Goal: Information Seeking & Learning: Learn about a topic

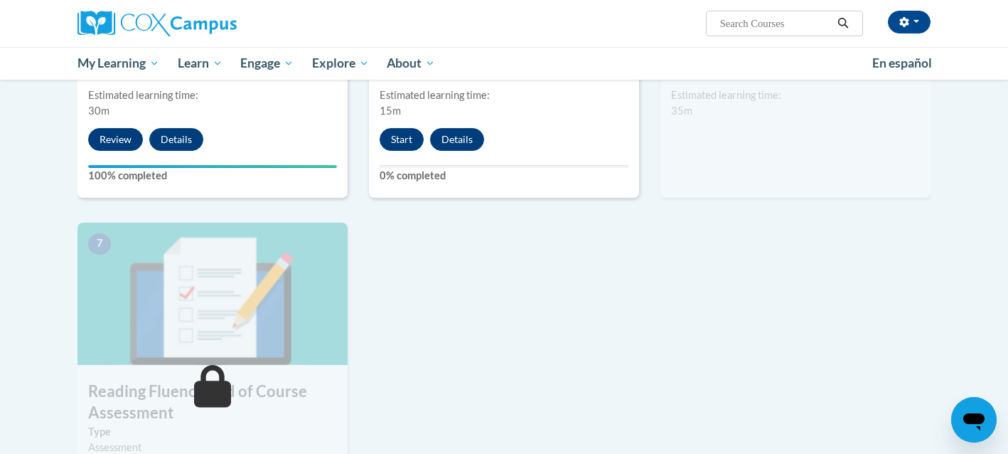
scroll to position [892, 0]
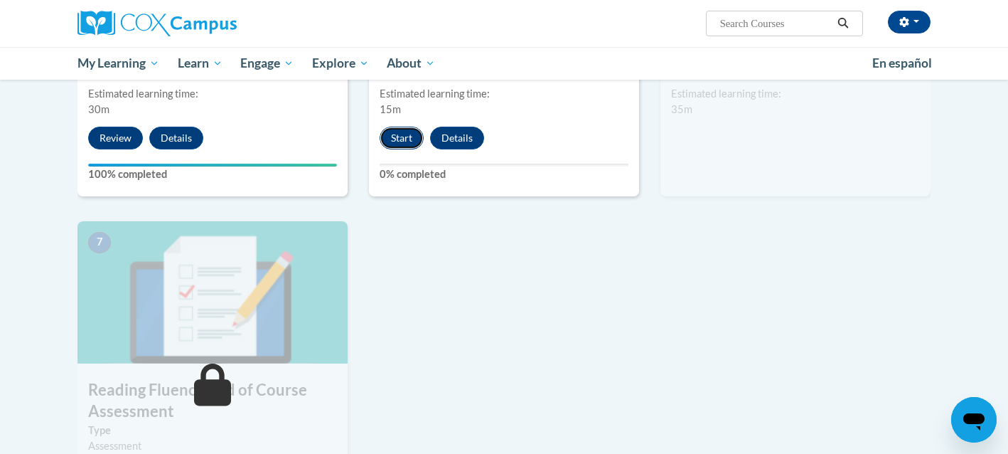
click at [403, 134] on button "Start" at bounding box center [402, 138] width 44 height 23
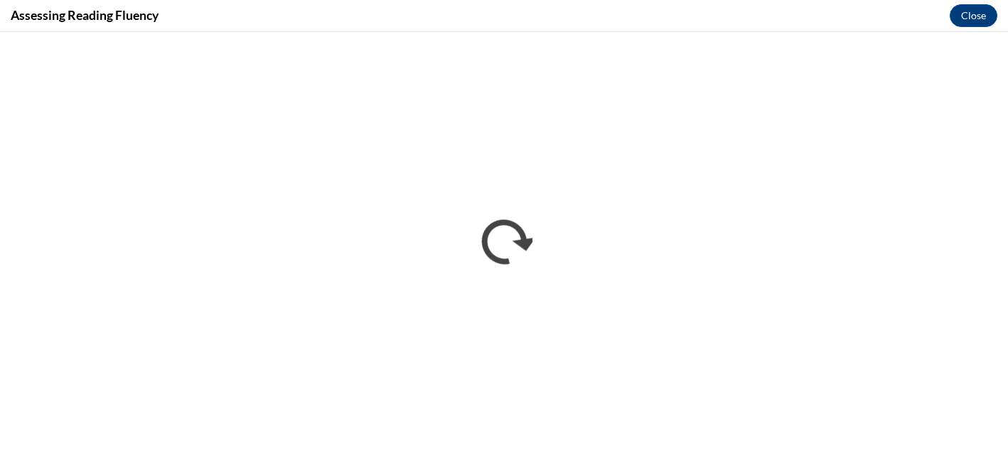
scroll to position [0, 0]
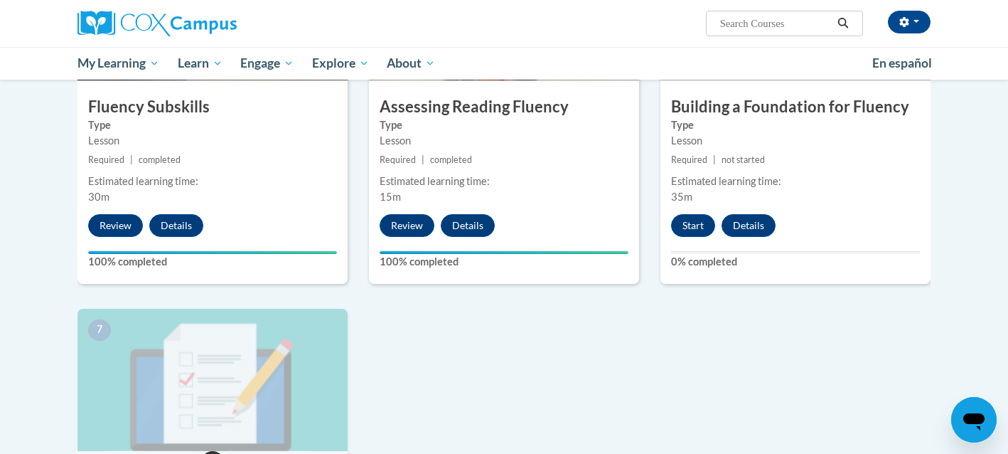
scroll to position [766, 0]
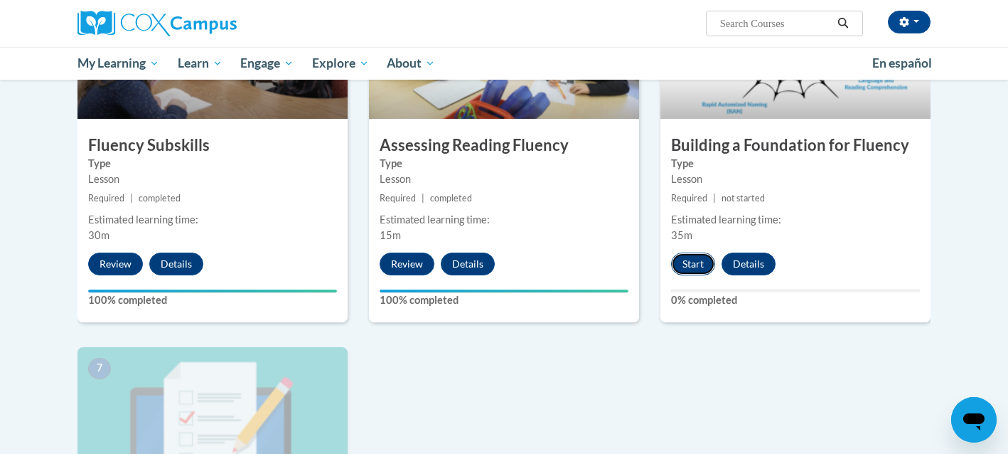
click at [693, 268] on button "Start" at bounding box center [693, 263] width 44 height 23
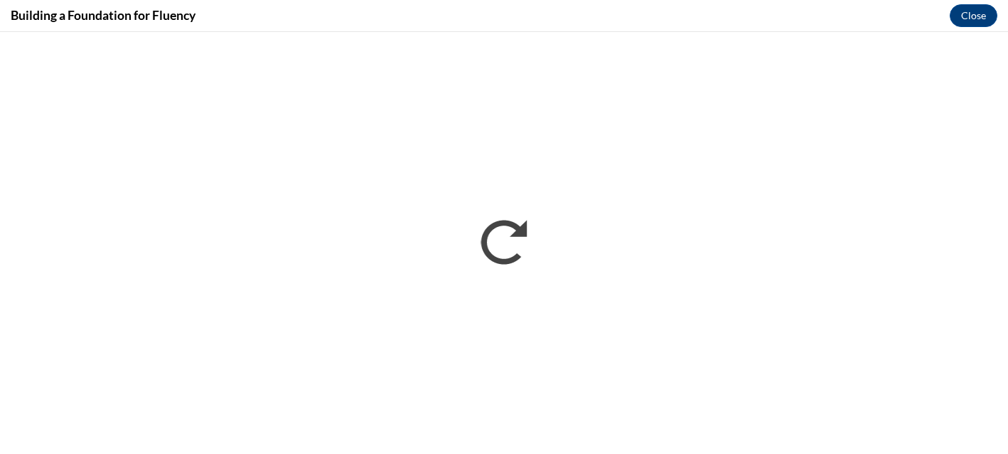
scroll to position [0, 0]
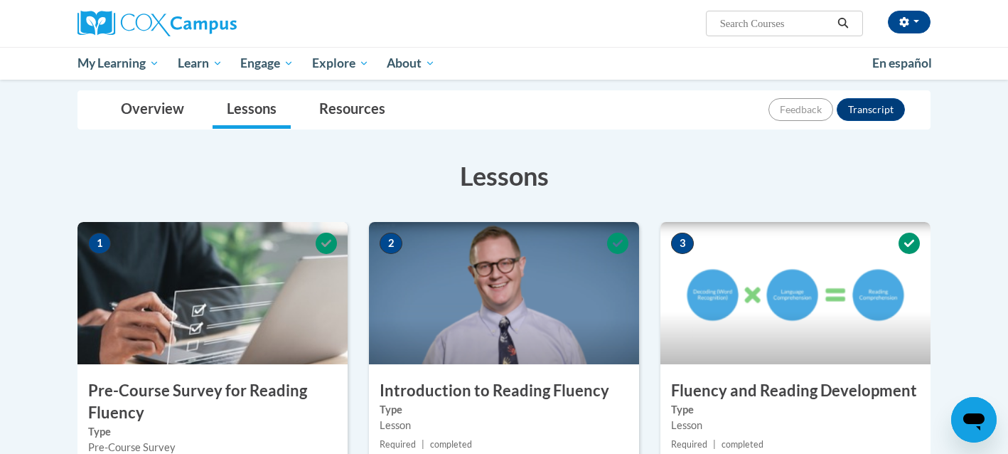
scroll to position [766, 0]
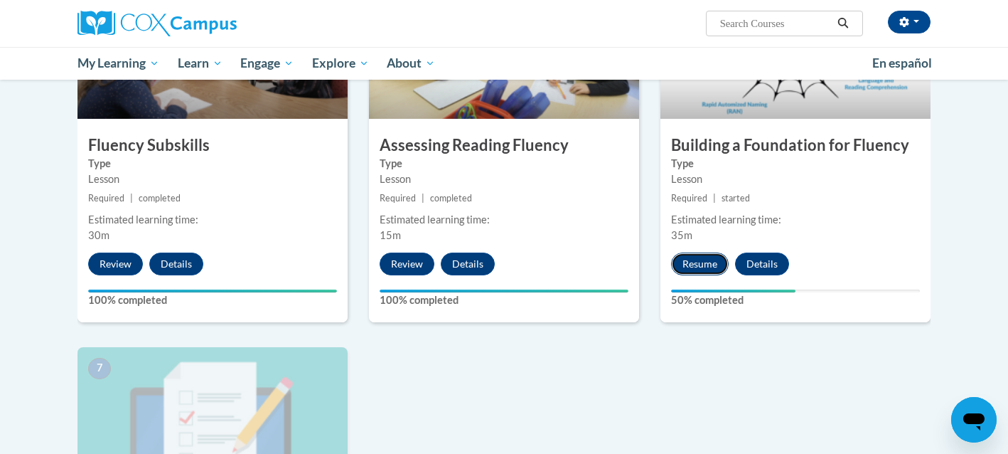
click at [710, 266] on button "Resume" at bounding box center [700, 263] width 58 height 23
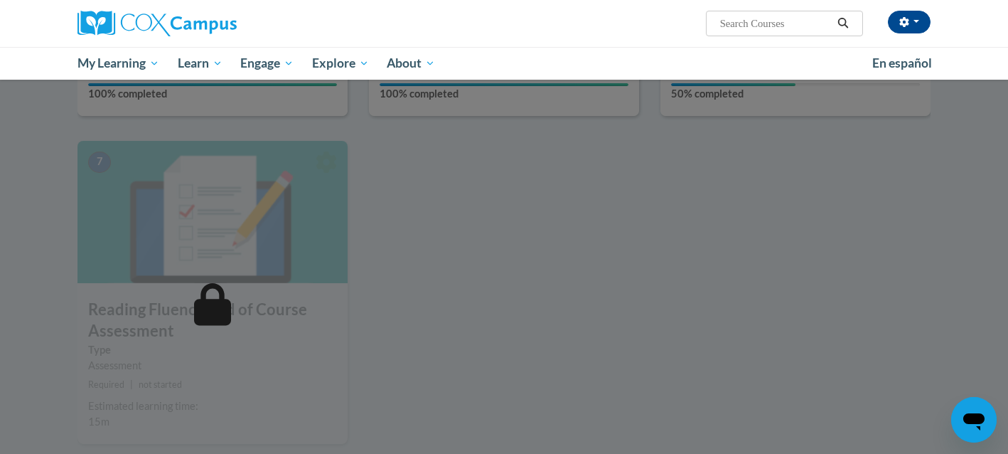
scroll to position [1013, 0]
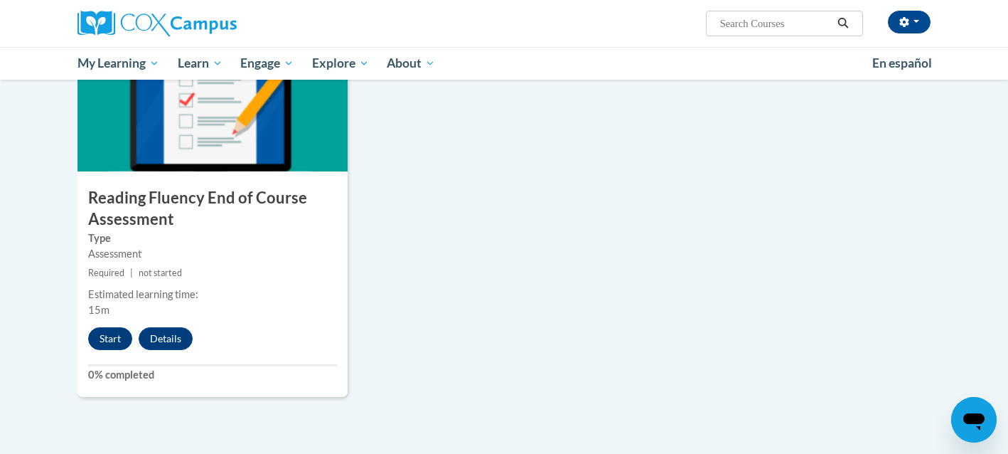
scroll to position [1085, 0]
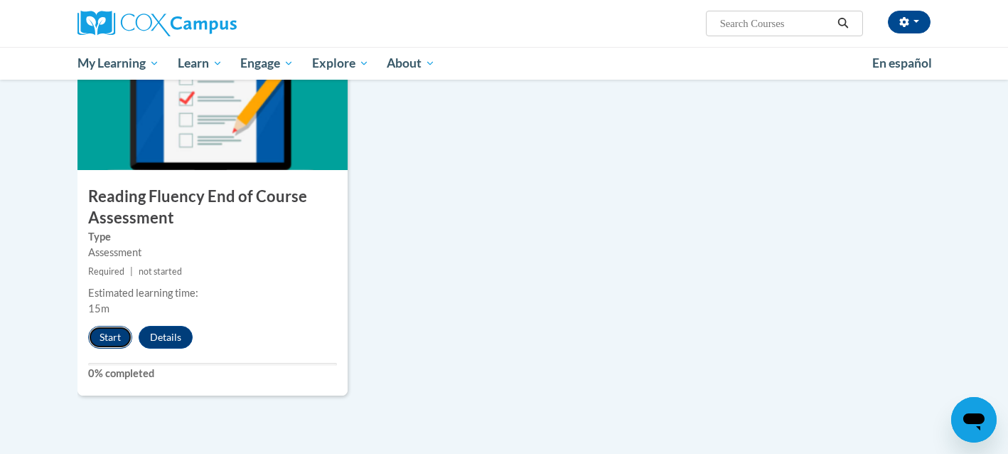
click at [112, 341] on button "Start" at bounding box center [110, 337] width 44 height 23
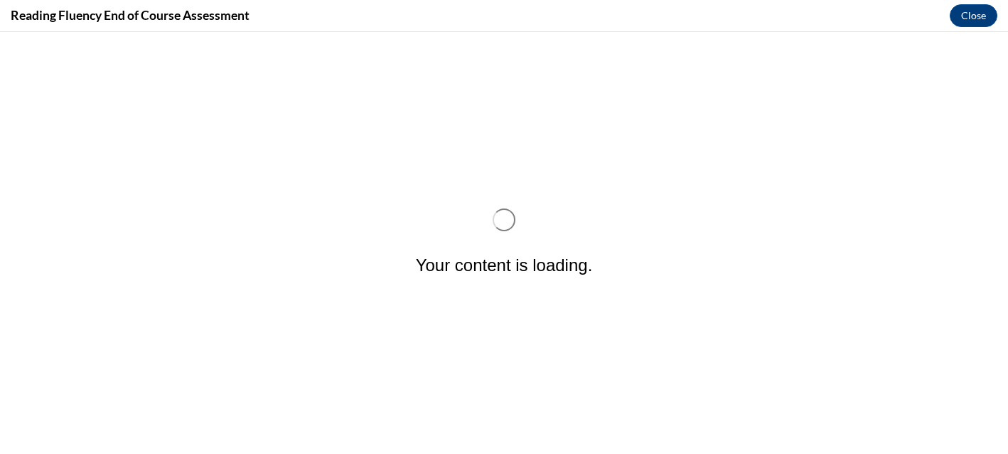
scroll to position [0, 0]
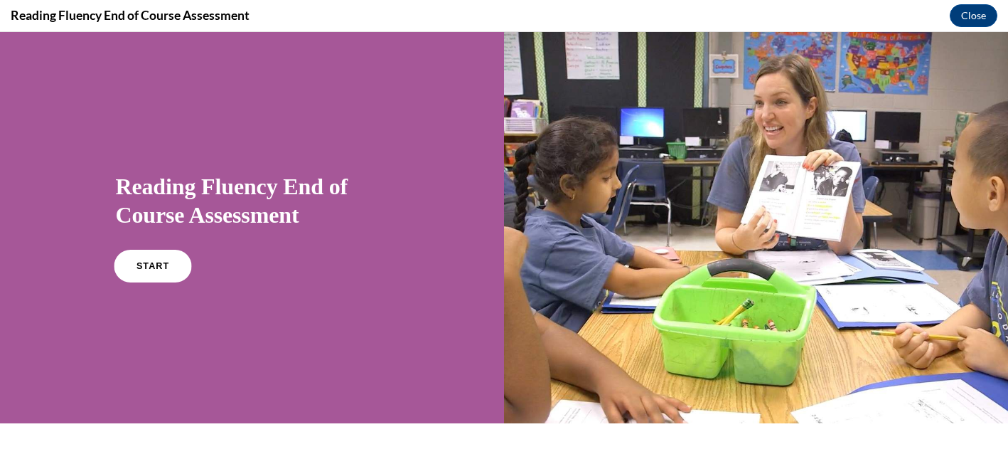
click at [140, 275] on link "START" at bounding box center [153, 266] width 78 height 33
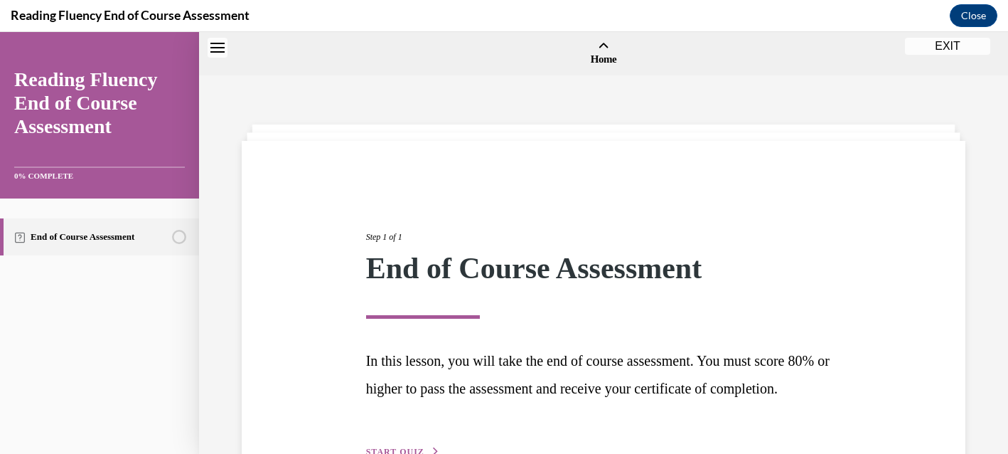
scroll to position [44, 0]
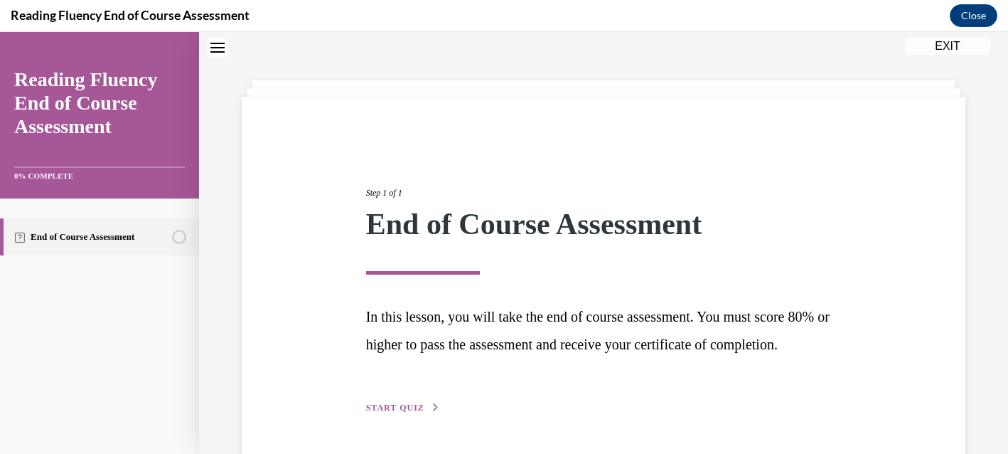
click at [408, 412] on span "START QUIZ" at bounding box center [395, 407] width 58 height 10
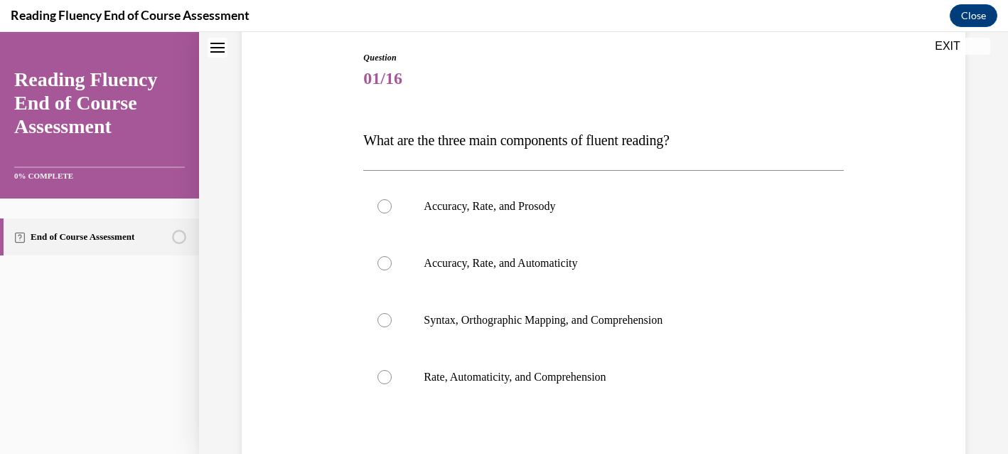
scroll to position [149, 0]
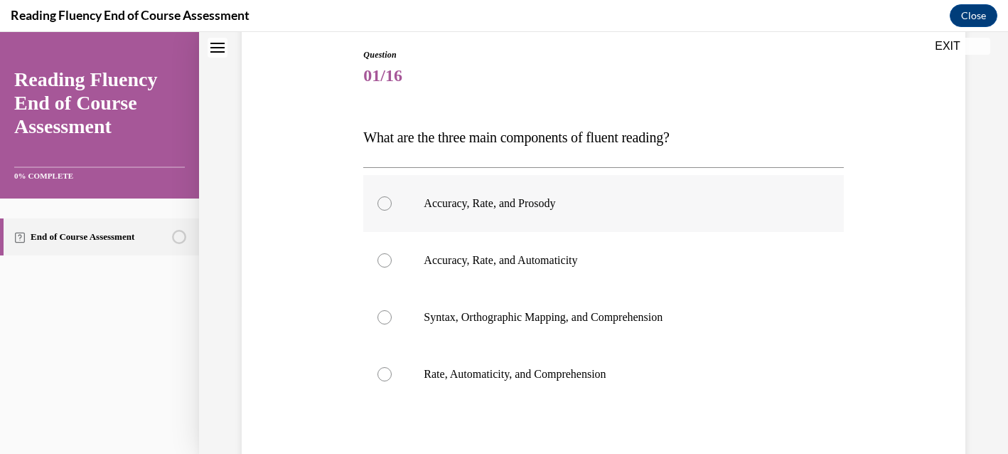
click at [388, 208] on div at bounding box center [385, 203] width 14 height 14
click at [388, 208] on input "Accuracy, Rate, and Prosody" at bounding box center [385, 203] width 14 height 14
radio input "true"
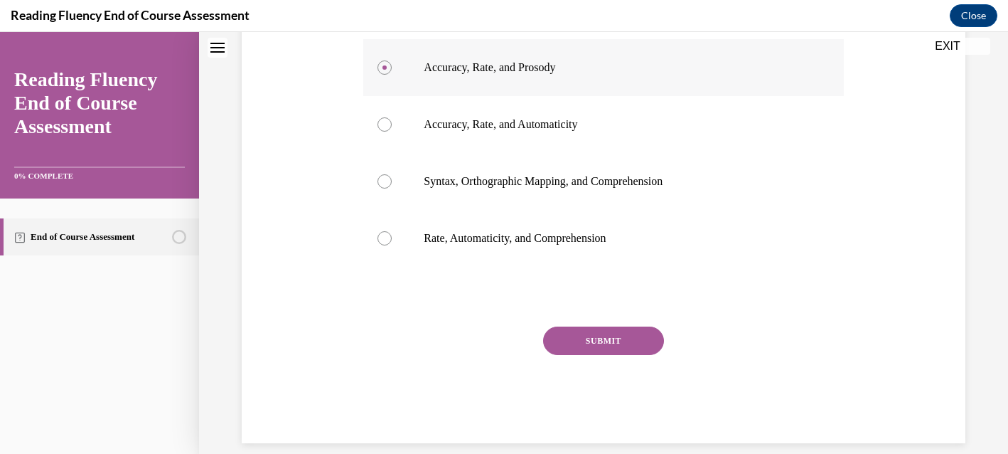
scroll to position [303, 0]
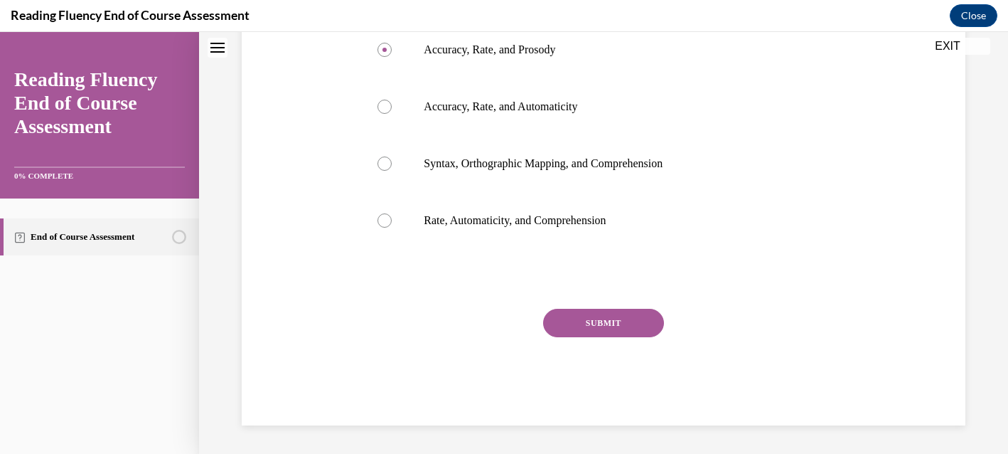
click at [626, 327] on button "SUBMIT" at bounding box center [603, 323] width 121 height 28
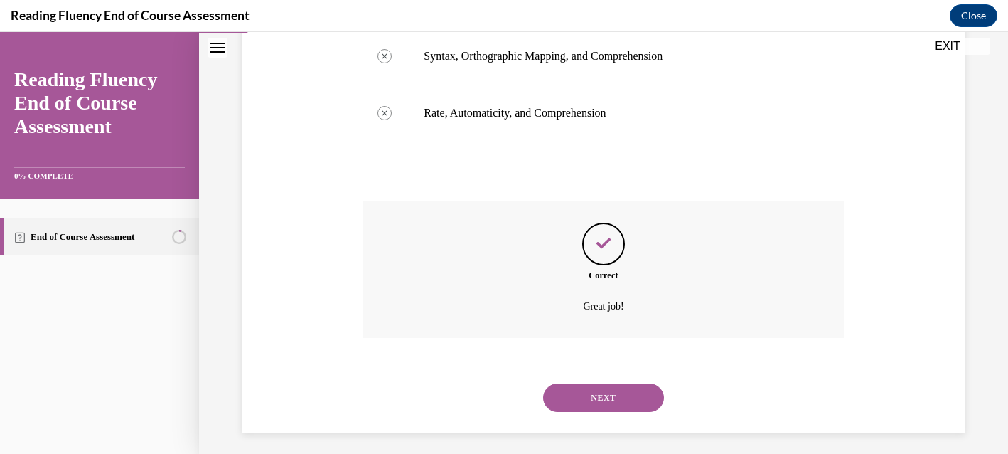
scroll to position [418, 0]
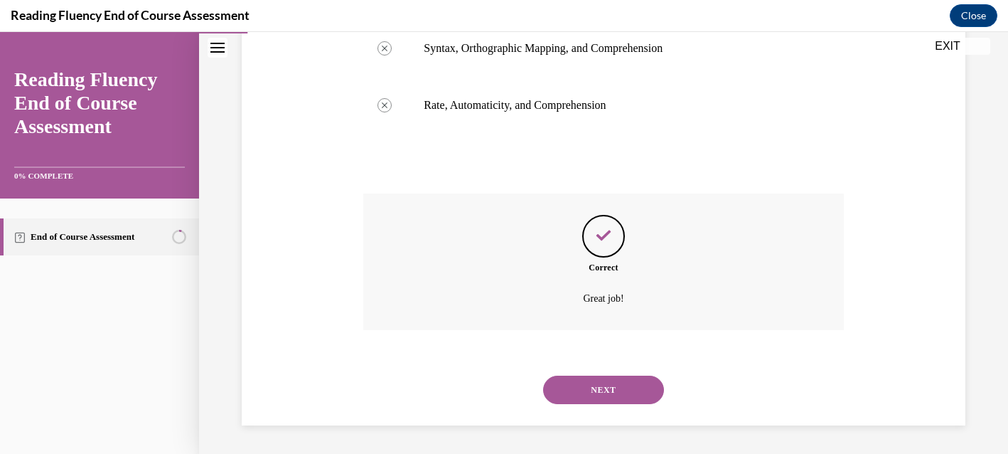
click at [596, 391] on button "NEXT" at bounding box center [603, 389] width 121 height 28
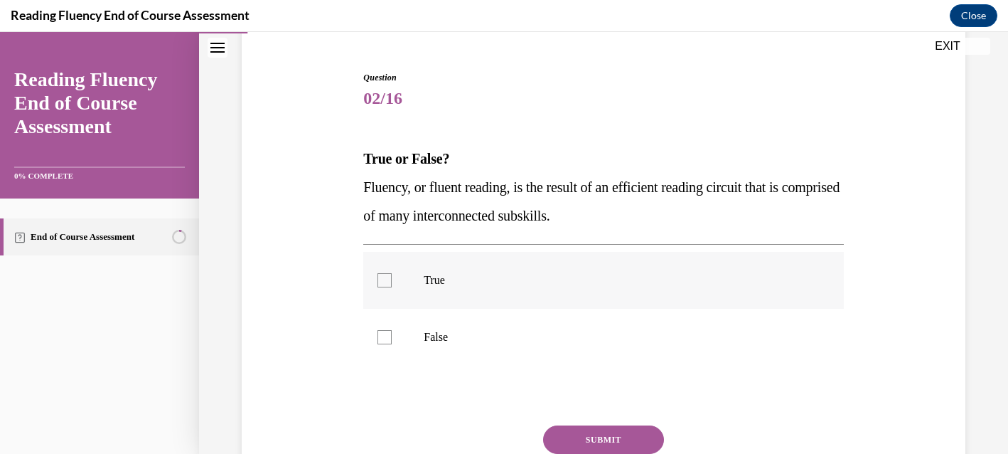
scroll to position [136, 0]
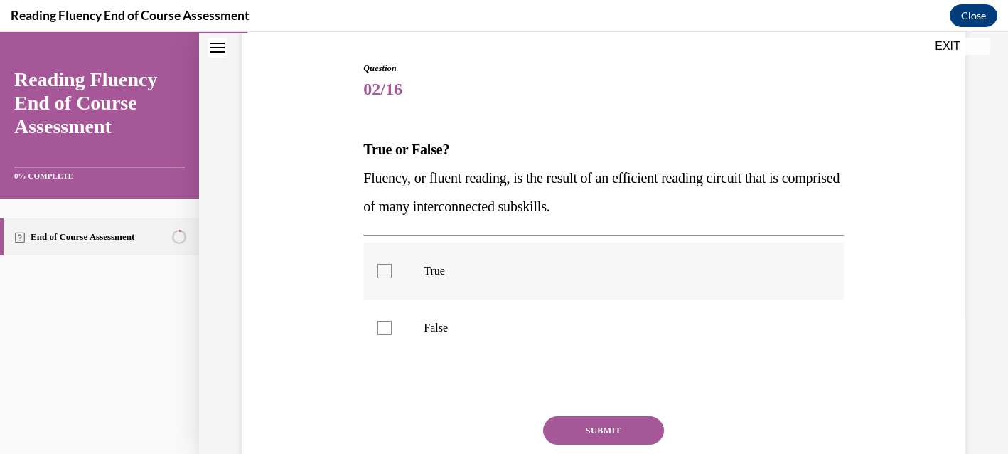
click at [390, 279] on label "True" at bounding box center [603, 270] width 480 height 57
click at [390, 278] on input "True" at bounding box center [385, 271] width 14 height 14
checkbox input "true"
drag, startPoint x: 582, startPoint y: 430, endPoint x: 590, endPoint y: 430, distance: 7.8
click at [585, 430] on button "SUBMIT" at bounding box center [603, 430] width 121 height 28
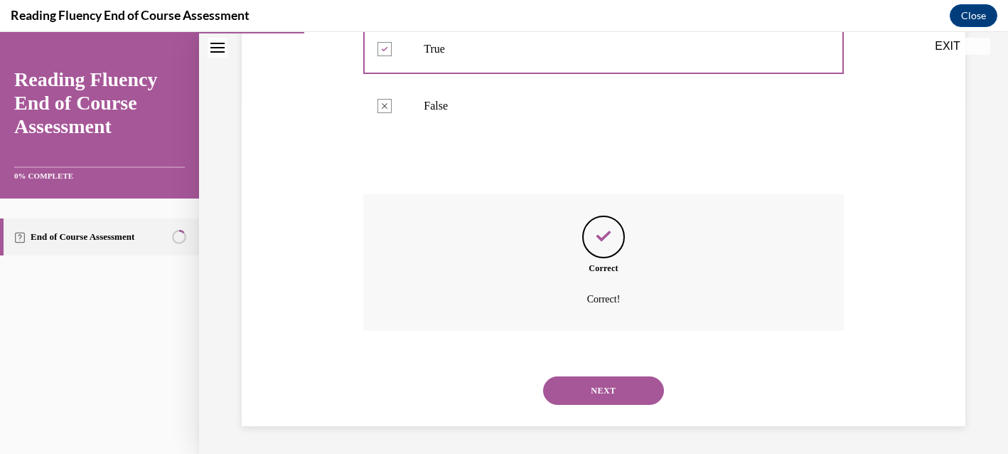
scroll to position [358, 0]
click at [599, 388] on button "NEXT" at bounding box center [603, 389] width 121 height 28
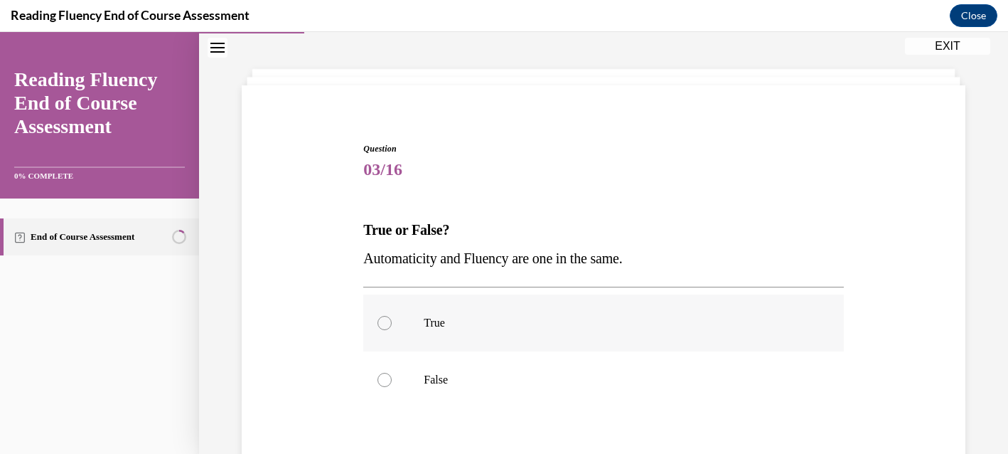
scroll to position [74, 0]
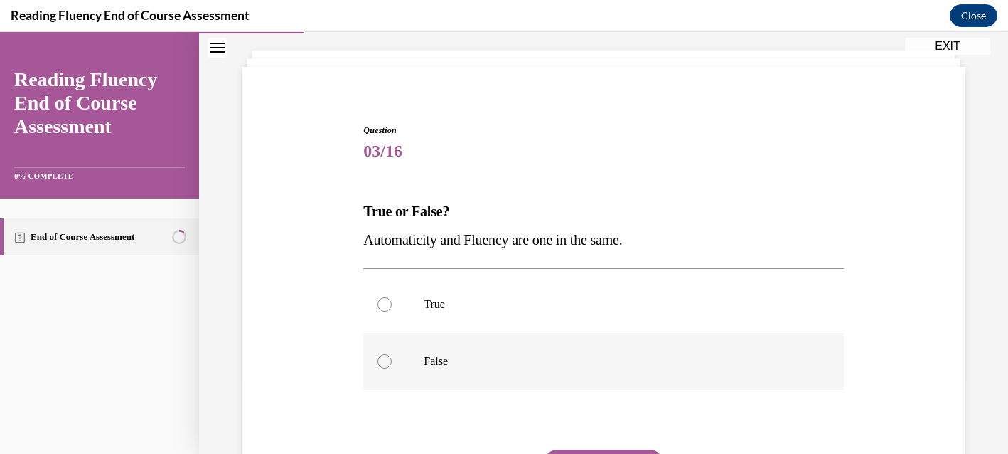
click at [405, 363] on label "False" at bounding box center [603, 361] width 480 height 57
click at [392, 363] on input "False" at bounding box center [385, 361] width 14 height 14
radio input "true"
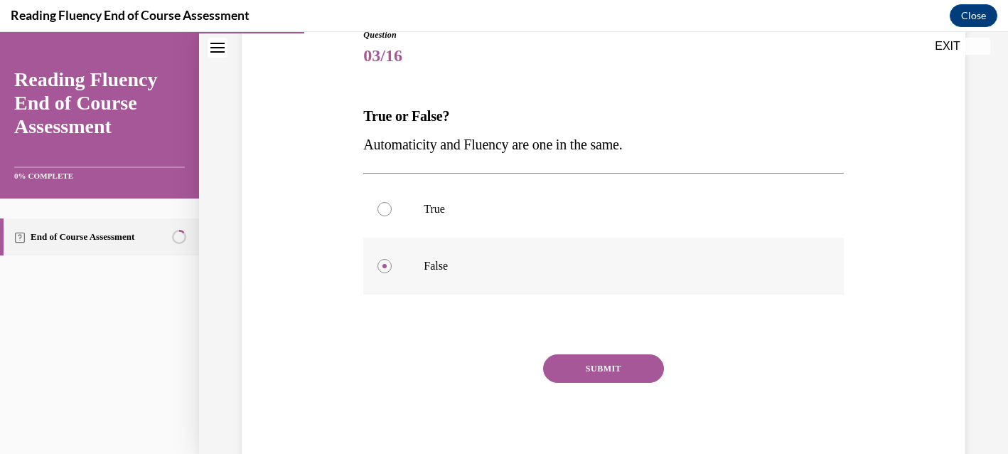
scroll to position [215, 0]
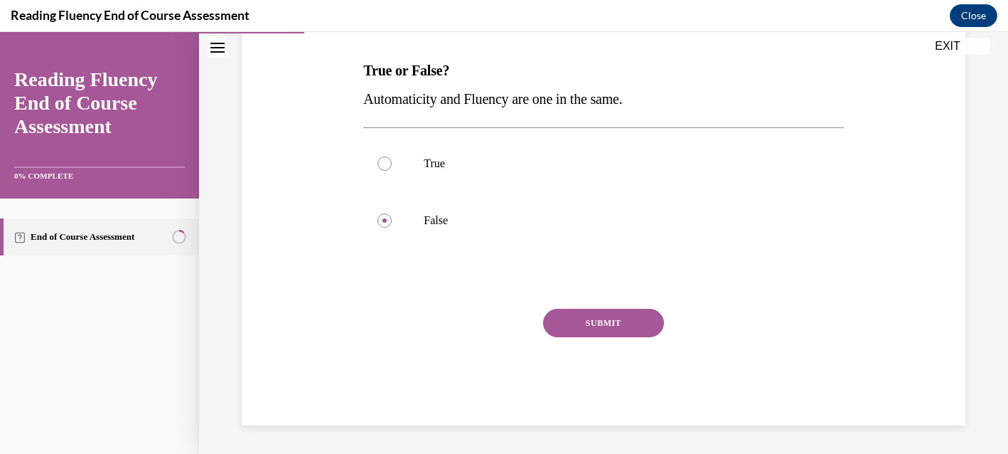
click at [611, 322] on button "SUBMIT" at bounding box center [603, 323] width 121 height 28
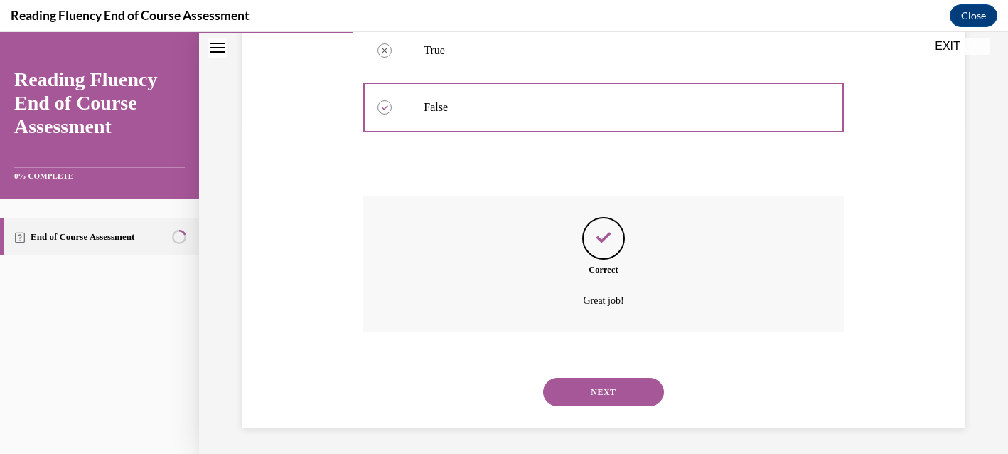
scroll to position [330, 0]
click at [599, 391] on button "NEXT" at bounding box center [603, 389] width 121 height 28
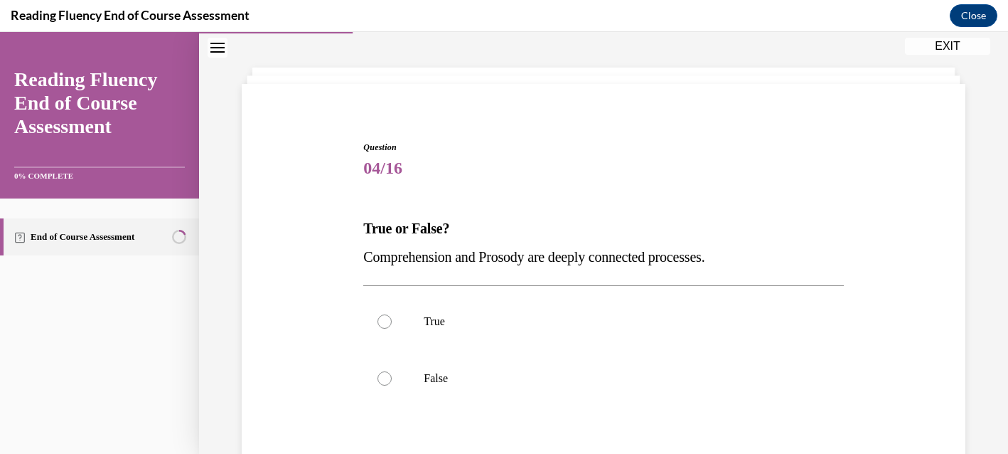
scroll to position [71, 0]
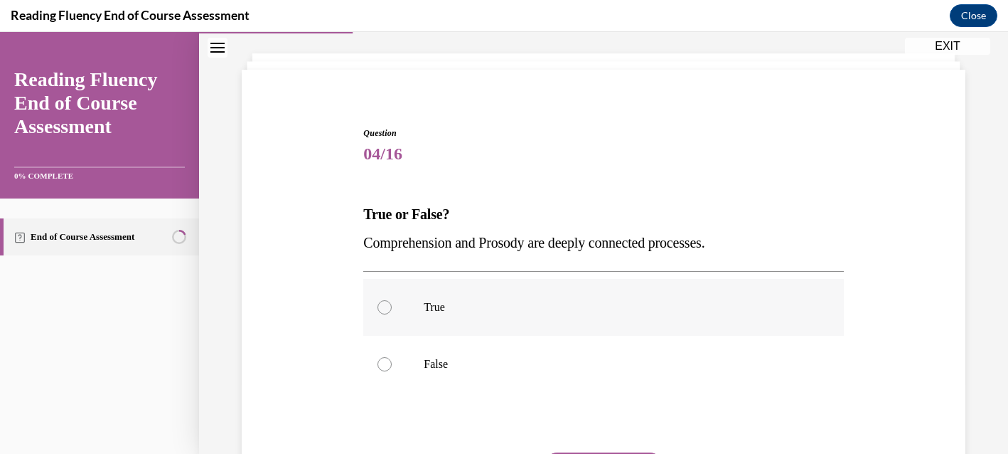
click at [392, 309] on label "True" at bounding box center [603, 307] width 480 height 57
click at [392, 309] on input "True" at bounding box center [385, 307] width 14 height 14
radio input "true"
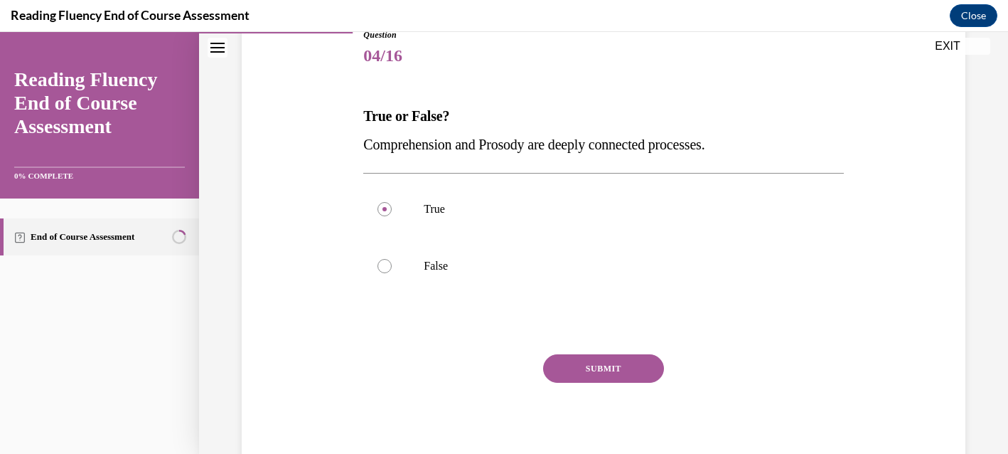
click at [593, 367] on button "SUBMIT" at bounding box center [603, 368] width 121 height 28
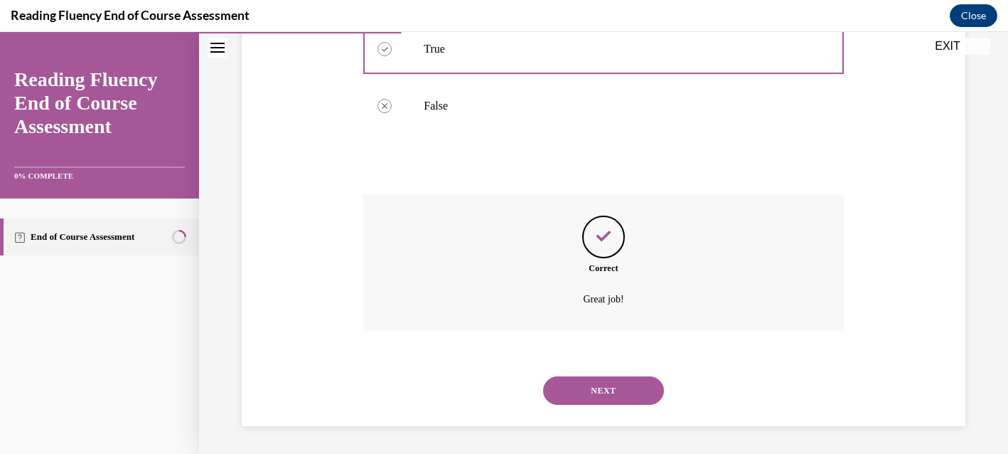
scroll to position [330, 0]
click at [606, 389] on button "NEXT" at bounding box center [603, 389] width 121 height 28
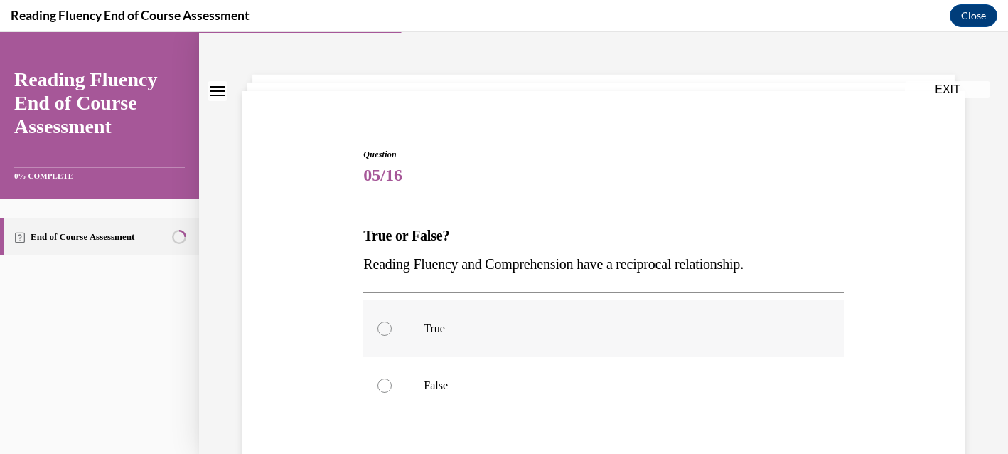
scroll to position [67, 0]
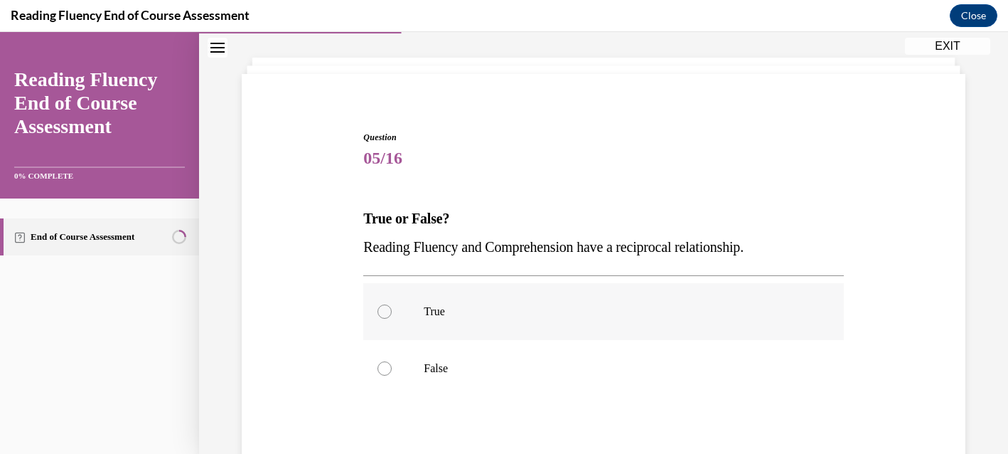
click at [591, 315] on p "True" at bounding box center [616, 311] width 384 height 14
click at [392, 315] on input "True" at bounding box center [385, 311] width 14 height 14
radio input "true"
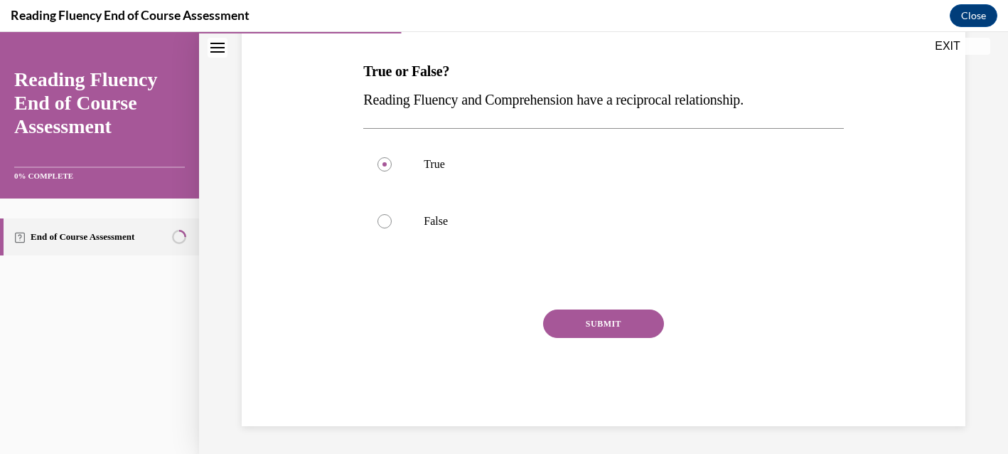
click at [616, 324] on button "SUBMIT" at bounding box center [603, 323] width 121 height 28
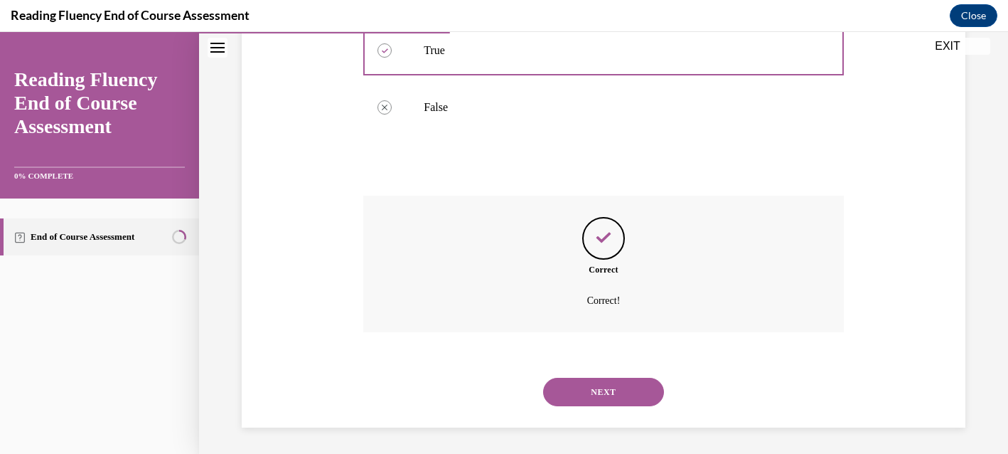
scroll to position [330, 0]
click at [615, 390] on button "NEXT" at bounding box center [603, 389] width 121 height 28
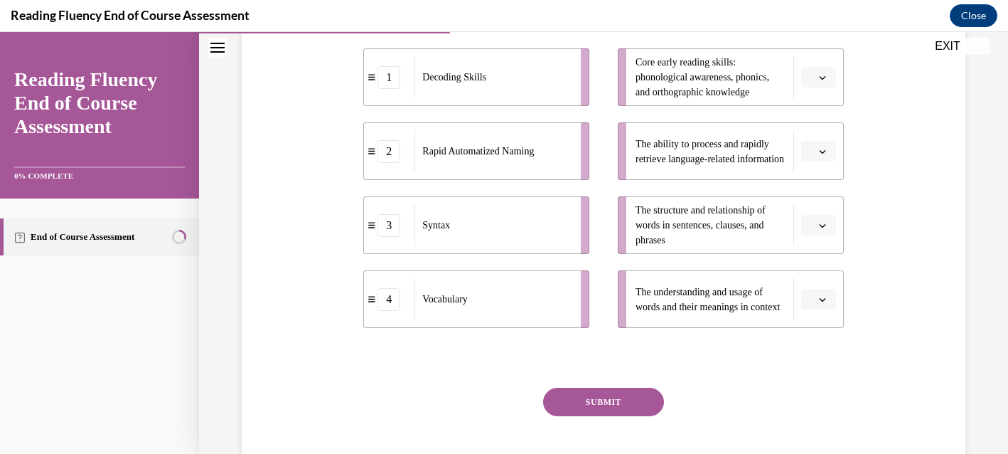
scroll to position [294, 0]
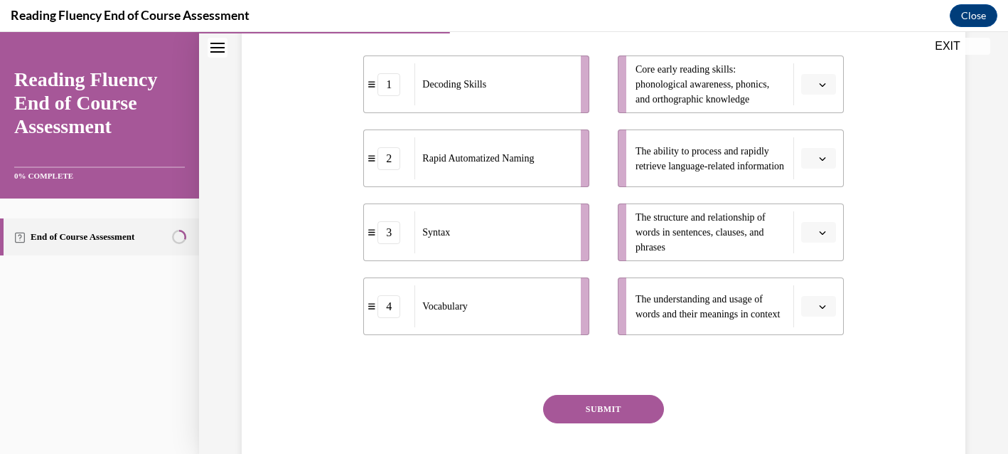
click at [823, 310] on icon "button" at bounding box center [822, 306] width 7 height 7
click at [820, 302] on div "4" at bounding box center [817, 303] width 36 height 28
click at [822, 90] on span "button" at bounding box center [823, 85] width 10 height 10
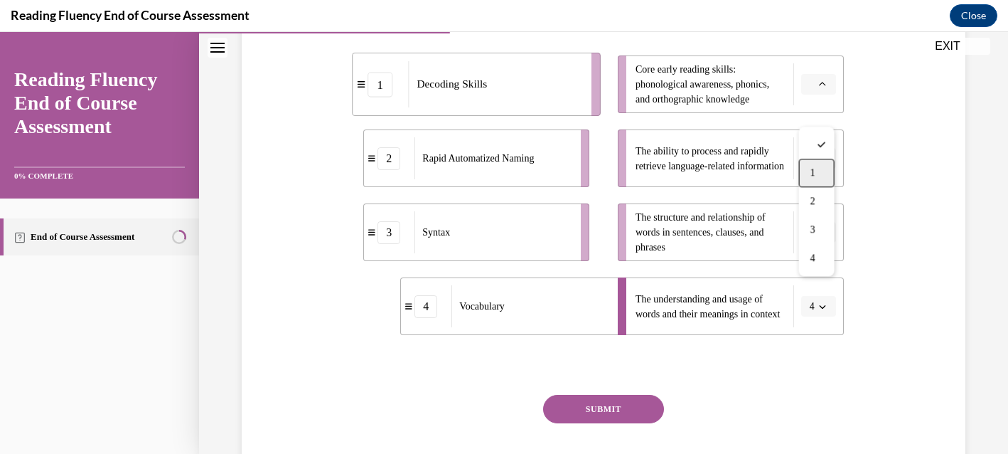
click at [817, 168] on div "1" at bounding box center [817, 173] width 36 height 28
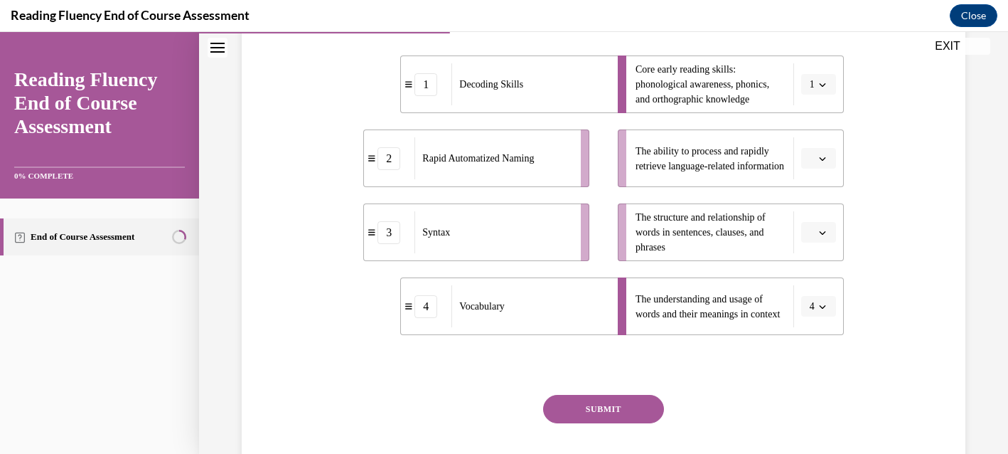
click at [821, 164] on span "button" at bounding box center [823, 159] width 10 height 10
click at [820, 274] on div "2" at bounding box center [817, 275] width 36 height 28
click at [823, 236] on icon "button" at bounding box center [822, 232] width 7 height 7
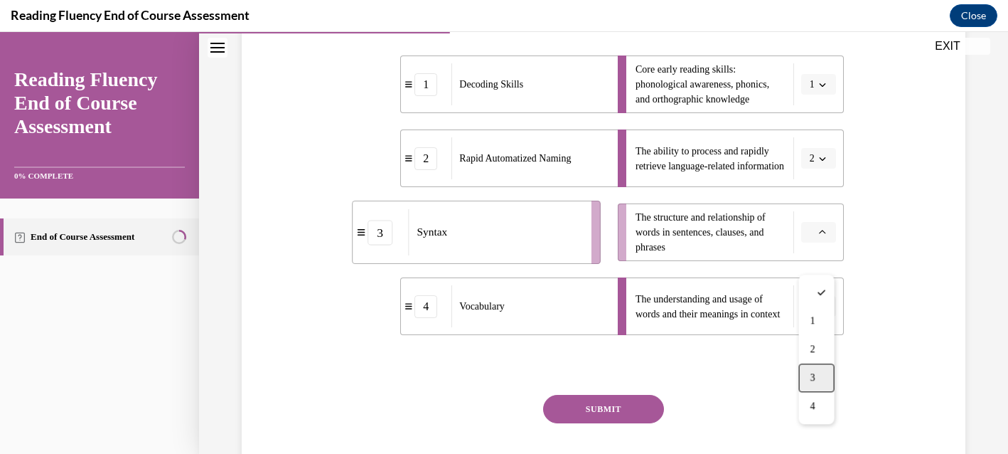
click at [817, 372] on div "3" at bounding box center [817, 377] width 36 height 28
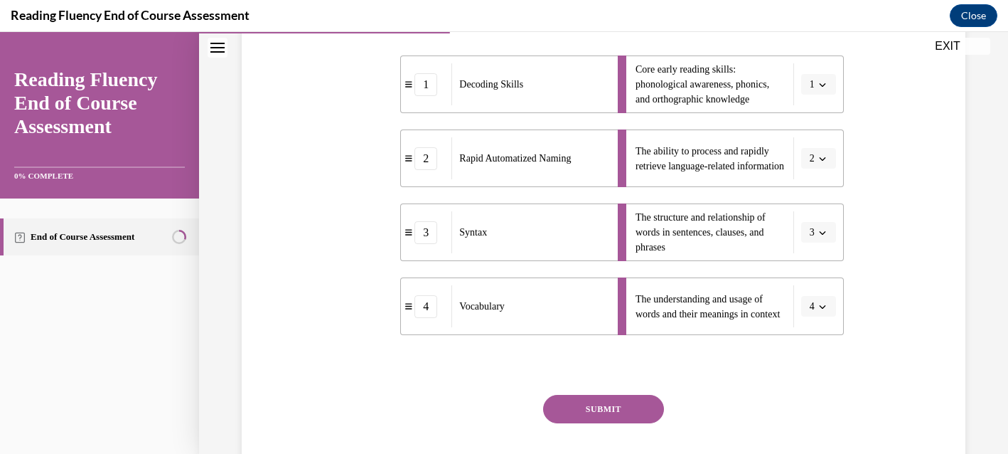
click at [612, 423] on button "SUBMIT" at bounding box center [603, 409] width 121 height 28
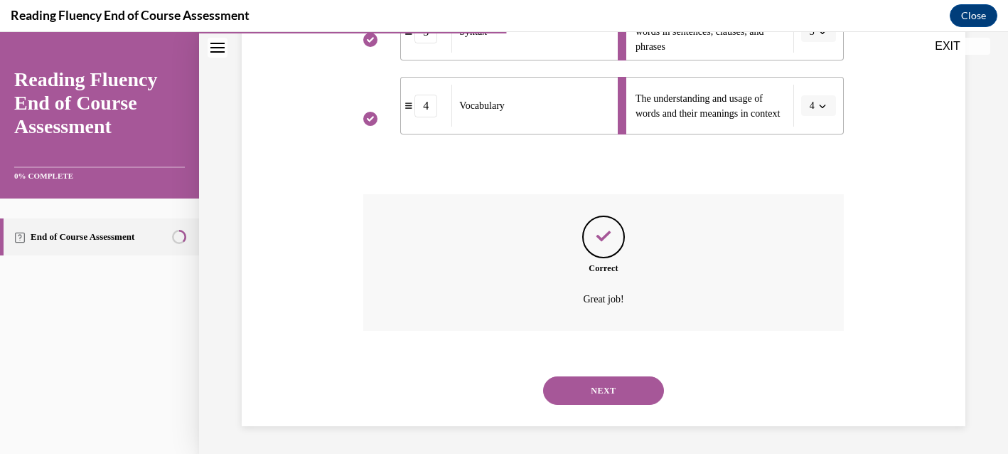
scroll to position [523, 0]
click at [607, 386] on button "NEXT" at bounding box center [603, 389] width 121 height 28
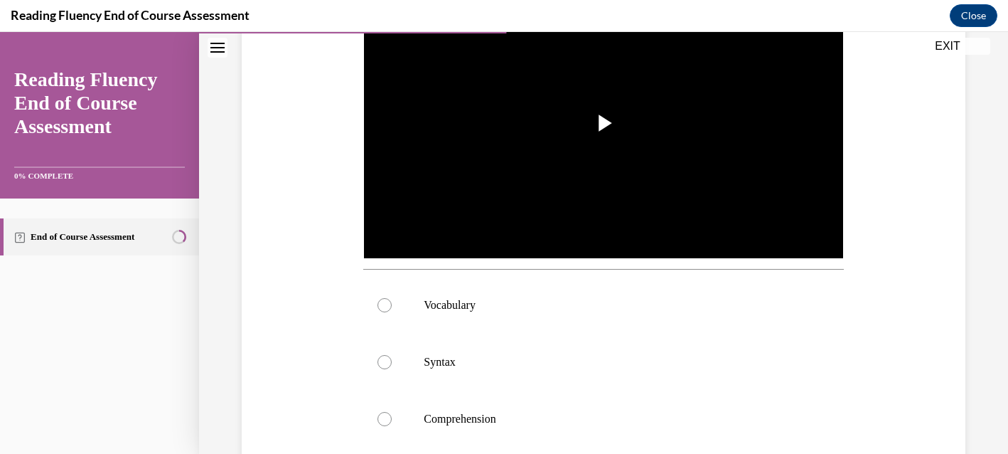
scroll to position [351, 0]
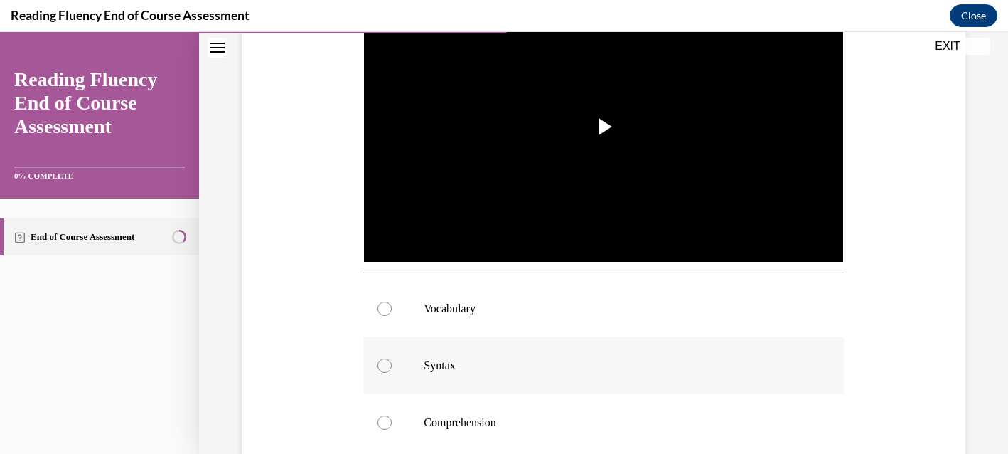
click at [596, 368] on p "Syntax" at bounding box center [616, 365] width 384 height 14
click at [392, 368] on input "Syntax" at bounding box center [385, 365] width 14 height 14
radio input "true"
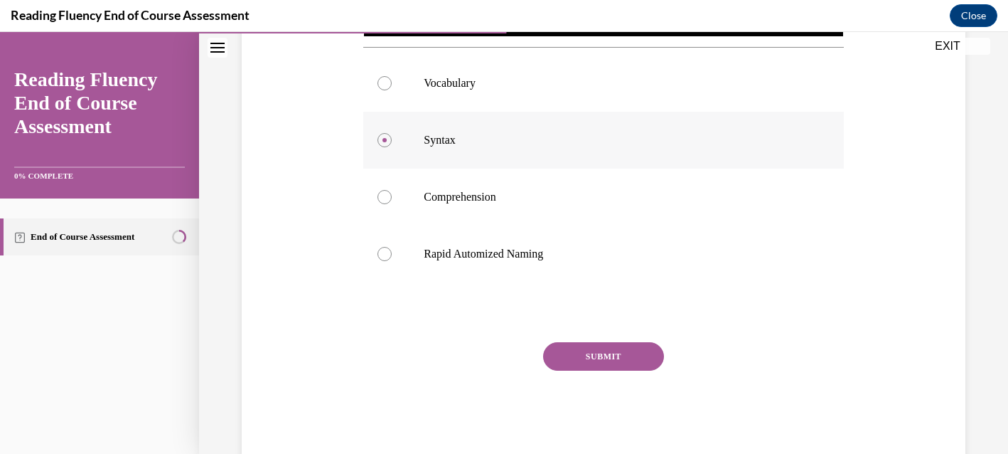
scroll to position [599, 0]
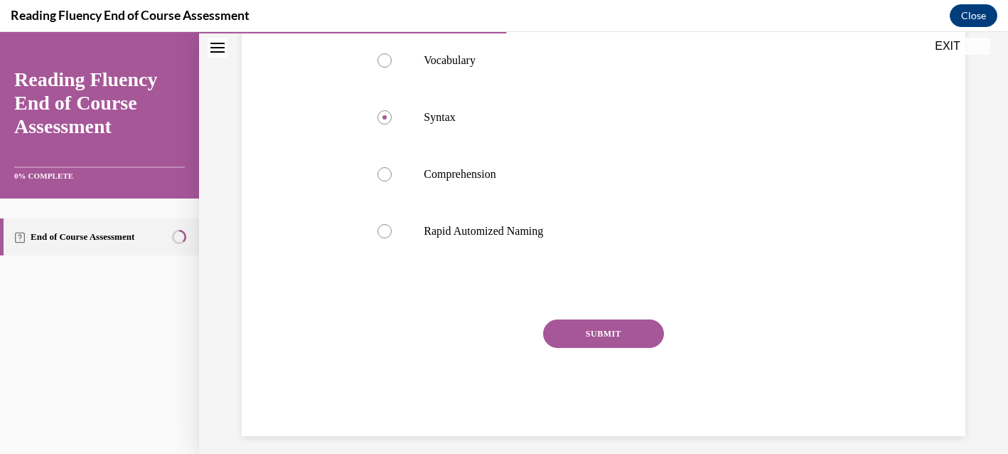
click at [600, 333] on button "SUBMIT" at bounding box center [603, 333] width 121 height 28
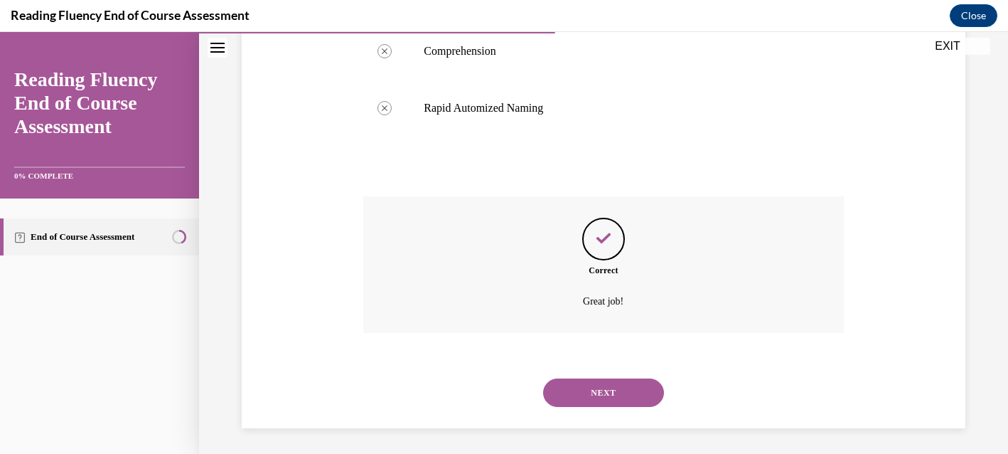
scroll to position [724, 0]
click at [601, 390] on button "NEXT" at bounding box center [603, 390] width 121 height 28
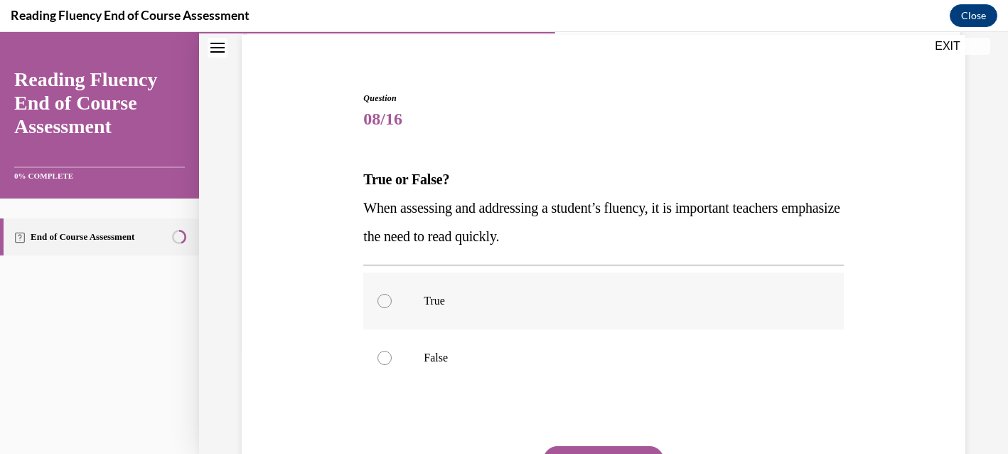
scroll to position [111, 0]
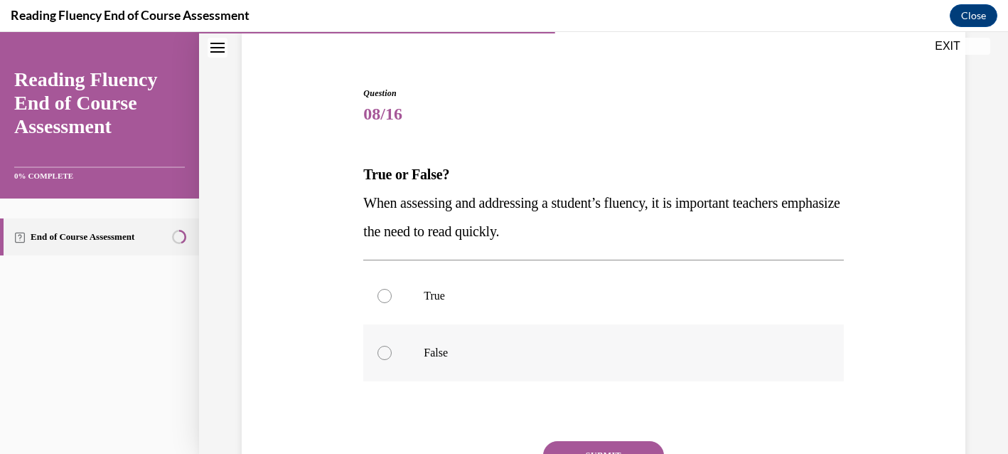
click at [573, 368] on label "False" at bounding box center [603, 352] width 480 height 57
click at [392, 360] on input "False" at bounding box center [385, 353] width 14 height 14
radio input "true"
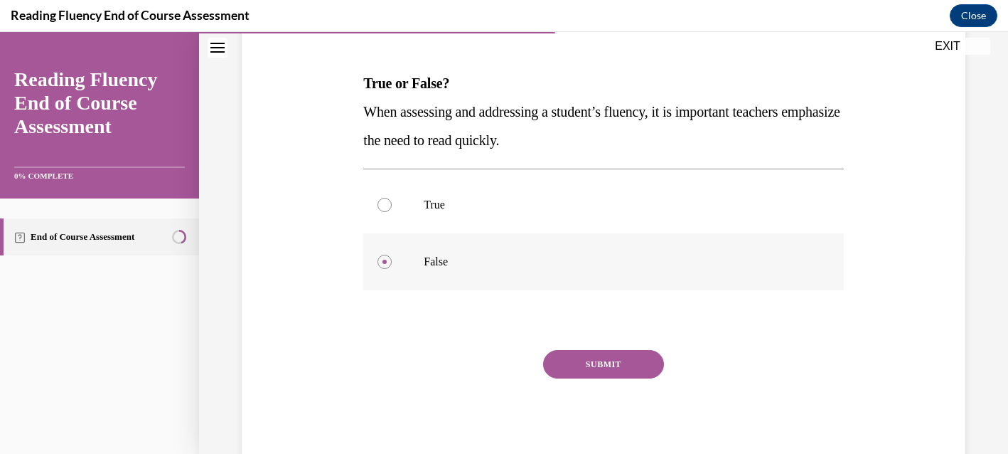
scroll to position [243, 0]
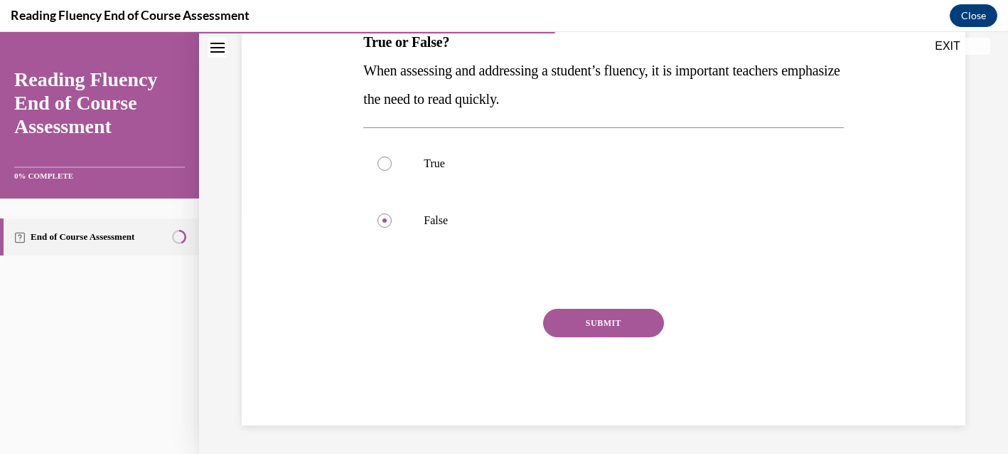
drag, startPoint x: 598, startPoint y: 324, endPoint x: 601, endPoint y: 316, distance: 7.7
click at [598, 323] on button "SUBMIT" at bounding box center [603, 323] width 121 height 28
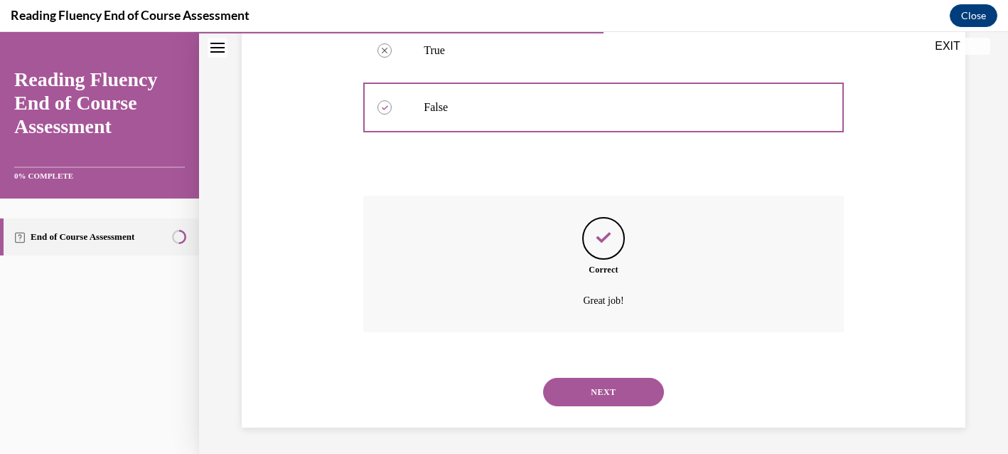
scroll to position [358, 0]
click at [600, 399] on button "NEXT" at bounding box center [603, 389] width 121 height 28
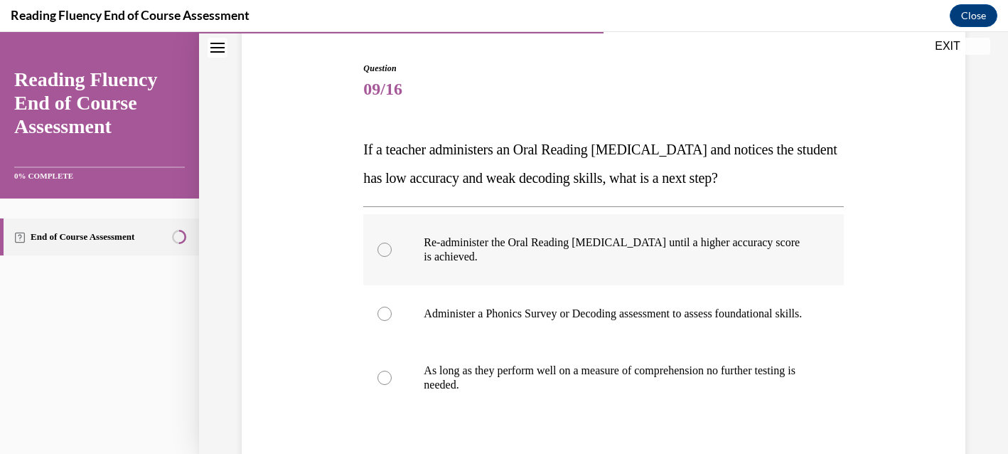
scroll to position [137, 0]
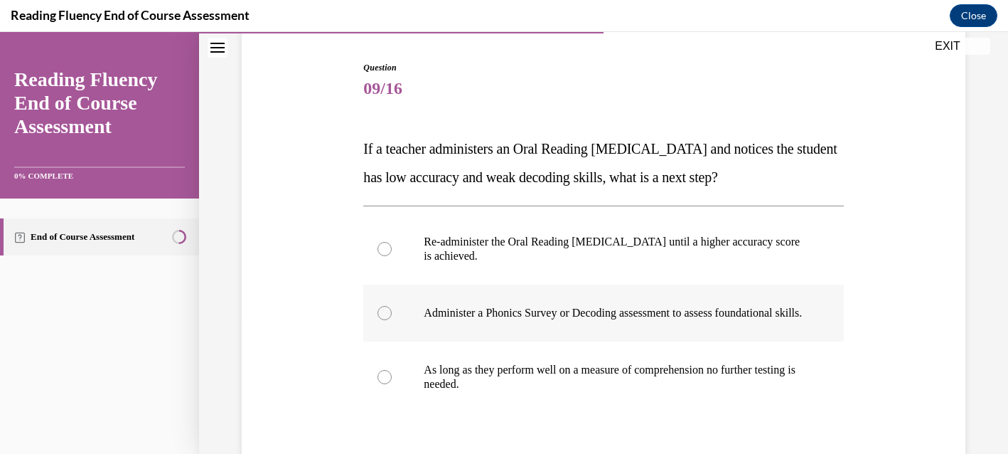
click at [615, 318] on p "Administer a Phonics Survey or Decoding assessment to assess foundational skill…" at bounding box center [616, 313] width 384 height 14
click at [392, 318] on input "Administer a Phonics Survey or Decoding assessment to assess foundational skill…" at bounding box center [385, 313] width 14 height 14
radio input "true"
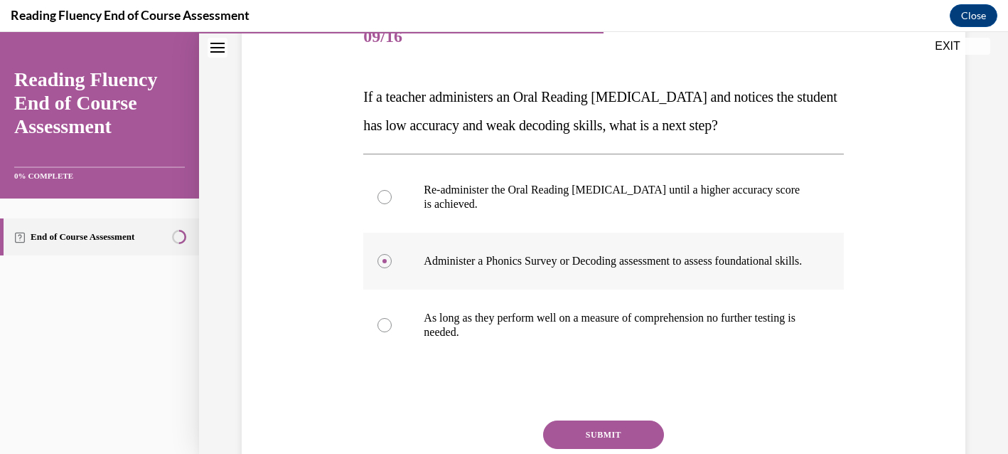
scroll to position [193, 0]
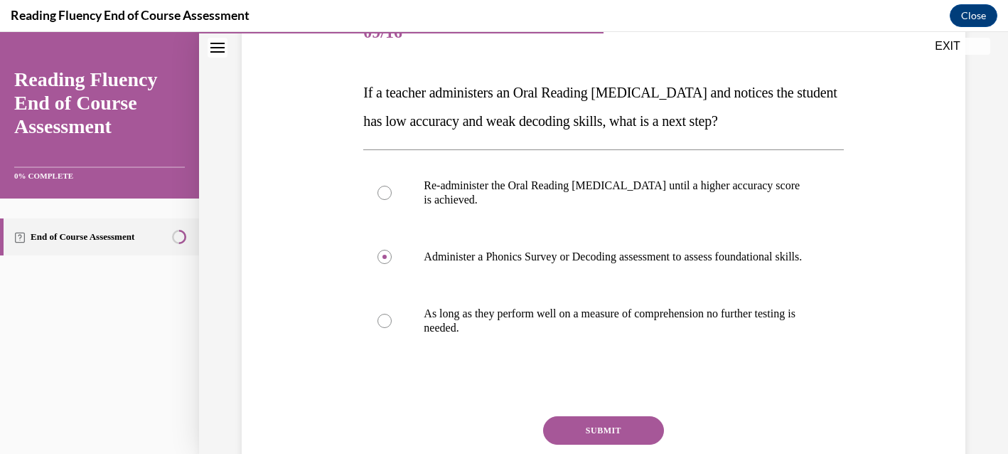
click at [617, 437] on button "SUBMIT" at bounding box center [603, 430] width 121 height 28
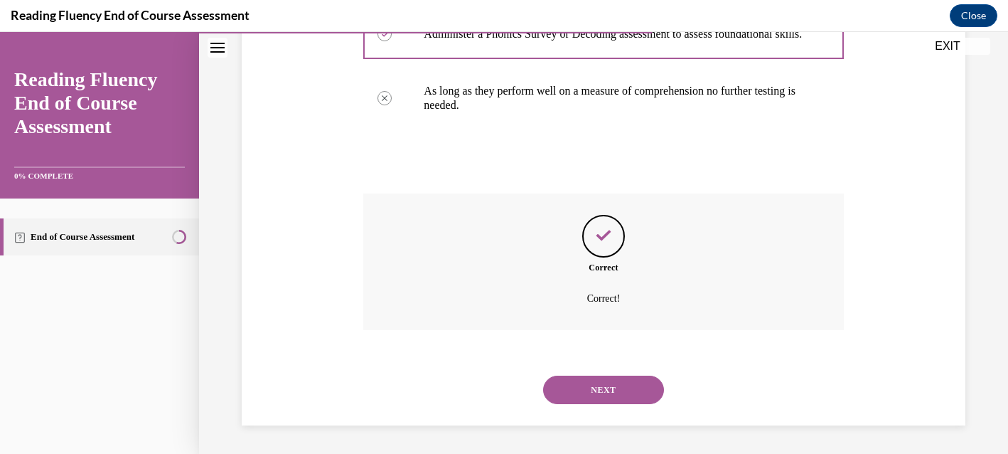
scroll to position [429, 0]
click at [612, 388] on button "NEXT" at bounding box center [603, 389] width 121 height 28
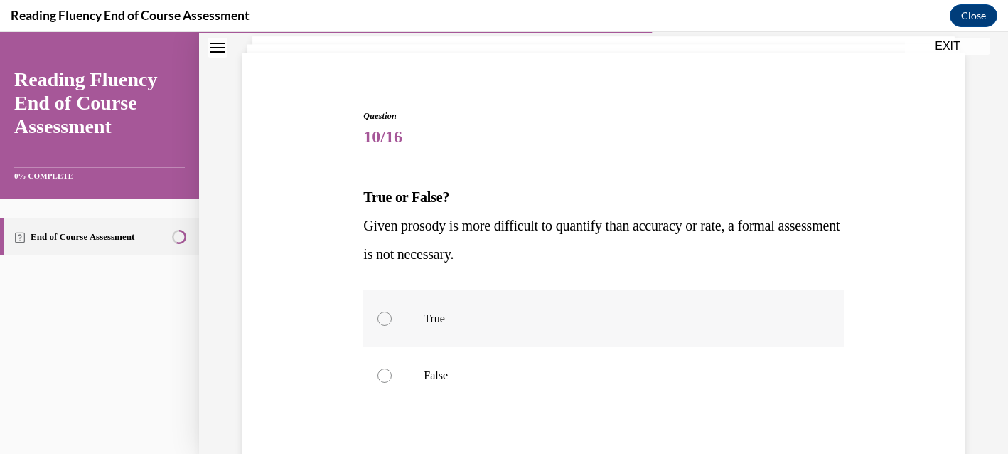
scroll to position [90, 0]
click at [601, 378] on p "False" at bounding box center [616, 373] width 384 height 14
click at [392, 378] on input "False" at bounding box center [385, 373] width 14 height 14
radio input "true"
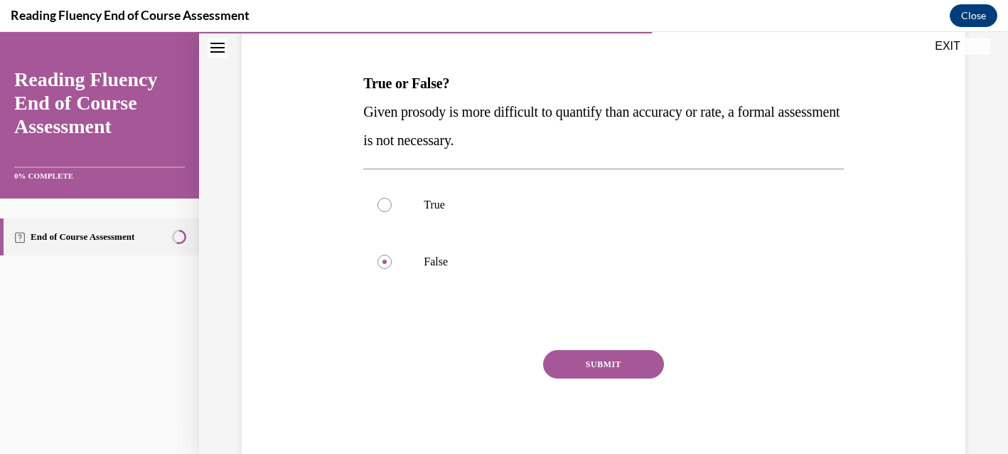
click at [612, 367] on button "SUBMIT" at bounding box center [603, 364] width 121 height 28
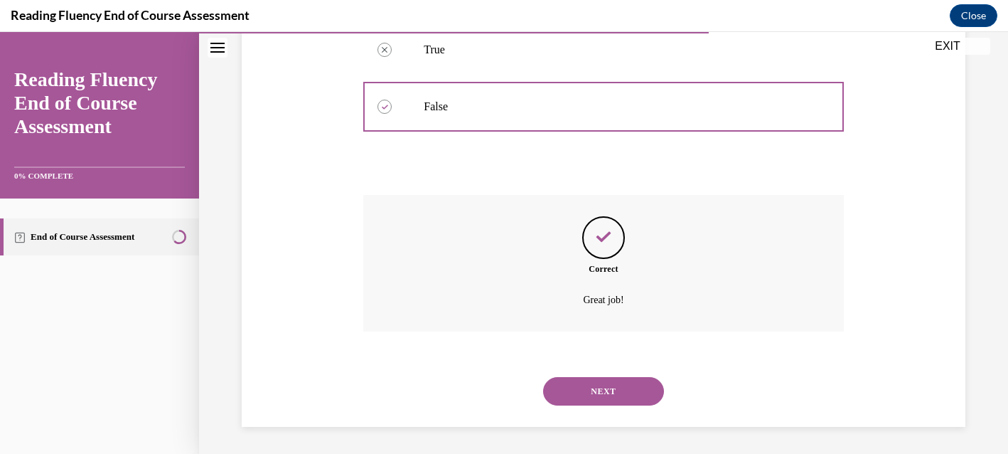
scroll to position [358, 0]
click at [607, 392] on button "NEXT" at bounding box center [603, 389] width 121 height 28
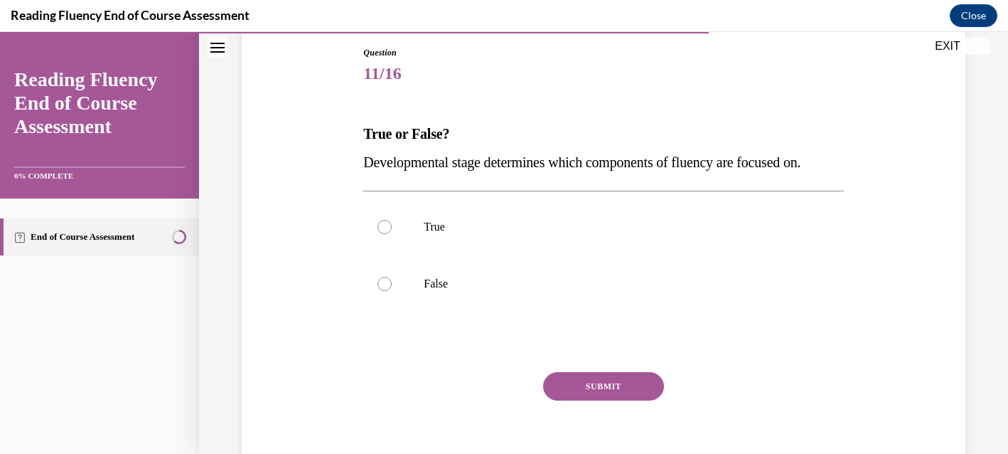
scroll to position [152, 0]
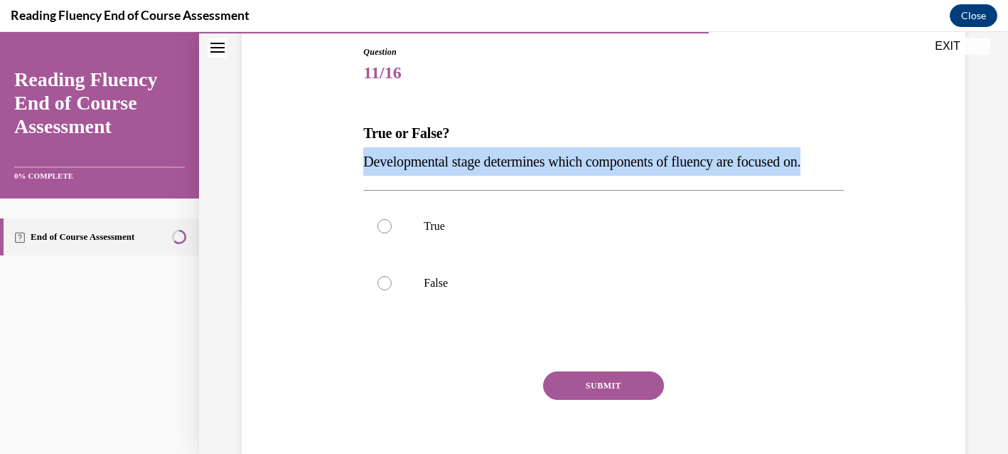
drag, startPoint x: 368, startPoint y: 161, endPoint x: 885, endPoint y: 169, distance: 517.0
click at [884, 169] on div "Question 11/16 True or False? Developmental stage determines which components o…" at bounding box center [603, 245] width 731 height 485
copy span "Developmental stage determines which components of fluency are focused on."
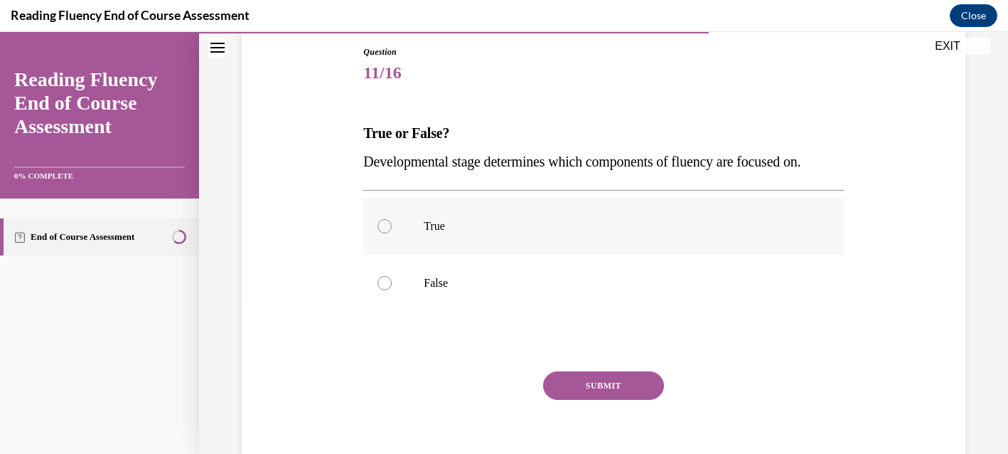
click at [456, 218] on label "True" at bounding box center [603, 226] width 480 height 57
click at [392, 219] on input "True" at bounding box center [385, 226] width 14 height 14
radio input "true"
click at [567, 388] on button "SUBMIT" at bounding box center [603, 385] width 121 height 28
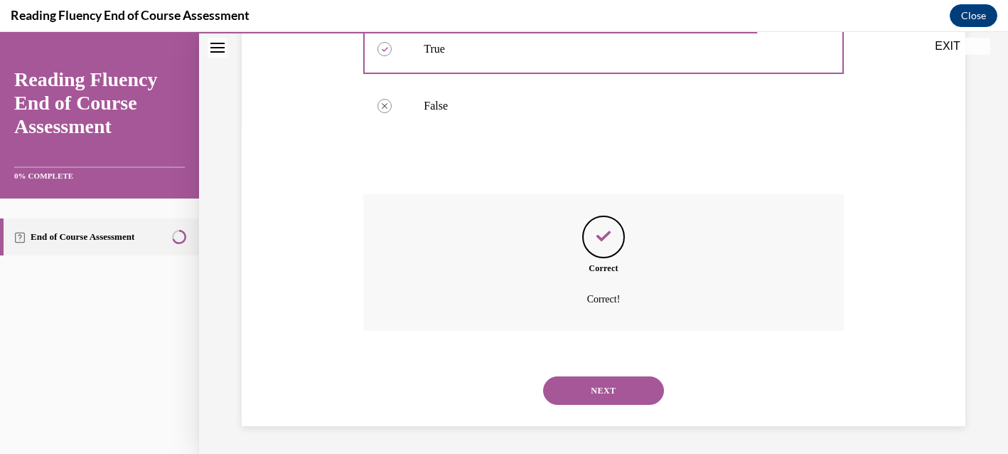
scroll to position [330, 0]
click at [589, 393] on button "NEXT" at bounding box center [603, 389] width 121 height 28
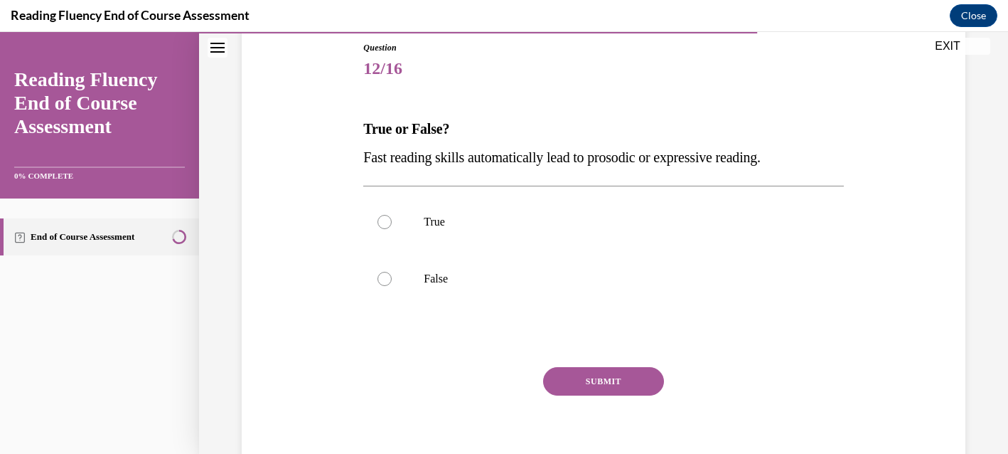
scroll to position [180, 0]
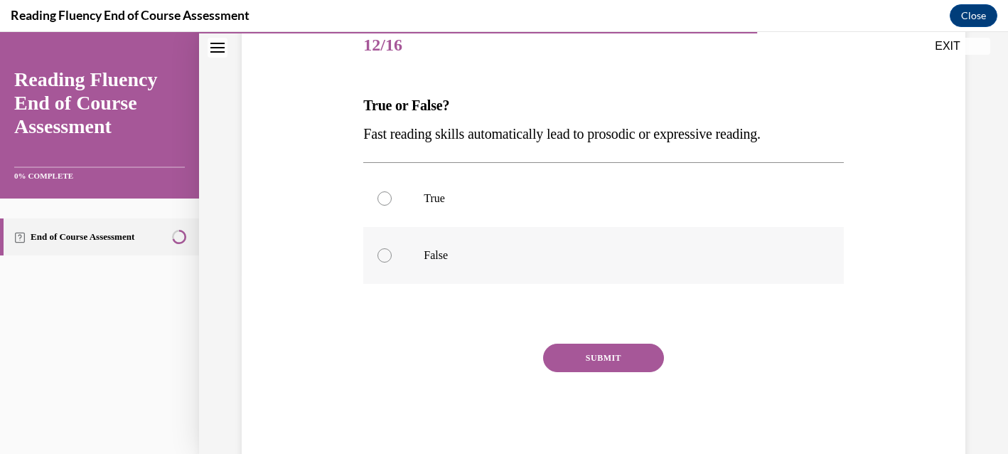
click at [484, 279] on label "False" at bounding box center [603, 255] width 480 height 57
click at [392, 262] on input "False" at bounding box center [385, 255] width 14 height 14
radio input "true"
click at [580, 356] on button "SUBMIT" at bounding box center [603, 357] width 121 height 28
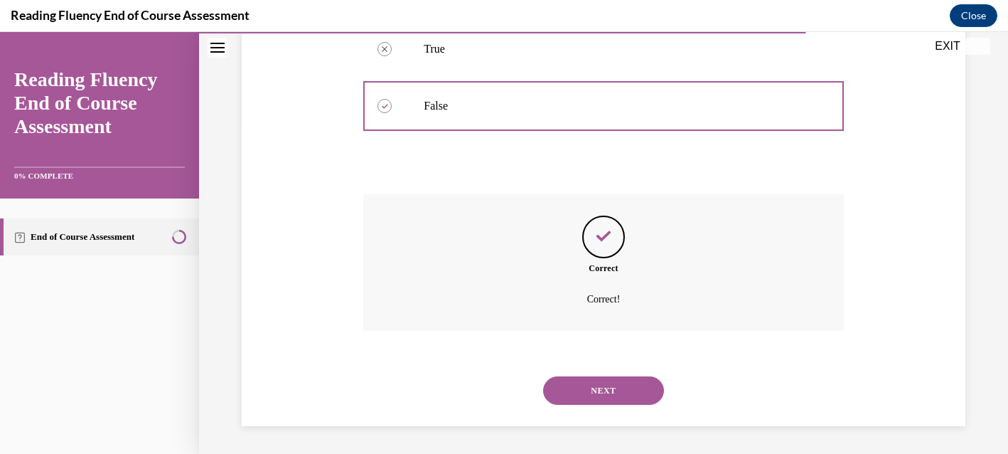
scroll to position [330, 0]
click at [595, 385] on button "NEXT" at bounding box center [603, 389] width 121 height 28
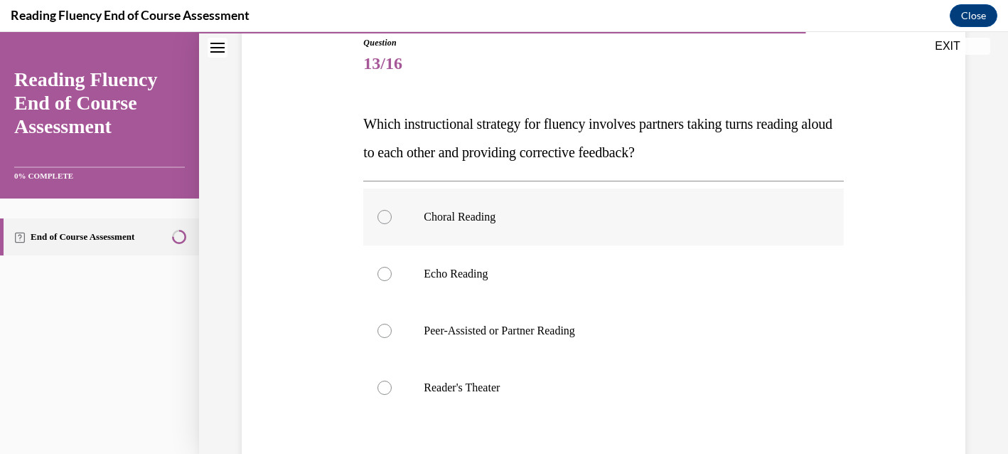
scroll to position [170, 0]
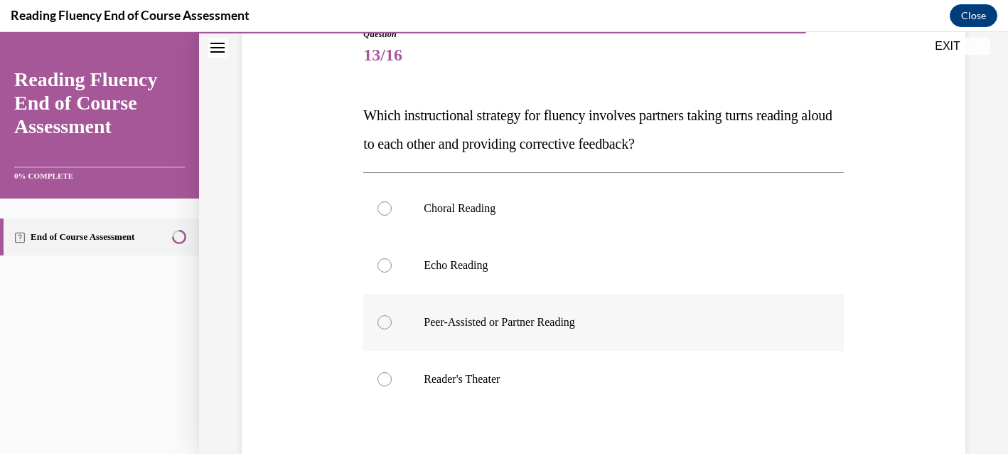
click at [577, 329] on label "Peer-Assisted or Partner Reading" at bounding box center [603, 322] width 480 height 57
click at [392, 329] on input "Peer-Assisted or Partner Reading" at bounding box center [385, 322] width 14 height 14
radio input "true"
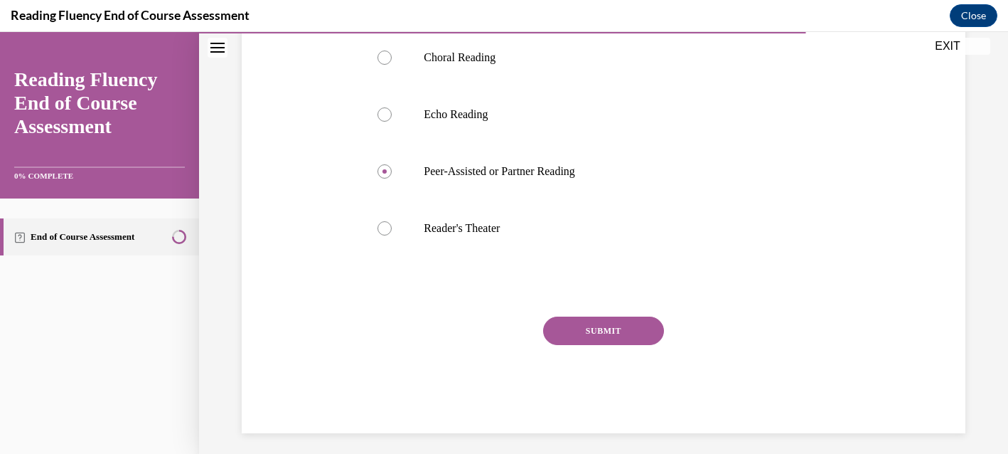
drag, startPoint x: 586, startPoint y: 326, endPoint x: 593, endPoint y: 324, distance: 7.4
click at [587, 326] on button "SUBMIT" at bounding box center [603, 330] width 121 height 28
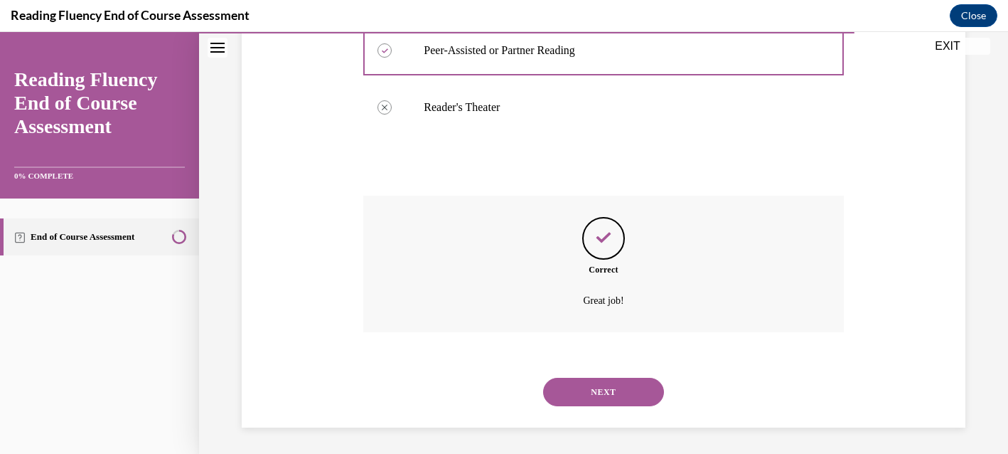
scroll to position [444, 0]
click at [603, 386] on button "NEXT" at bounding box center [603, 389] width 121 height 28
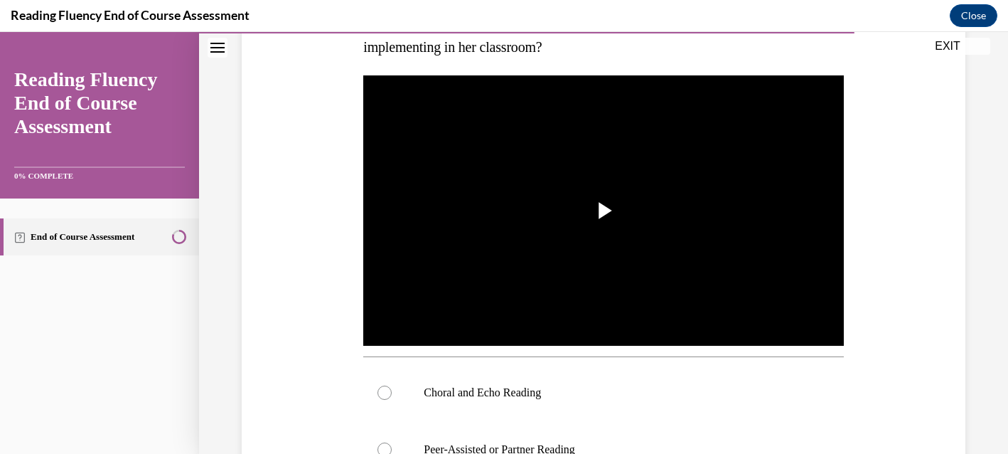
scroll to position [269, 0]
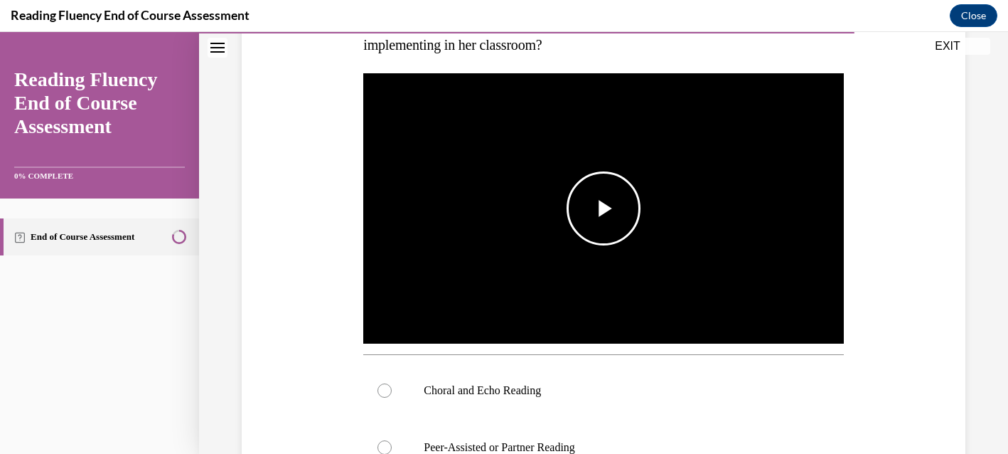
click at [604, 208] on span "Video player" at bounding box center [604, 208] width 0 height 0
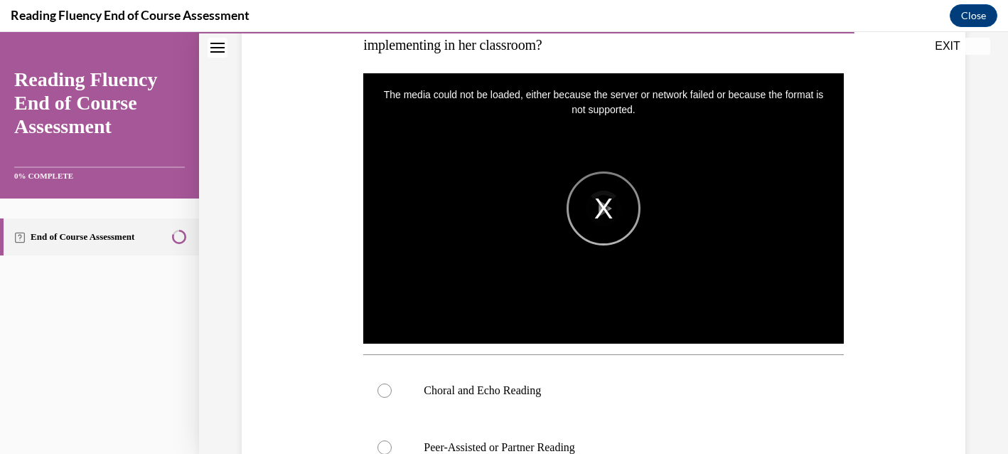
click at [594, 223] on div "The media could not be loaded, either because the server or network failed or b…" at bounding box center [603, 208] width 480 height 270
click at [607, 208] on div "The media could not be loaded, either because the server or network failed or b…" at bounding box center [603, 208] width 480 height 270
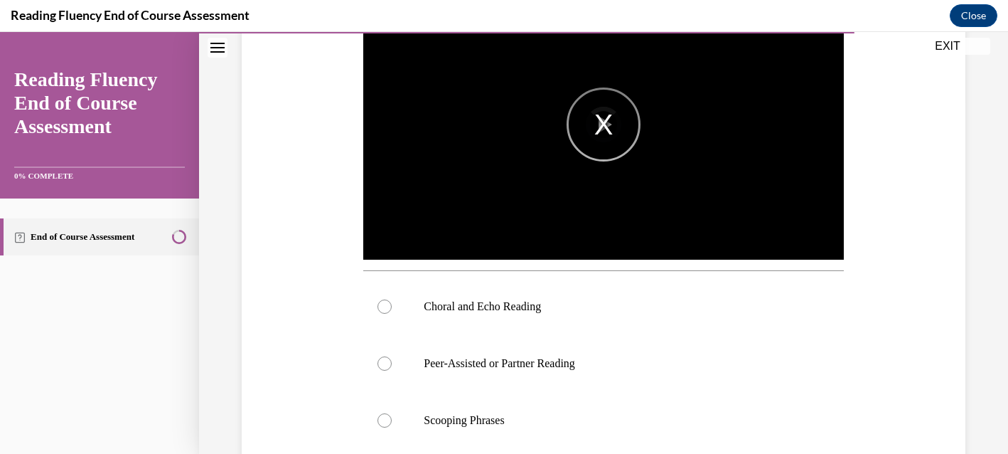
scroll to position [353, 0]
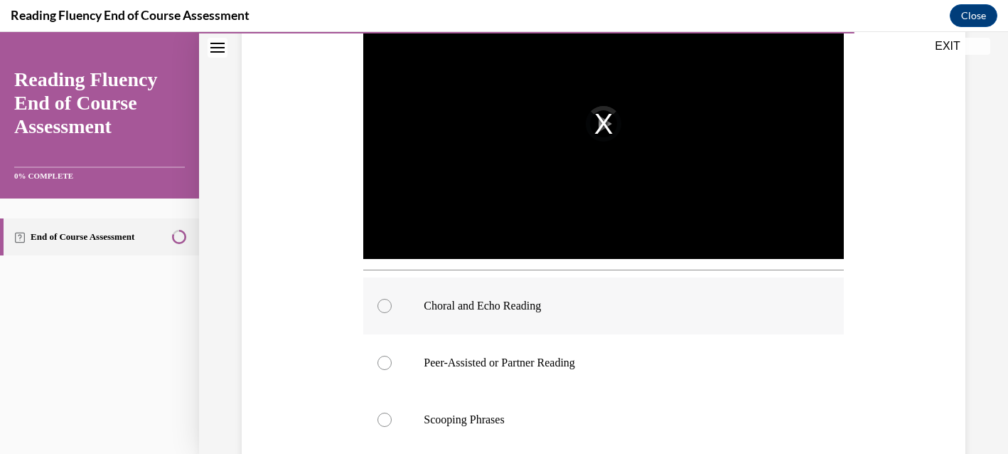
click at [496, 314] on label "Choral and Echo Reading" at bounding box center [603, 305] width 480 height 57
click at [392, 313] on input "Choral and Echo Reading" at bounding box center [385, 306] width 14 height 14
radio input "true"
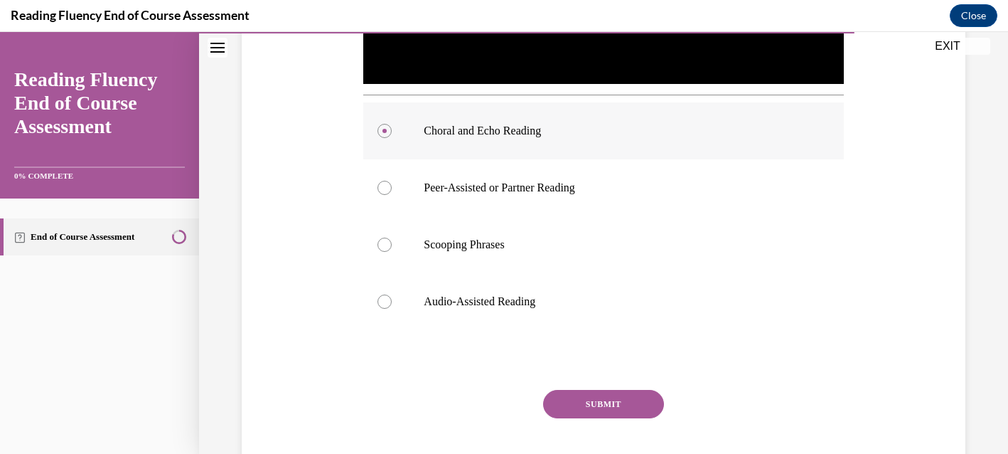
scroll to position [552, 0]
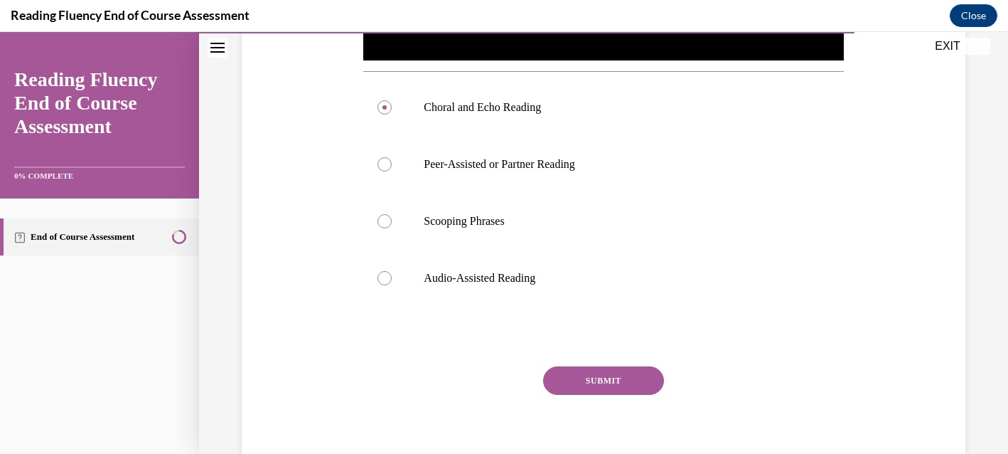
click at [575, 376] on button "SUBMIT" at bounding box center [603, 380] width 121 height 28
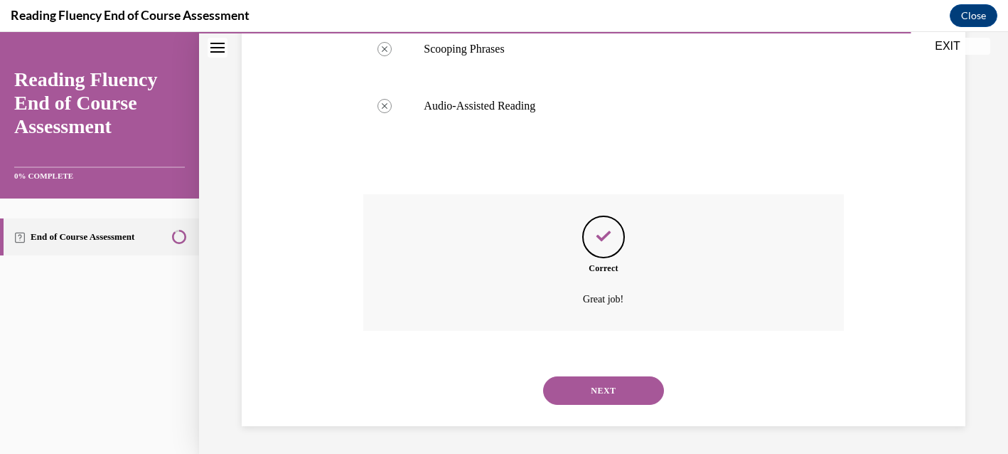
scroll to position [724, 0]
click at [589, 392] on button "NEXT" at bounding box center [603, 390] width 121 height 28
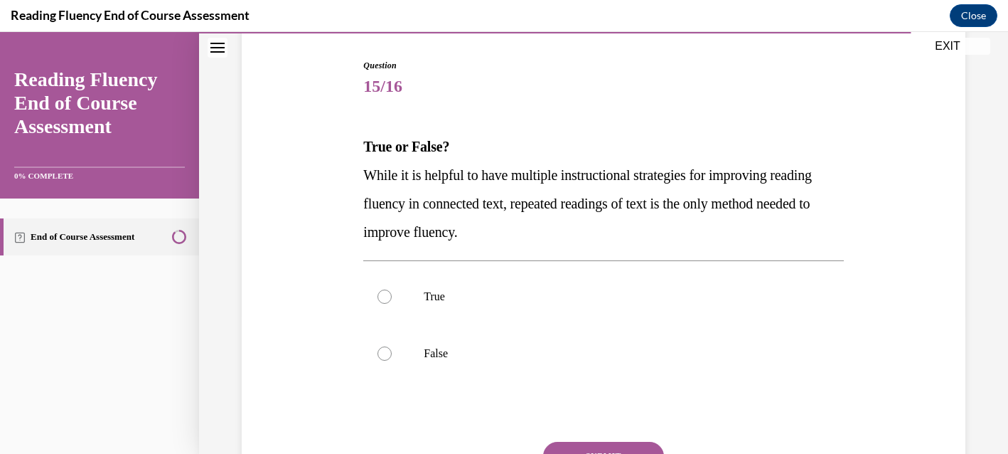
scroll to position [146, 0]
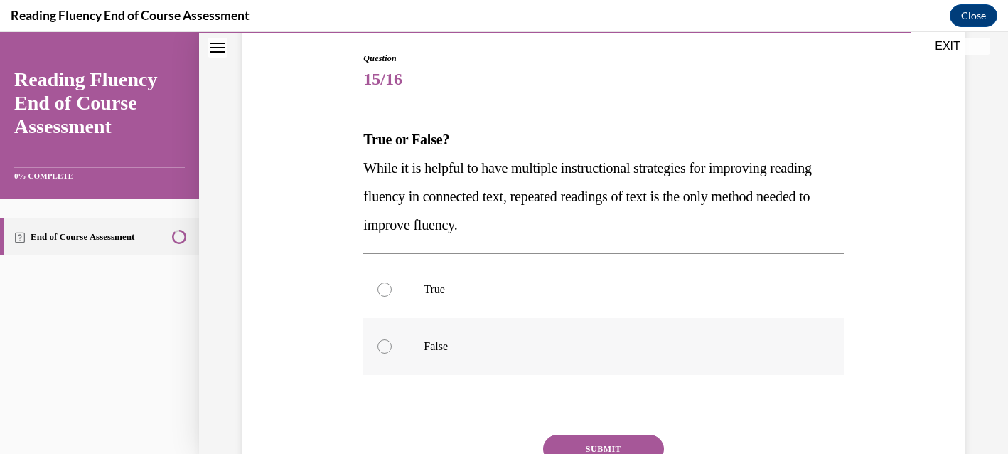
drag, startPoint x: 591, startPoint y: 367, endPoint x: 603, endPoint y: 366, distance: 12.1
click at [593, 367] on label "False" at bounding box center [603, 346] width 480 height 57
click at [392, 353] on input "False" at bounding box center [385, 346] width 14 height 14
radio input "true"
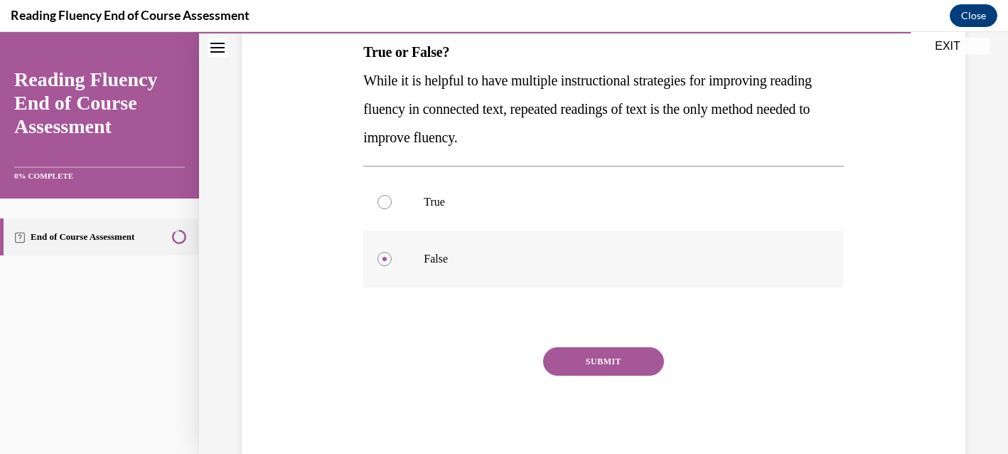
click at [603, 366] on button "SUBMIT" at bounding box center [603, 361] width 121 height 28
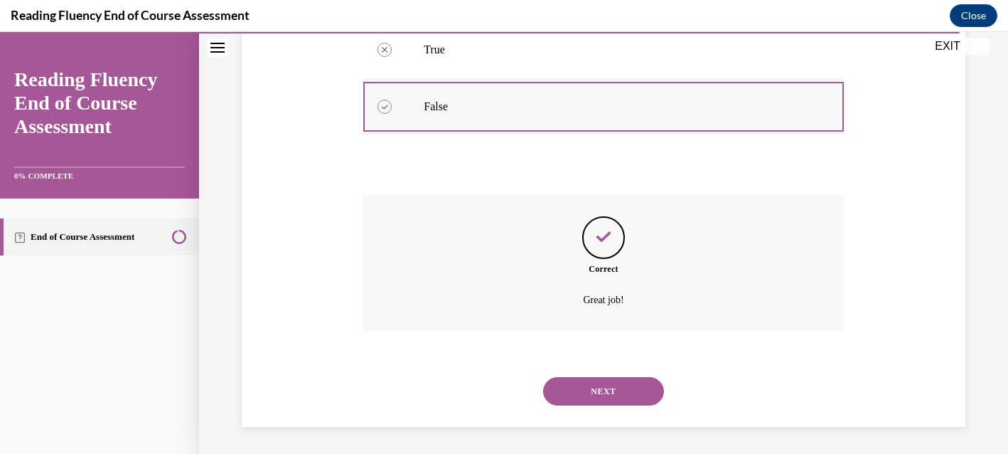
scroll to position [387, 0]
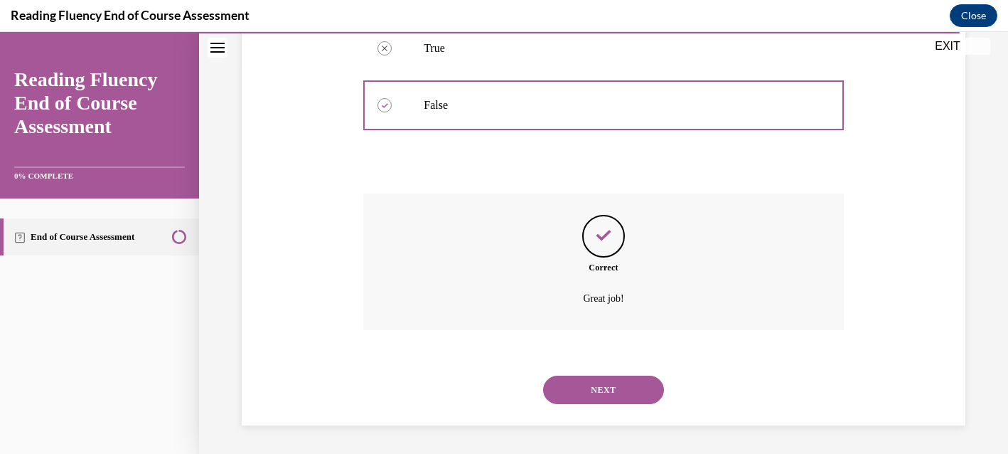
click at [603, 387] on button "NEXT" at bounding box center [603, 389] width 121 height 28
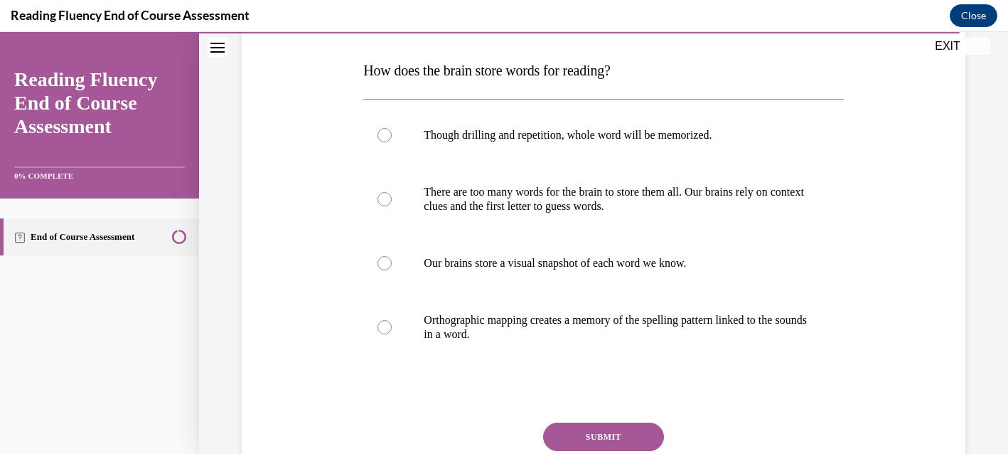
scroll to position [215, 0]
click at [380, 328] on div at bounding box center [385, 326] width 14 height 14
click at [380, 328] on input "Orthographic mapping creates a memory of the spelling pattern linked to the sou…" at bounding box center [385, 326] width 14 height 14
radio input "true"
click at [611, 439] on button "SUBMIT" at bounding box center [603, 436] width 121 height 28
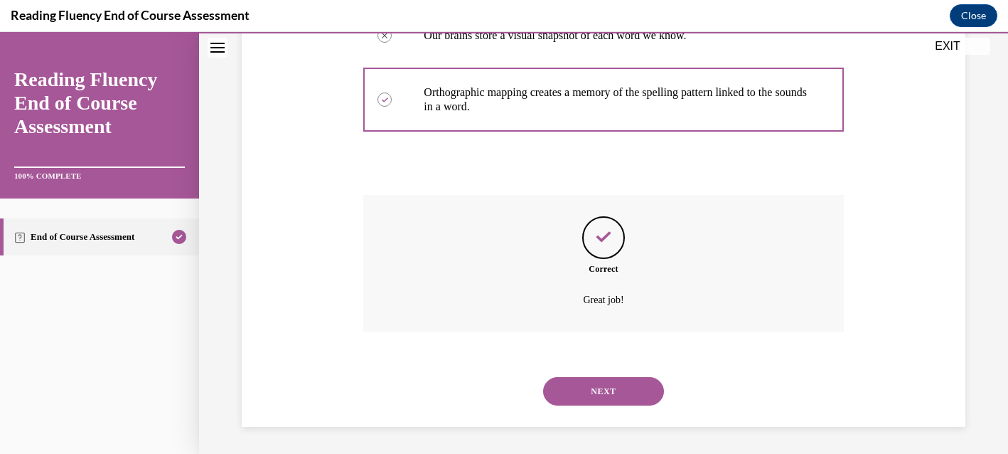
scroll to position [444, 0]
click at [644, 392] on button "NEXT" at bounding box center [603, 389] width 121 height 28
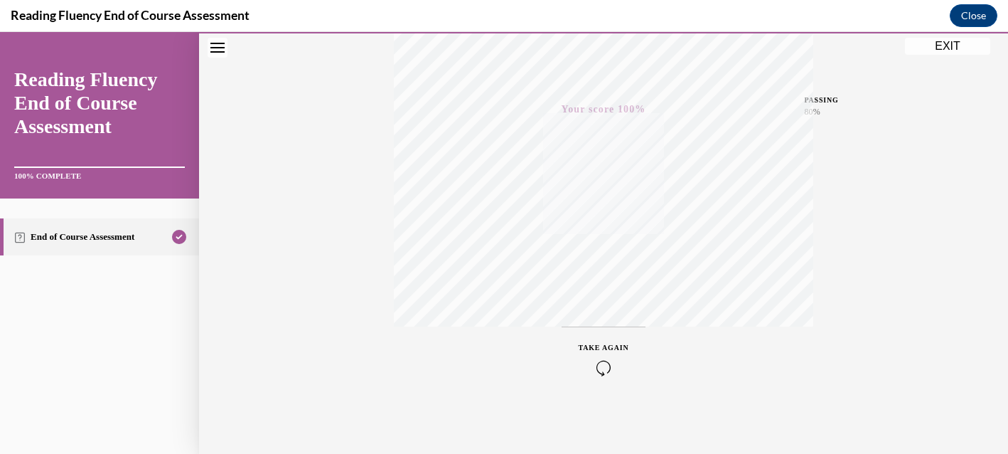
scroll to position [307, 0]
drag, startPoint x: 944, startPoint y: 47, endPoint x: 968, endPoint y: 61, distance: 27.4
click at [944, 47] on button "EXIT" at bounding box center [947, 46] width 85 height 17
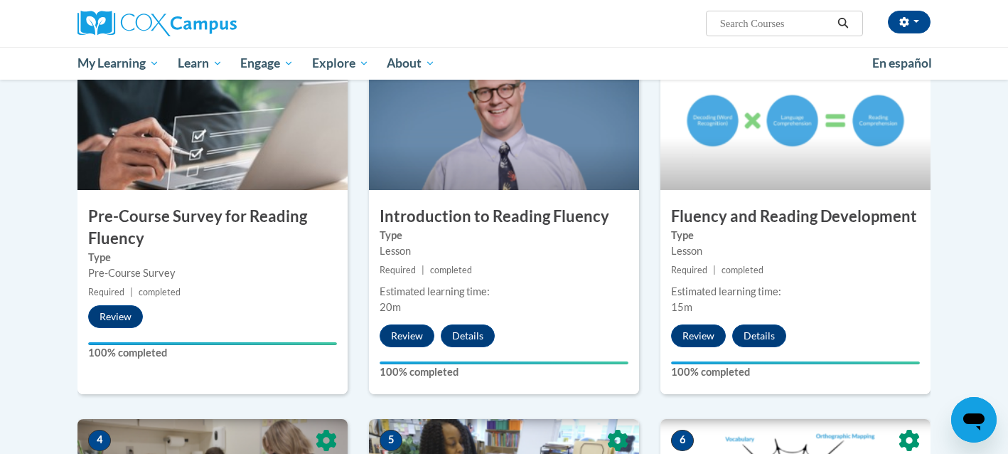
scroll to position [0, 0]
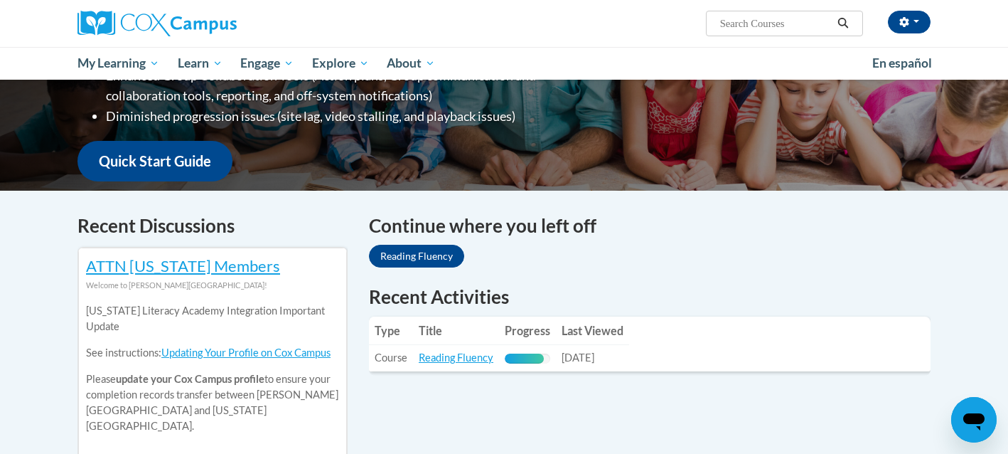
scroll to position [311, 0]
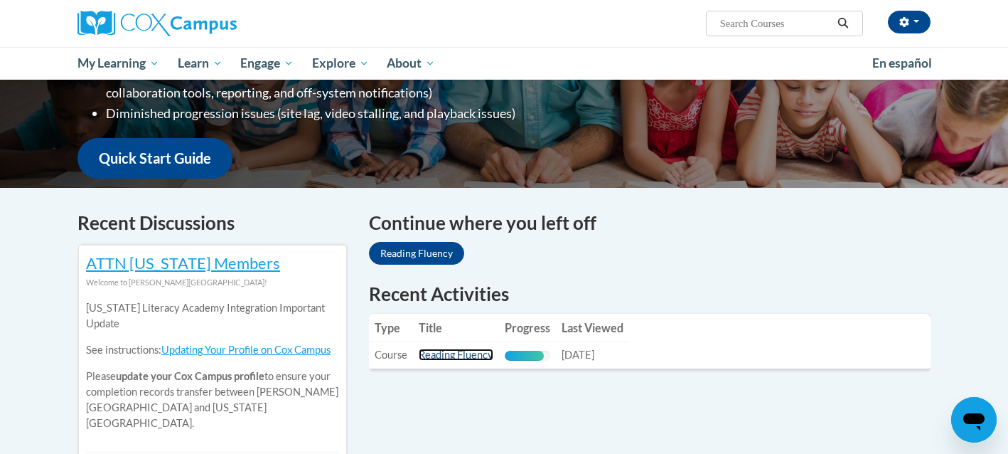
click at [455, 356] on link "Reading Fluency" at bounding box center [456, 354] width 75 height 12
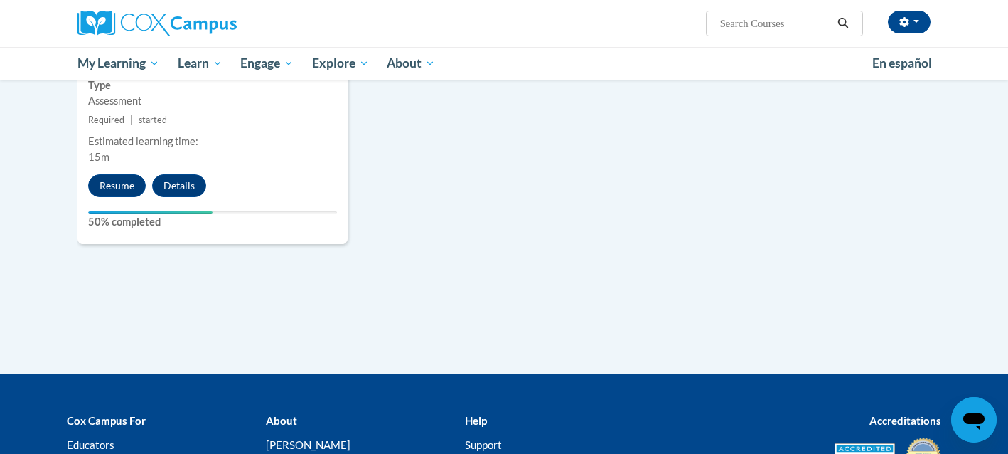
scroll to position [1238, 0]
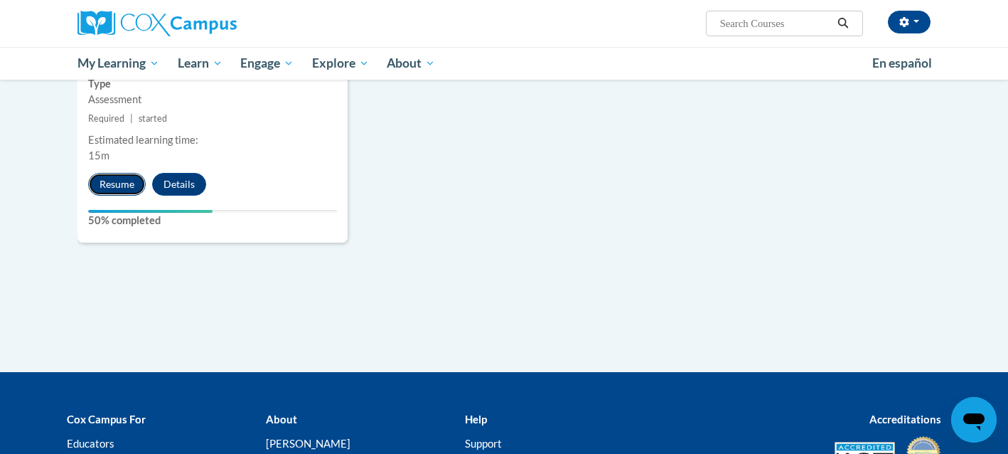
click at [120, 181] on button "Resume" at bounding box center [117, 184] width 58 height 23
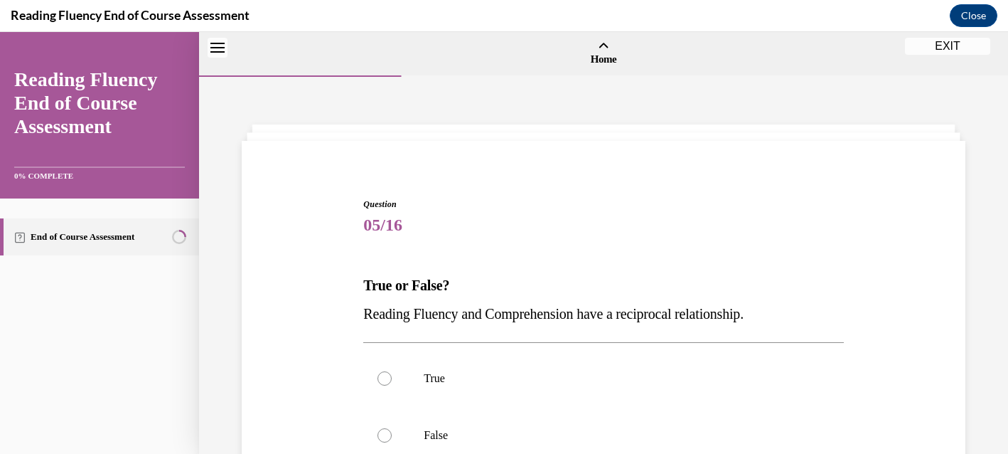
scroll to position [44, 0]
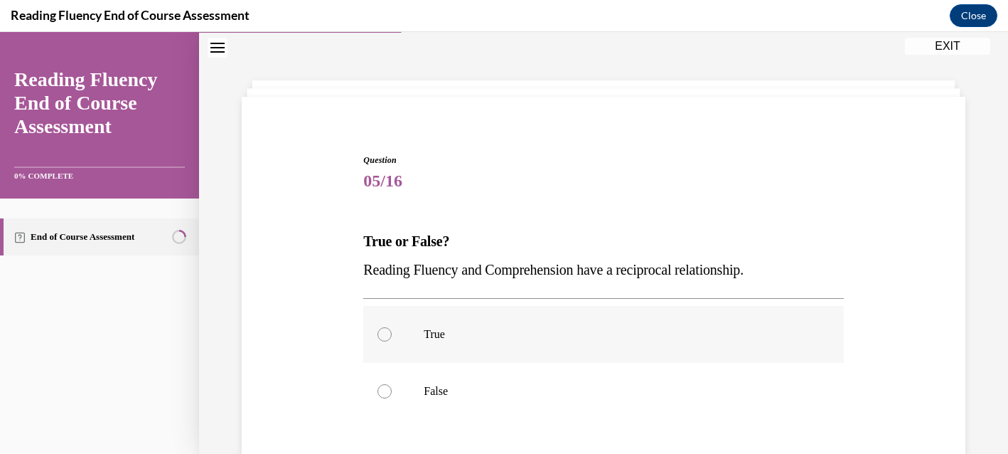
click at [401, 341] on label "True" at bounding box center [603, 334] width 480 height 57
click at [392, 341] on input "True" at bounding box center [385, 334] width 14 height 14
radio input "true"
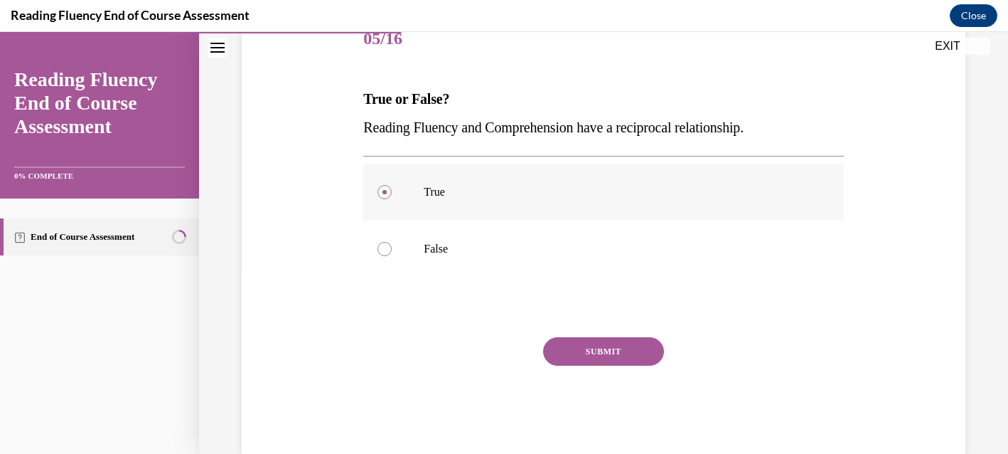
scroll to position [215, 0]
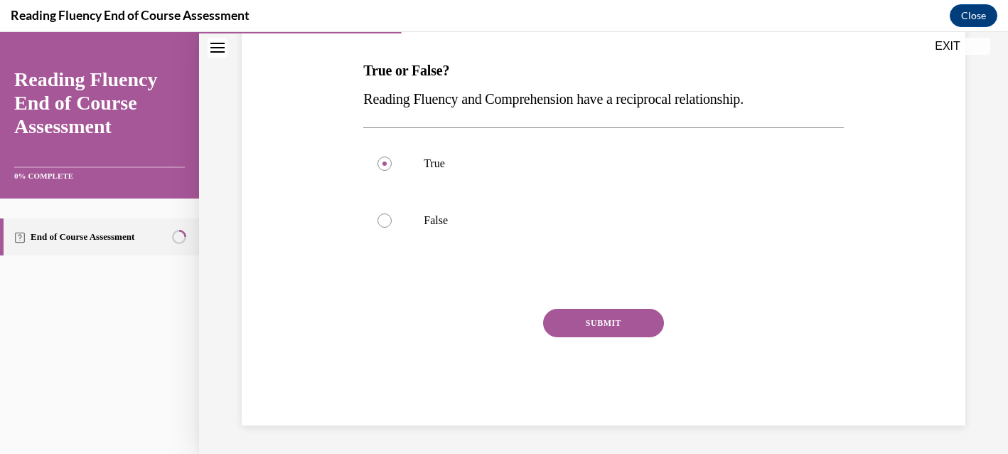
click at [603, 327] on button "SUBMIT" at bounding box center [603, 323] width 121 height 28
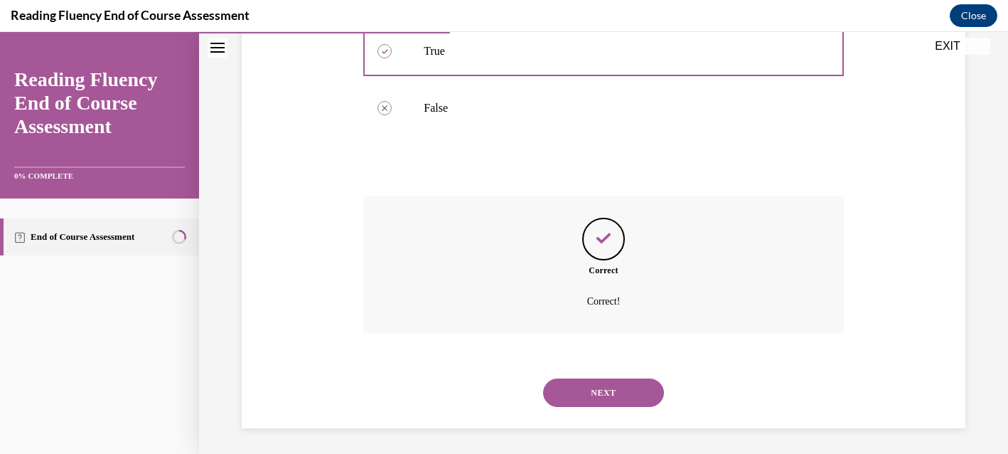
scroll to position [330, 0]
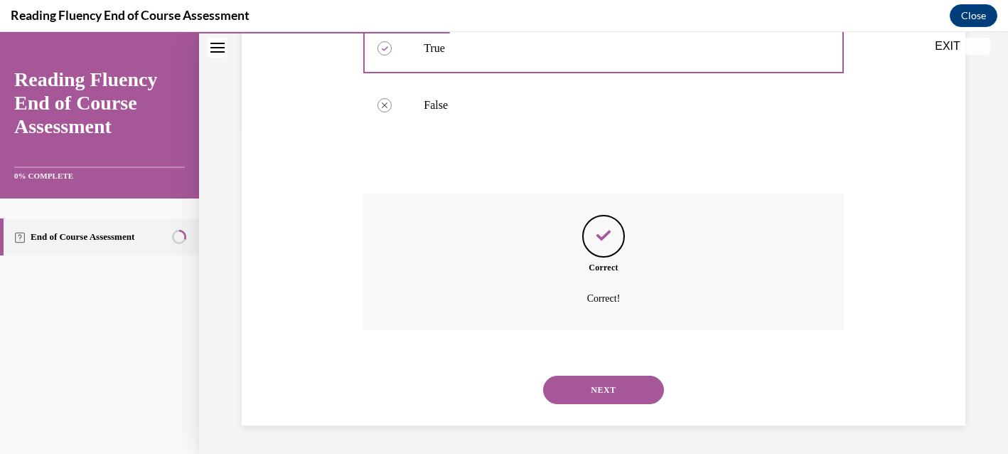
click at [614, 394] on button "NEXT" at bounding box center [603, 389] width 121 height 28
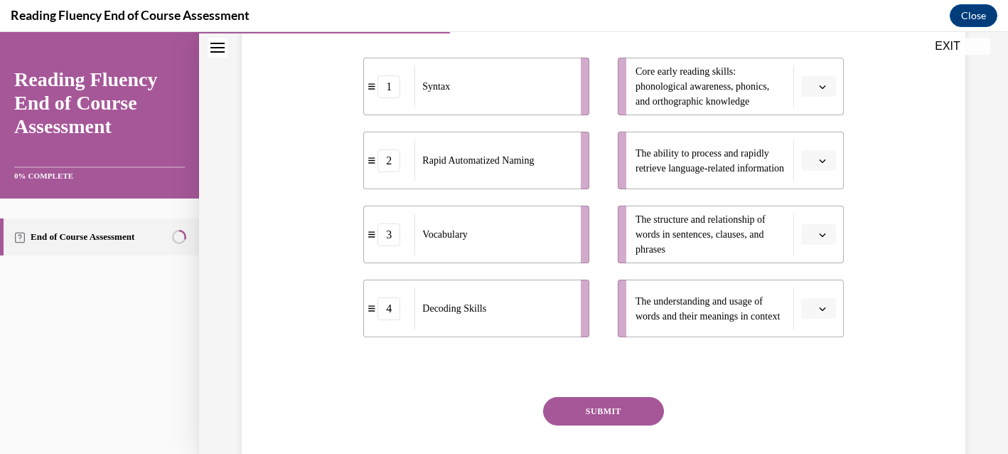
scroll to position [294, 0]
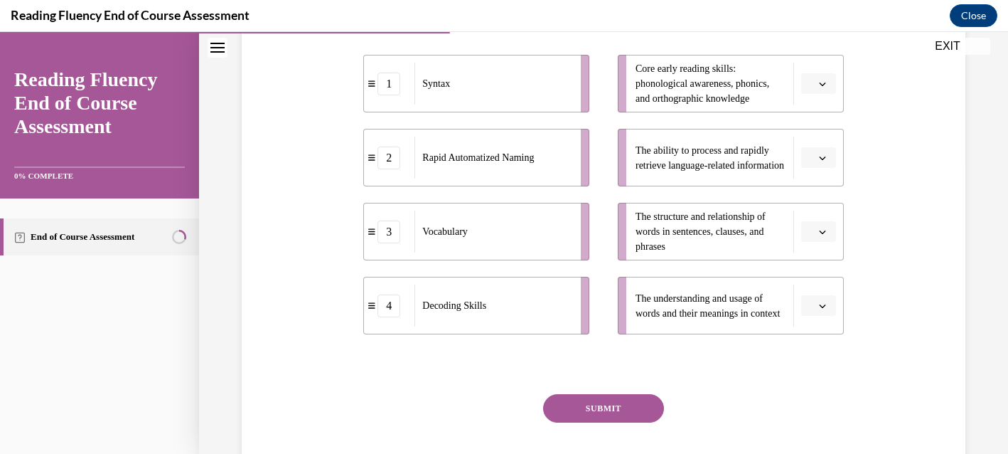
click at [825, 89] on span "button" at bounding box center [823, 84] width 10 height 10
click at [822, 258] on div "4" at bounding box center [817, 257] width 36 height 28
click at [821, 169] on button "button" at bounding box center [818, 157] width 35 height 21
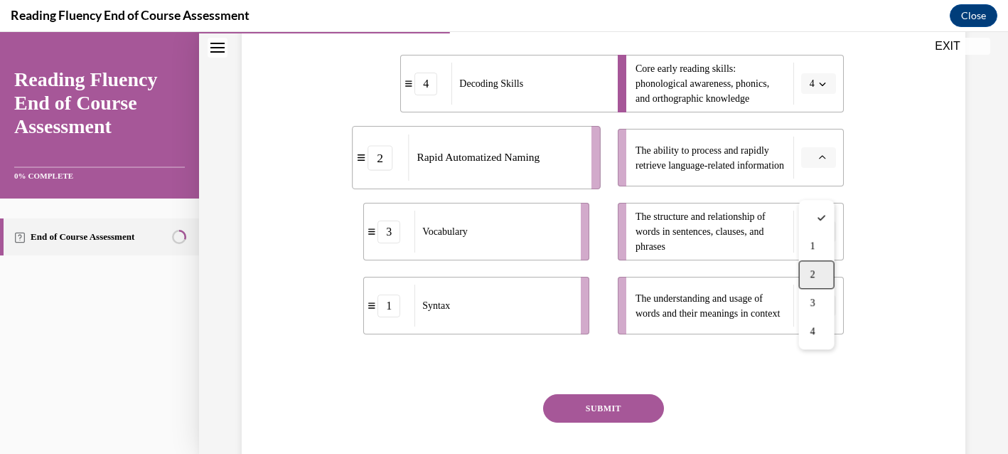
click at [813, 272] on span "2" at bounding box center [813, 274] width 5 height 11
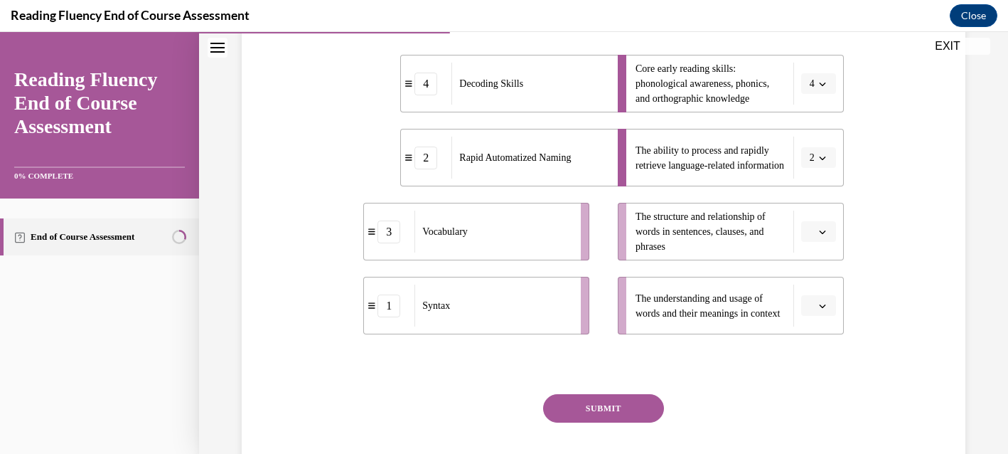
click at [824, 235] on icon "button" at bounding box center [822, 231] width 7 height 7
click at [818, 326] on div "1" at bounding box center [817, 320] width 36 height 28
click at [819, 311] on span "button" at bounding box center [823, 306] width 10 height 10
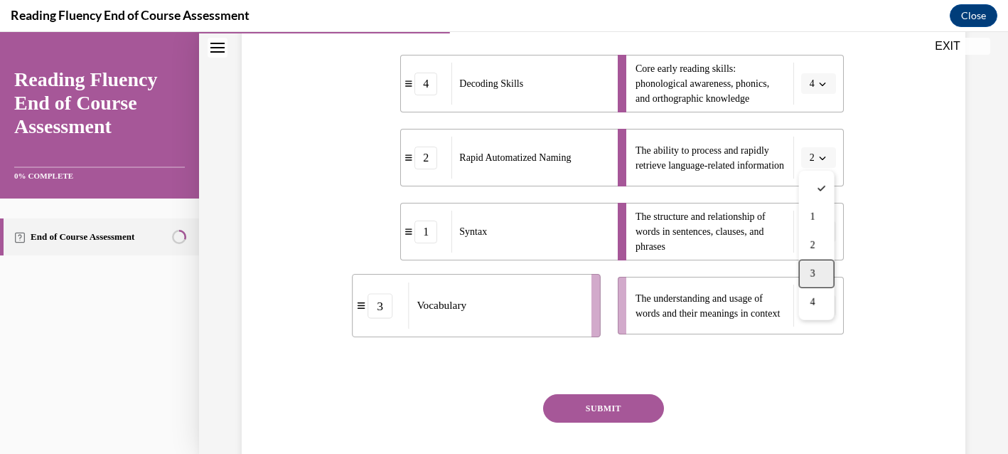
click at [817, 277] on div "3" at bounding box center [817, 274] width 36 height 28
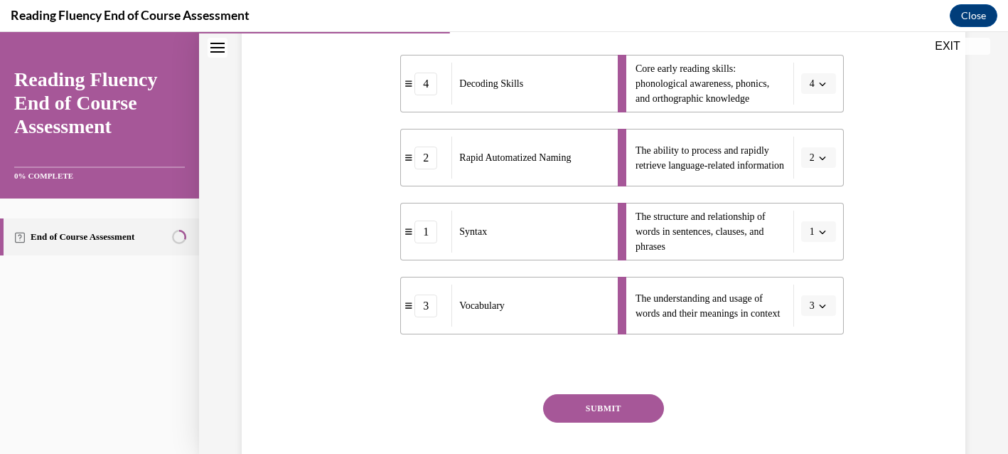
click at [616, 422] on button "SUBMIT" at bounding box center [603, 408] width 121 height 28
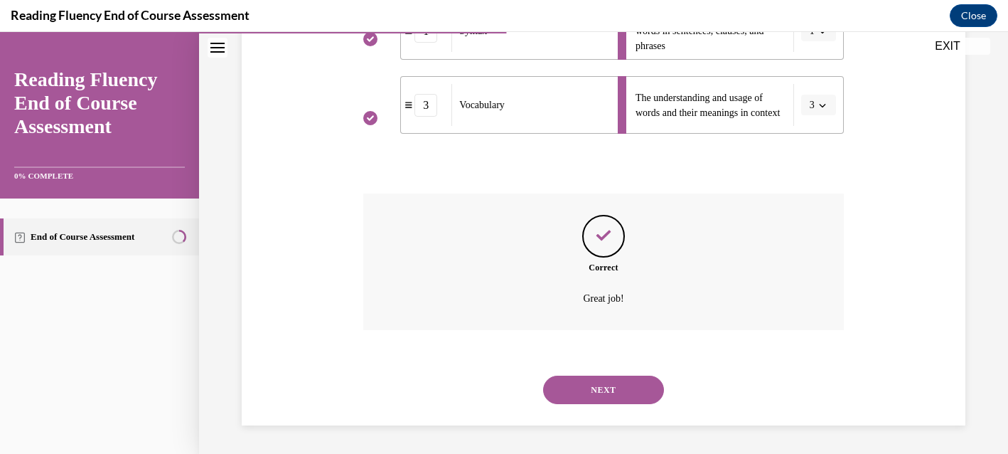
scroll to position [523, 0]
click at [624, 387] on button "NEXT" at bounding box center [603, 389] width 121 height 28
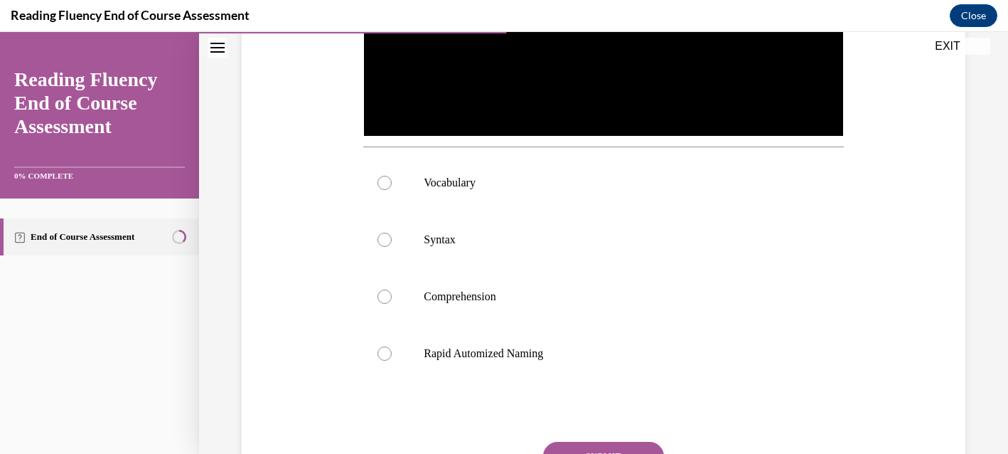
scroll to position [482, 0]
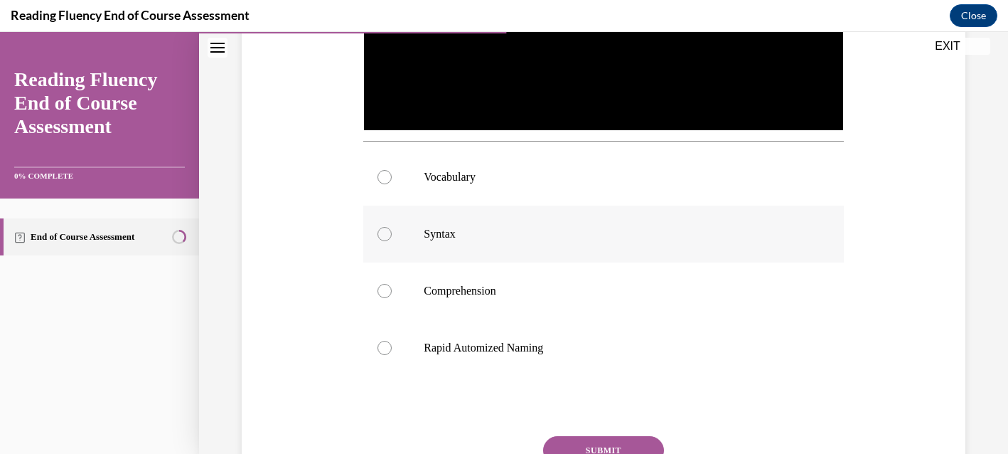
click at [447, 242] on label "Syntax" at bounding box center [603, 233] width 480 height 57
click at [392, 241] on input "Syntax" at bounding box center [385, 234] width 14 height 14
radio input "true"
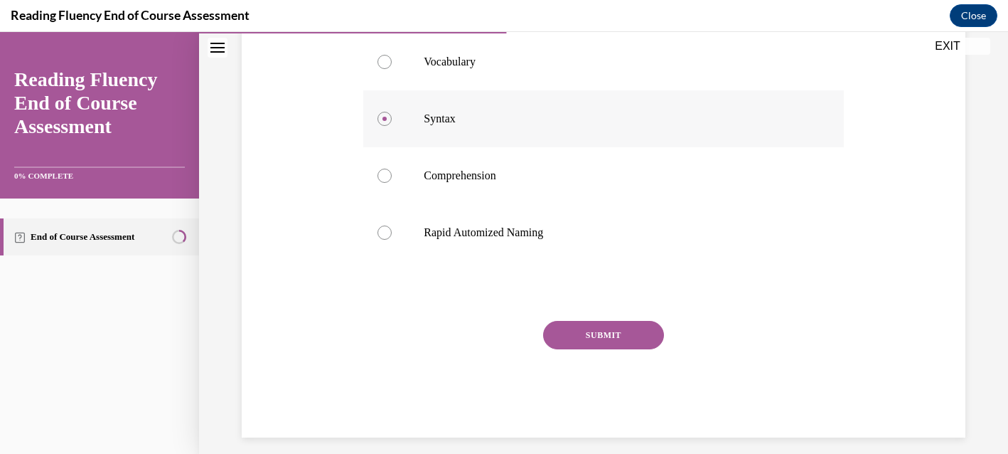
scroll to position [609, 0]
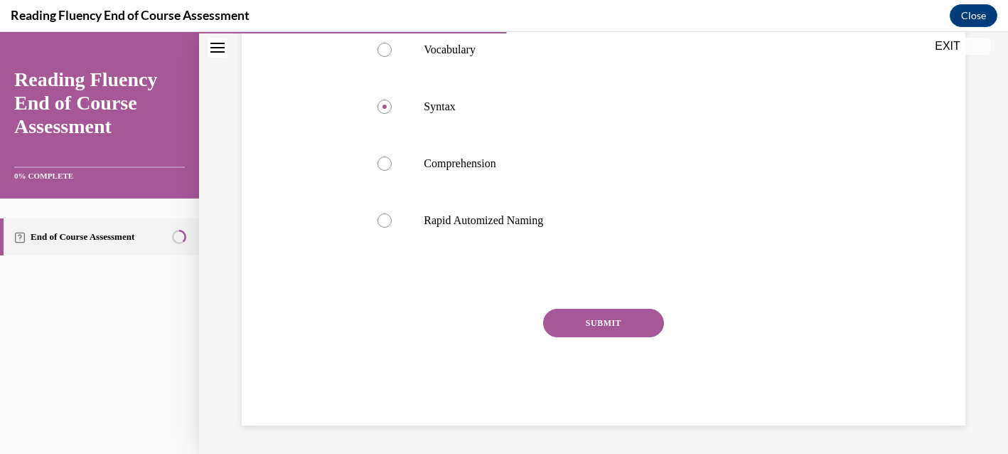
click at [606, 323] on button "SUBMIT" at bounding box center [603, 323] width 121 height 28
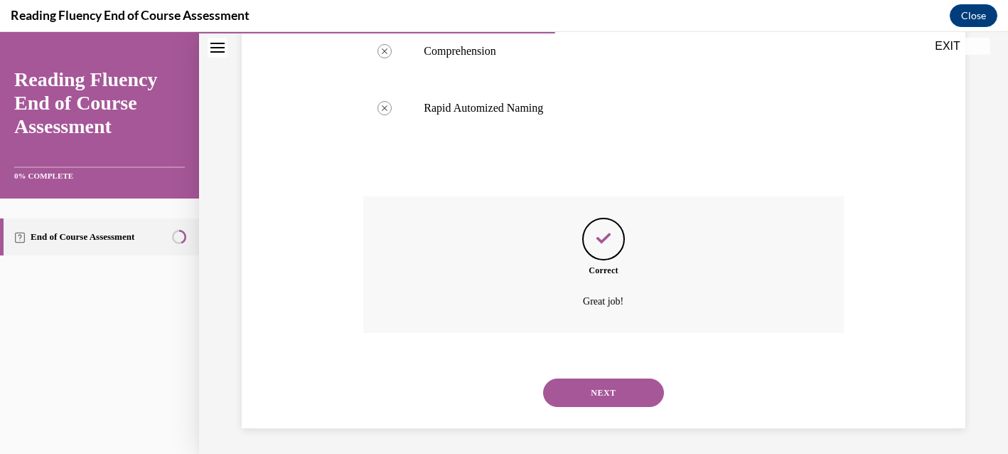
scroll to position [724, 0]
click at [603, 393] on button "NEXT" at bounding box center [603, 390] width 121 height 28
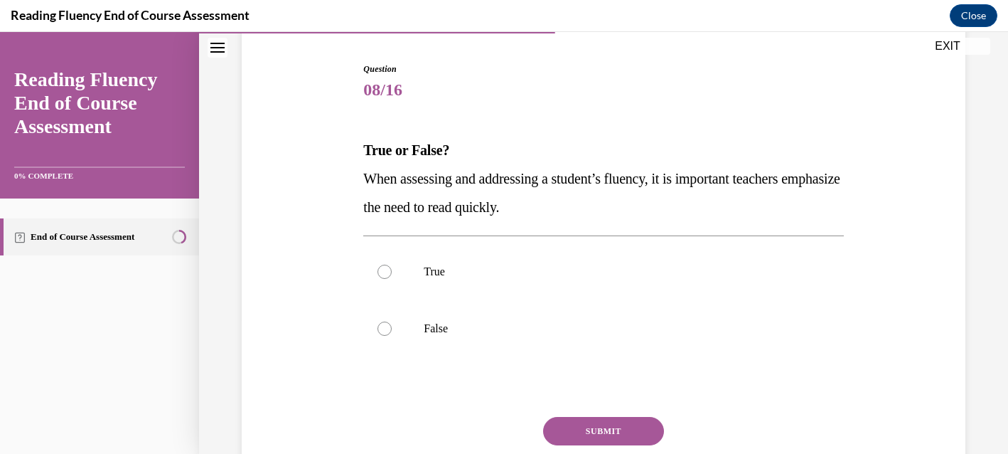
scroll to position [145, 0]
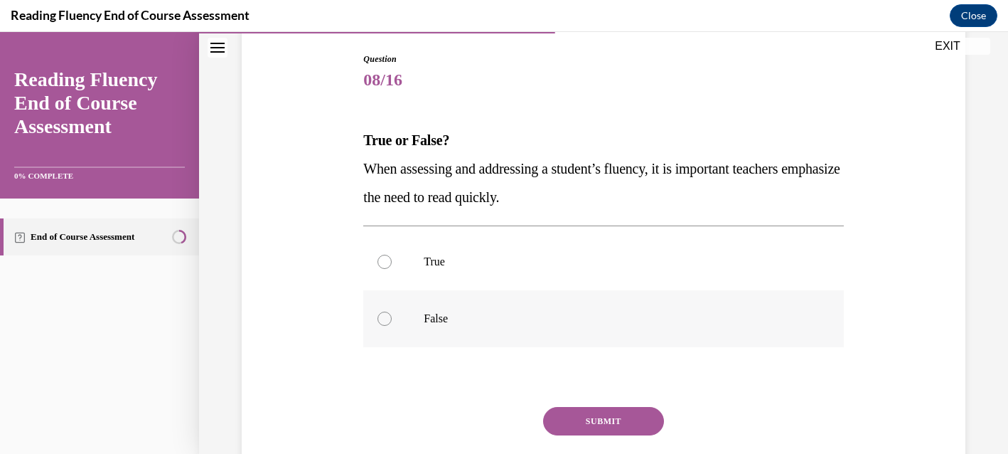
click at [382, 319] on div at bounding box center [385, 318] width 14 height 14
click at [382, 319] on input "False" at bounding box center [385, 318] width 14 height 14
radio input "true"
click at [617, 422] on button "SUBMIT" at bounding box center [603, 421] width 121 height 28
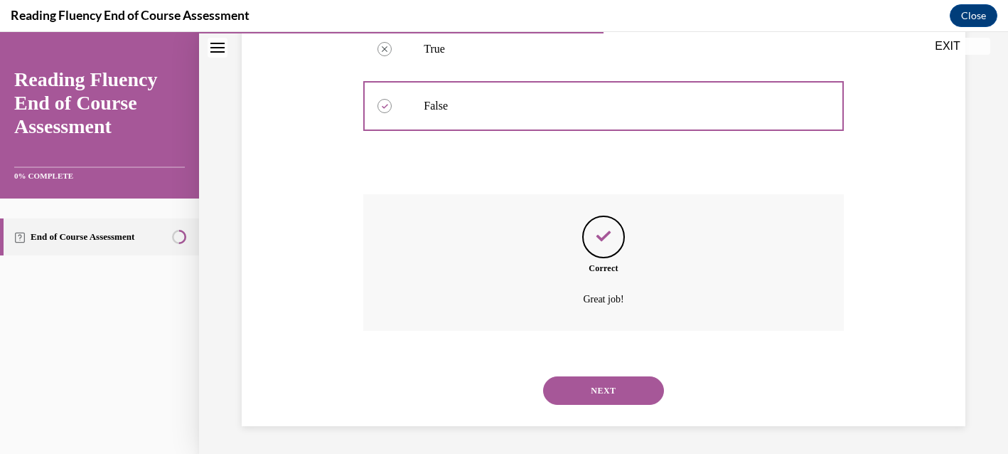
scroll to position [358, 0]
click at [622, 392] on button "NEXT" at bounding box center [603, 389] width 121 height 28
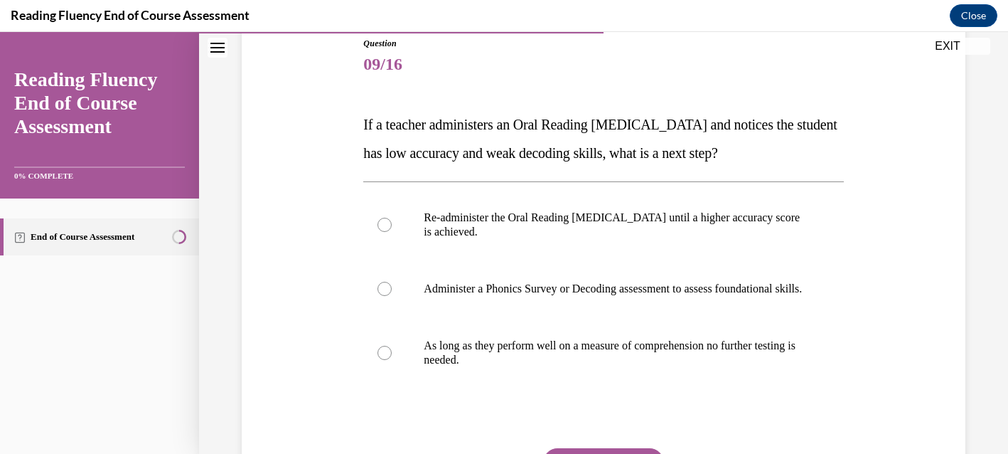
scroll to position [169, 0]
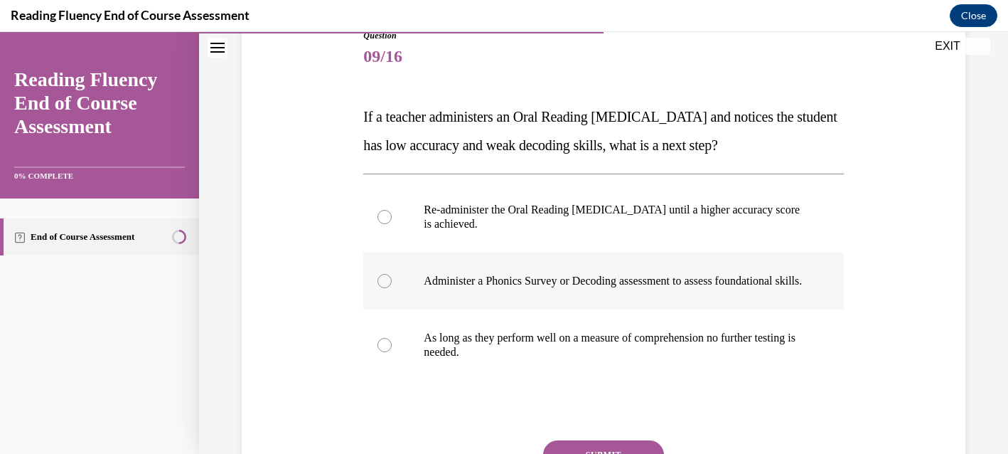
click at [602, 288] on p "Administer a Phonics Survey or Decoding assessment to assess foundational skill…" at bounding box center [616, 281] width 384 height 14
click at [392, 288] on input "Administer a Phonics Survey or Decoding assessment to assess foundational skill…" at bounding box center [385, 281] width 14 height 14
radio input "true"
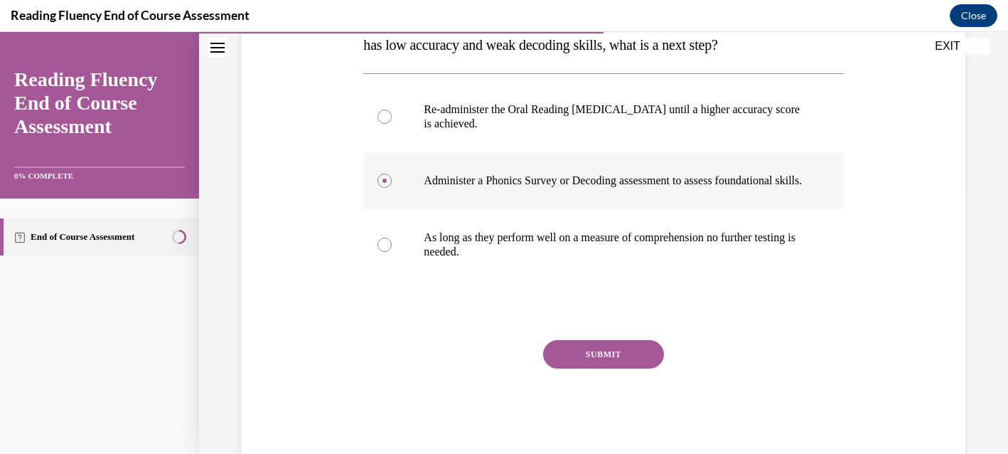
scroll to position [314, 0]
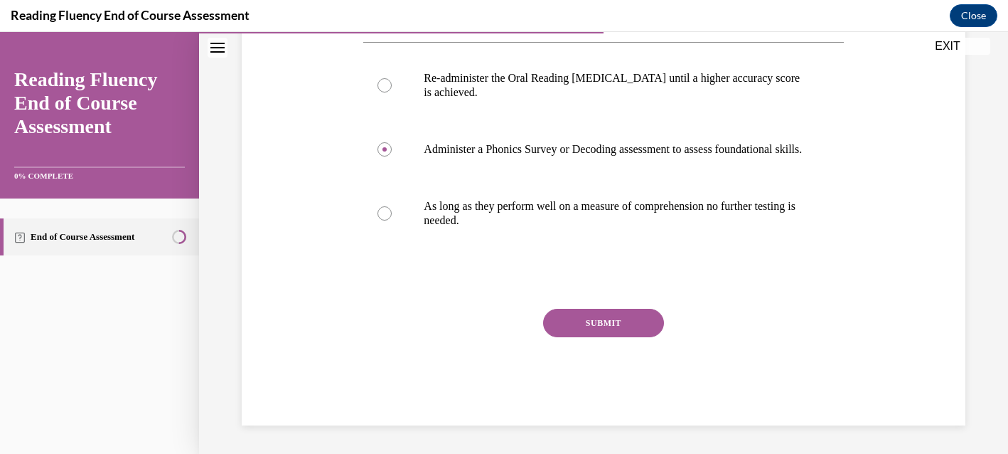
click at [602, 325] on button "SUBMIT" at bounding box center [603, 323] width 121 height 28
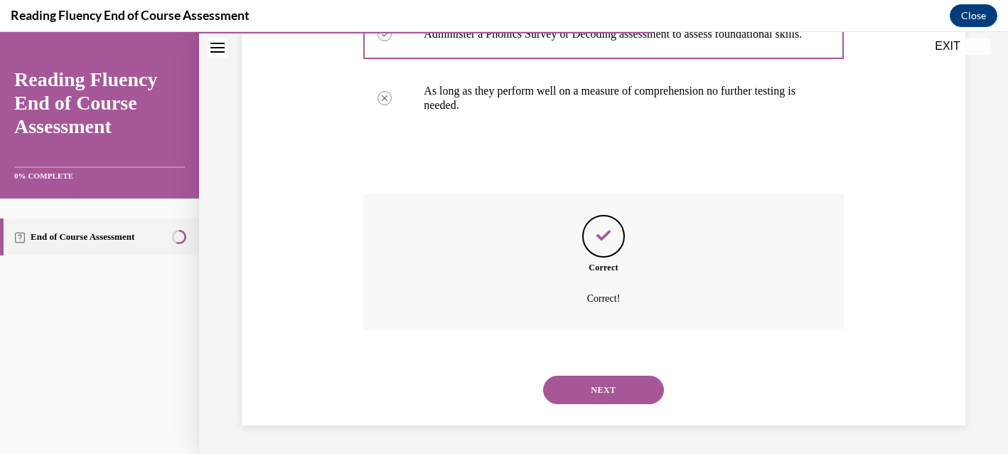
scroll to position [429, 0]
click at [593, 395] on button "NEXT" at bounding box center [603, 389] width 121 height 28
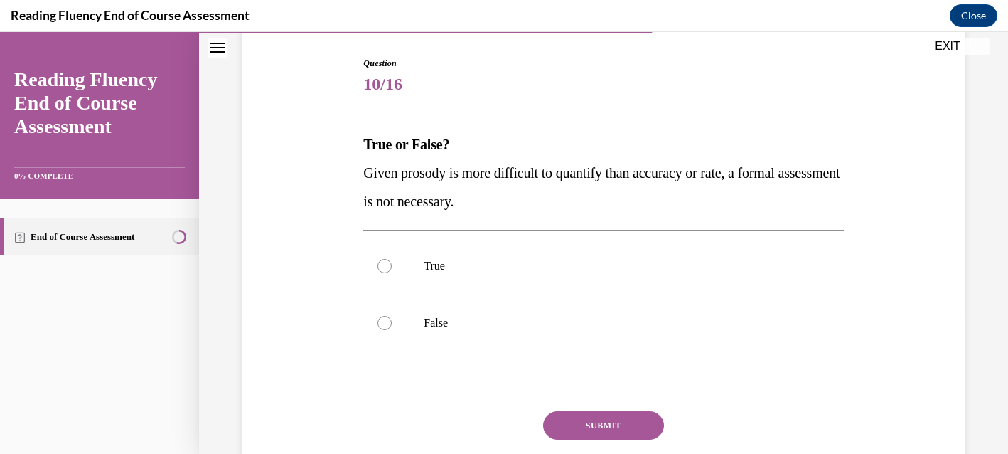
scroll to position [243, 0]
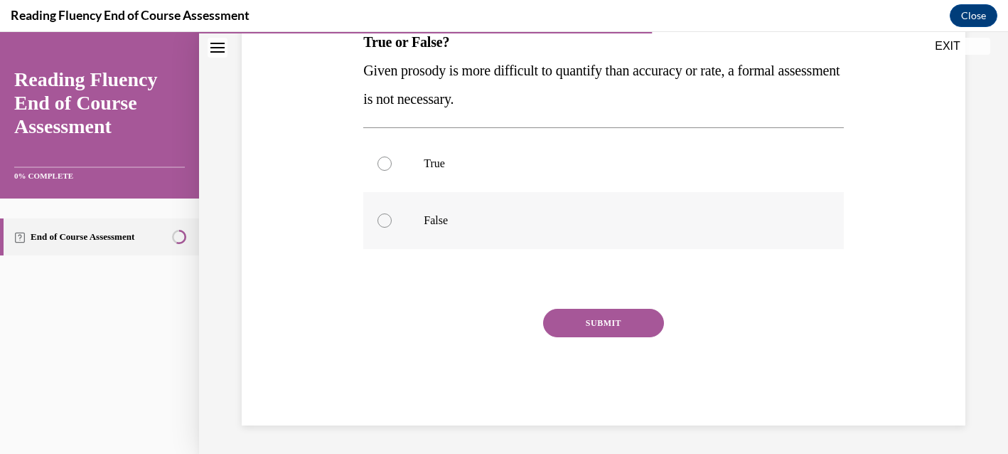
click at [383, 227] on div at bounding box center [385, 220] width 14 height 14
click at [383, 227] on input "False" at bounding box center [385, 220] width 14 height 14
radio input "true"
click at [591, 325] on button "SUBMIT" at bounding box center [603, 323] width 121 height 28
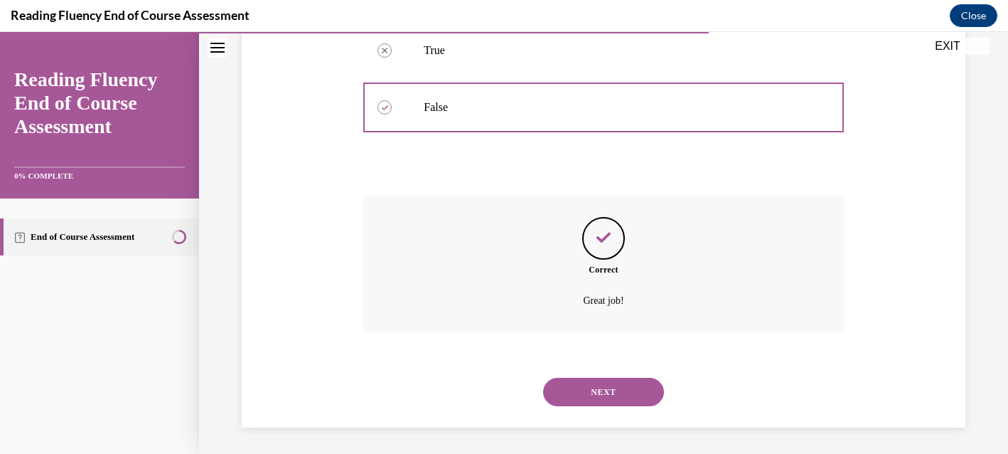
scroll to position [358, 0]
click at [603, 385] on button "NEXT" at bounding box center [603, 389] width 121 height 28
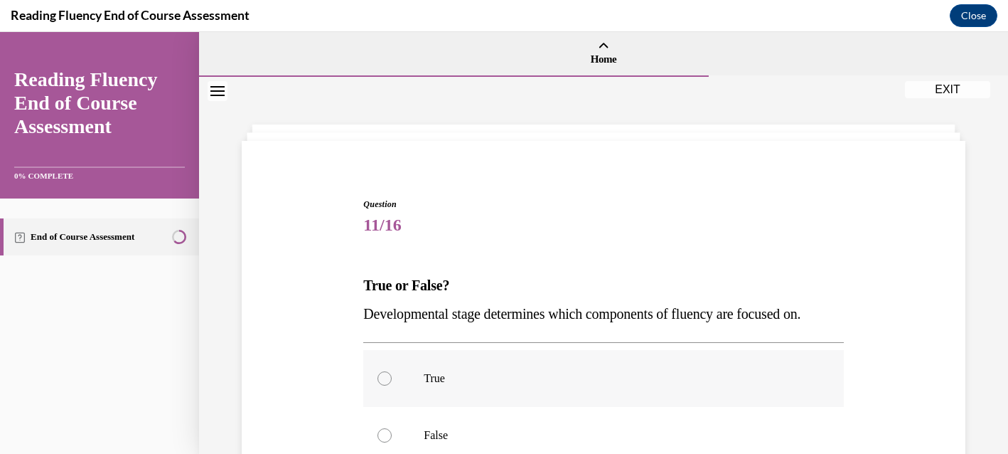
click at [503, 383] on p "True" at bounding box center [616, 378] width 384 height 14
click at [392, 383] on input "True" at bounding box center [385, 378] width 14 height 14
radio input "true"
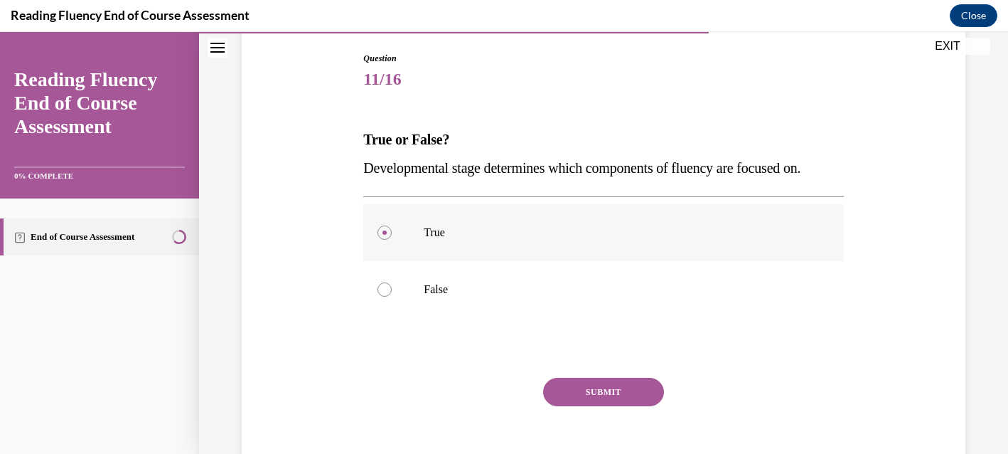
scroll to position [215, 0]
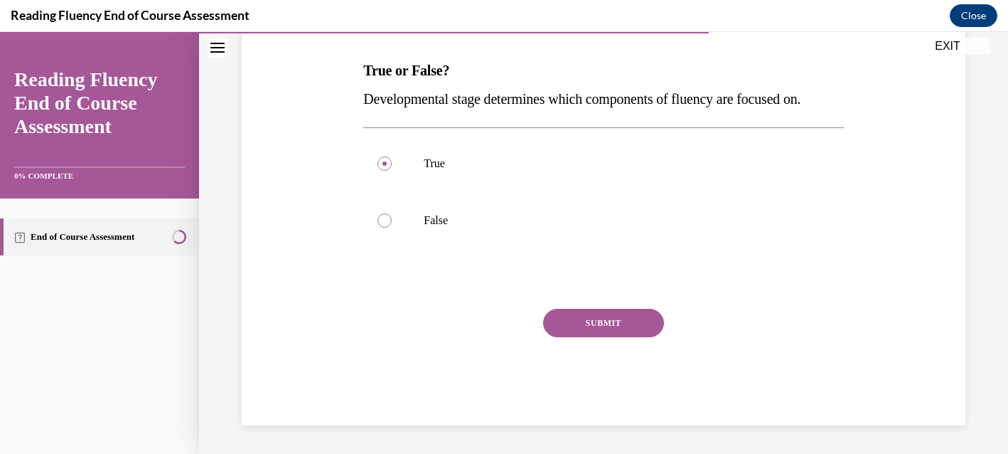
click at [614, 331] on button "SUBMIT" at bounding box center [603, 323] width 121 height 28
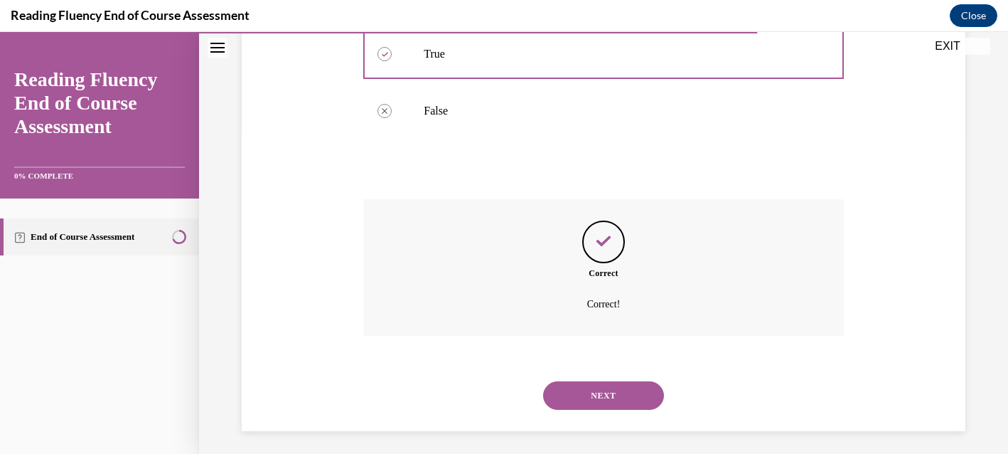
scroll to position [330, 0]
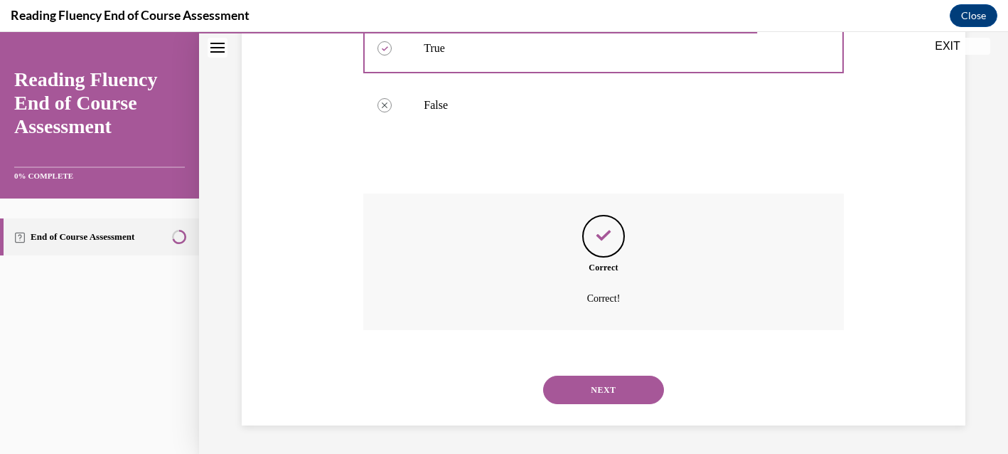
click at [604, 389] on button "NEXT" at bounding box center [603, 389] width 121 height 28
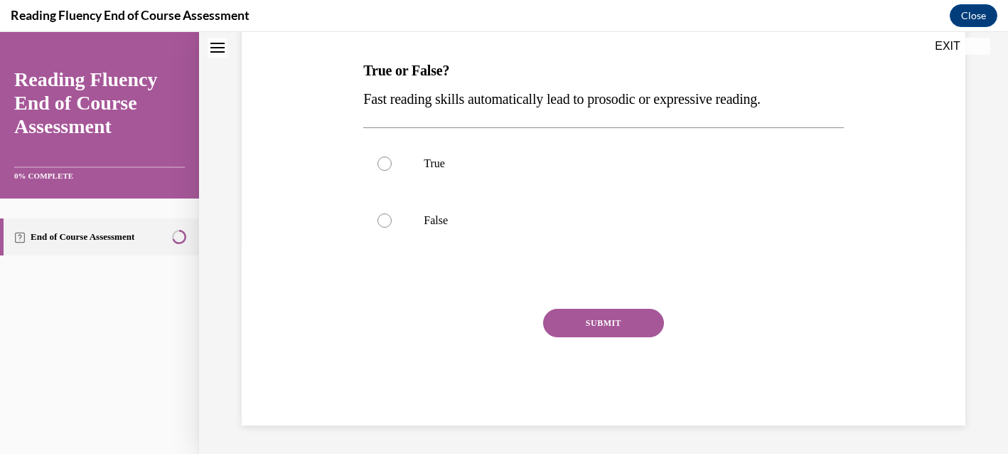
scroll to position [0, 0]
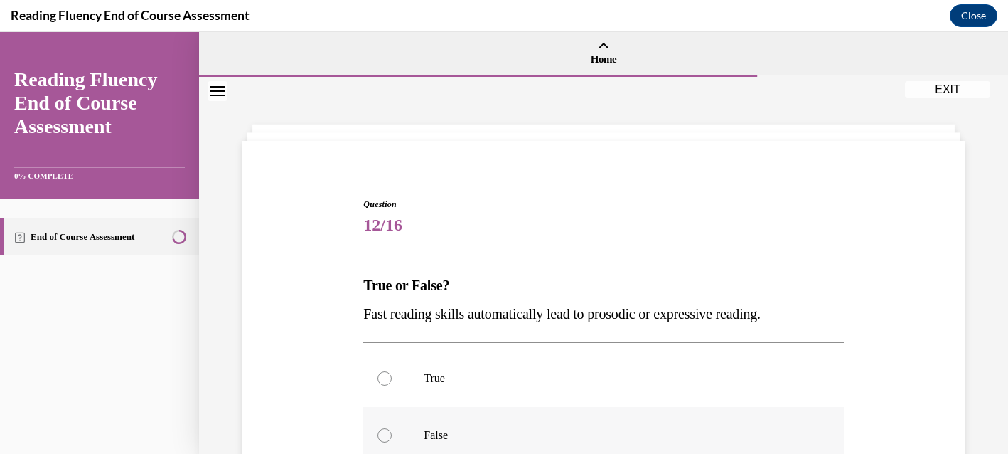
click at [448, 439] on p "False" at bounding box center [616, 435] width 384 height 14
click at [392, 439] on input "False" at bounding box center [385, 435] width 14 height 14
radio input "true"
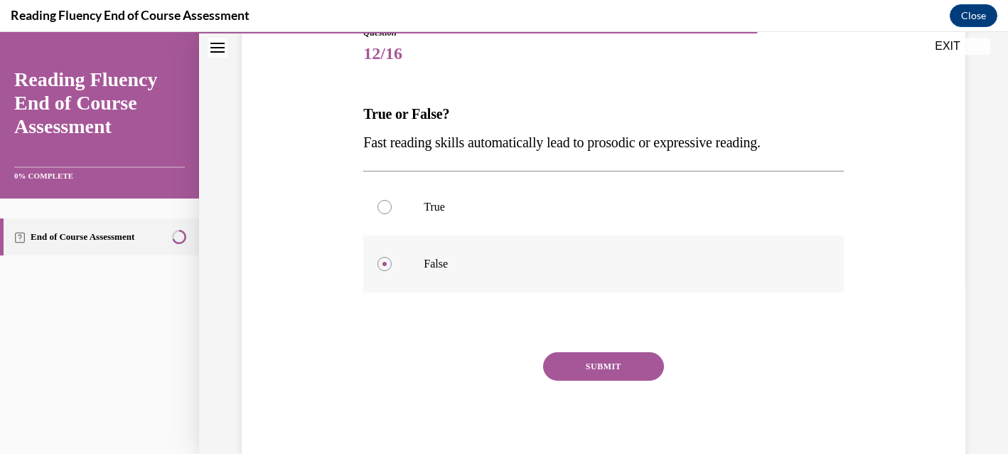
scroll to position [180, 0]
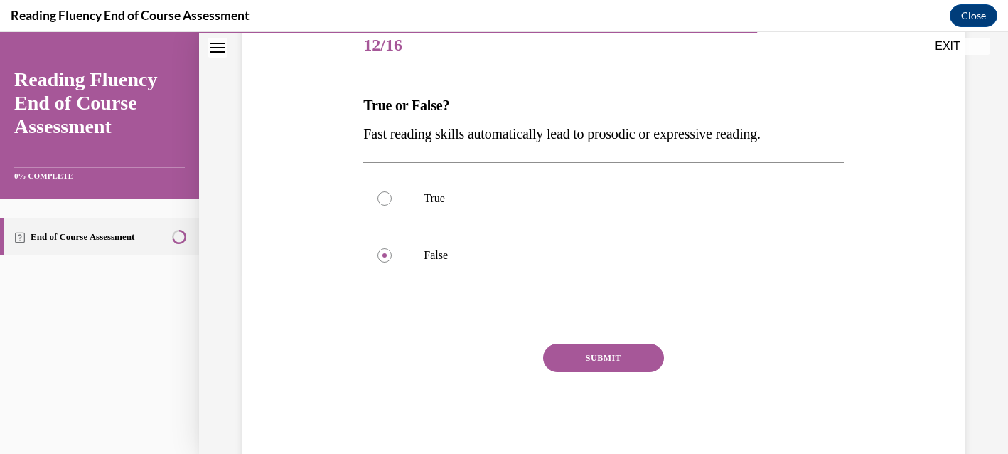
click at [592, 360] on button "SUBMIT" at bounding box center [603, 357] width 121 height 28
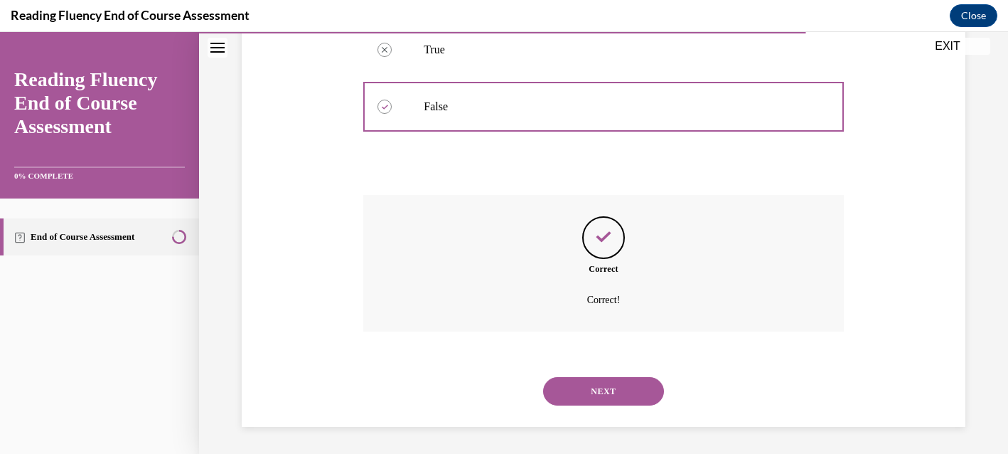
scroll to position [330, 0]
click at [593, 394] on button "NEXT" at bounding box center [603, 389] width 121 height 28
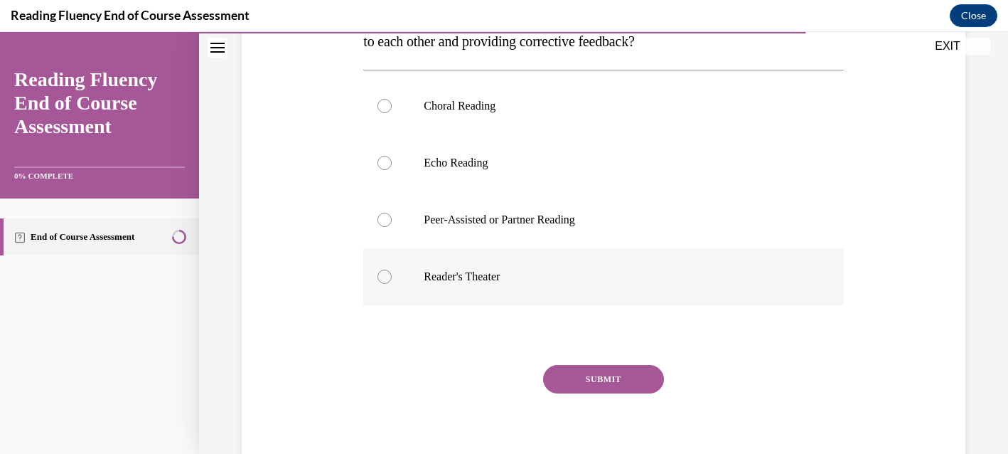
scroll to position [278, 0]
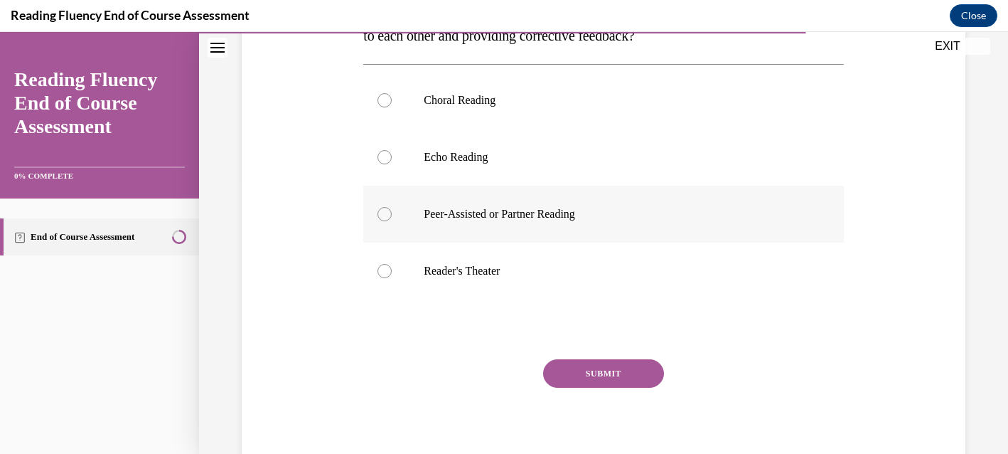
click at [552, 220] on p "Peer-Assisted or Partner Reading" at bounding box center [616, 214] width 384 height 14
click at [392, 220] on input "Peer-Assisted or Partner Reading" at bounding box center [385, 214] width 14 height 14
radio input "true"
click at [606, 373] on button "SUBMIT" at bounding box center [603, 373] width 121 height 28
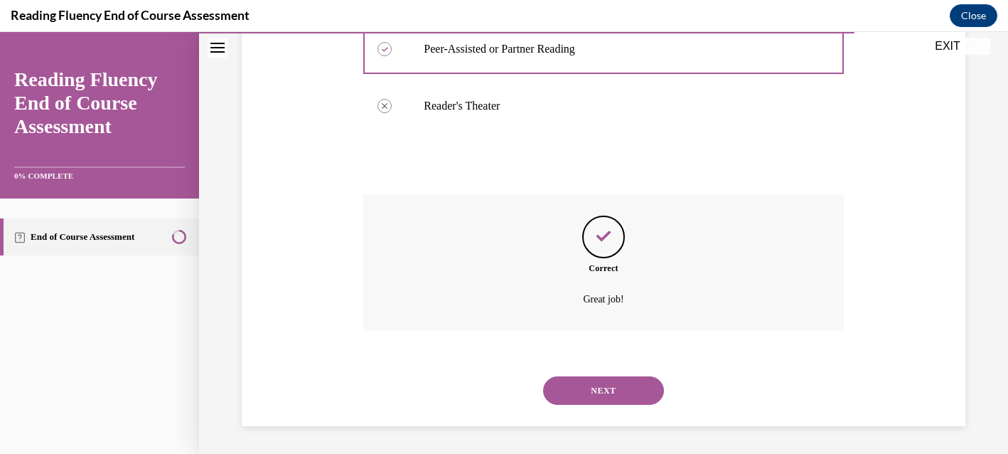
scroll to position [444, 0]
click at [607, 390] on button "NEXT" at bounding box center [603, 389] width 121 height 28
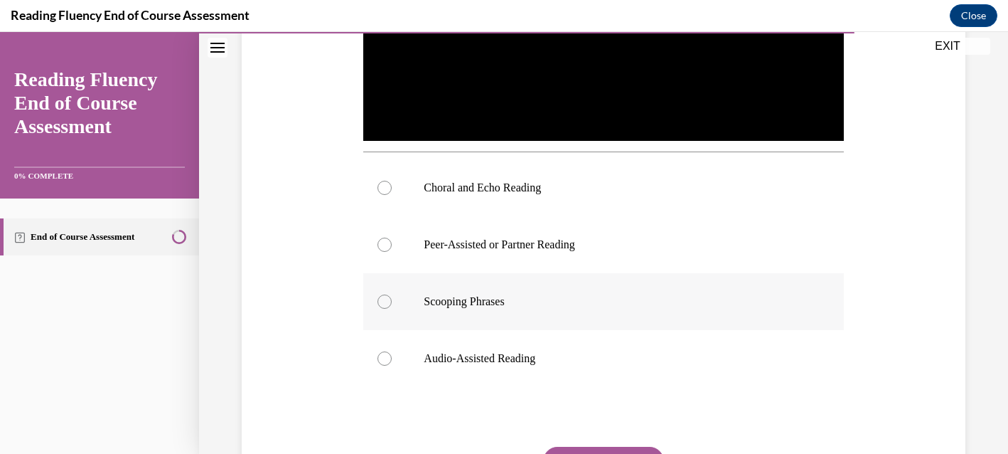
scroll to position [471, 0]
click at [447, 193] on p "Choral and Echo Reading" at bounding box center [616, 188] width 384 height 14
click at [392, 193] on input "Choral and Echo Reading" at bounding box center [385, 188] width 14 height 14
radio input "true"
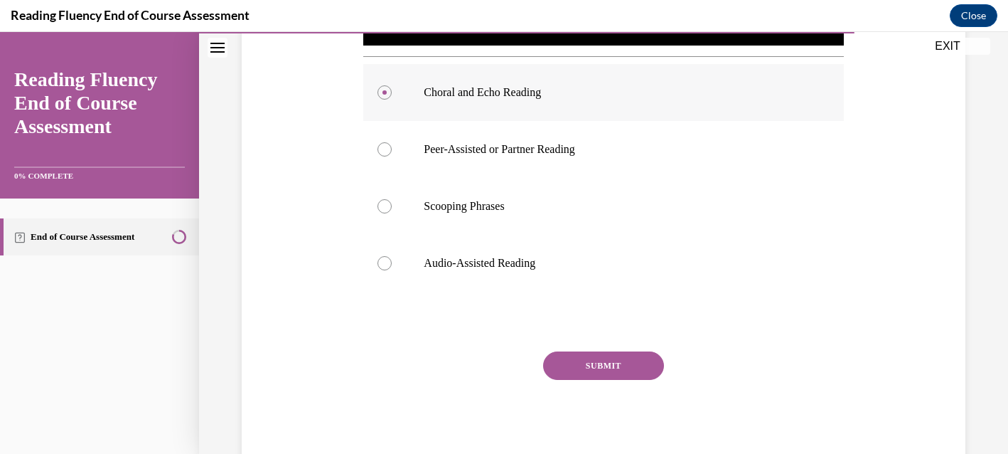
scroll to position [609, 0]
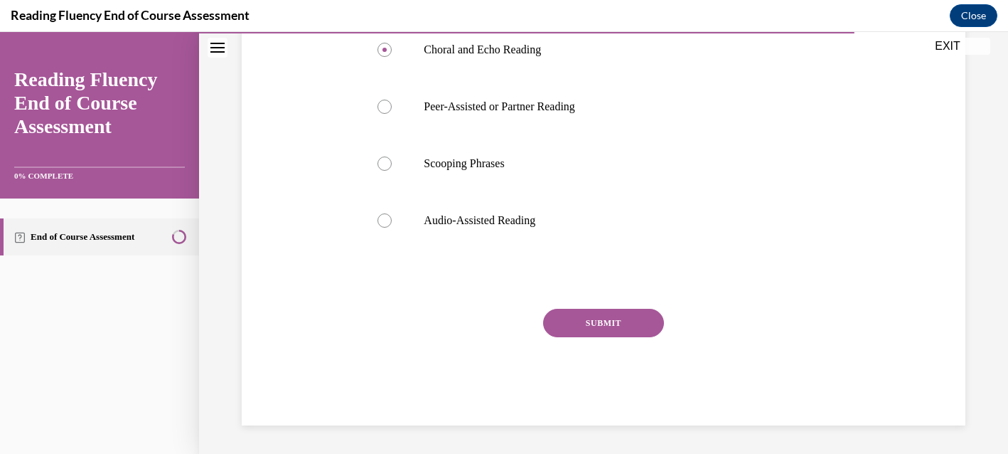
click at [604, 324] on button "SUBMIT" at bounding box center [603, 323] width 121 height 28
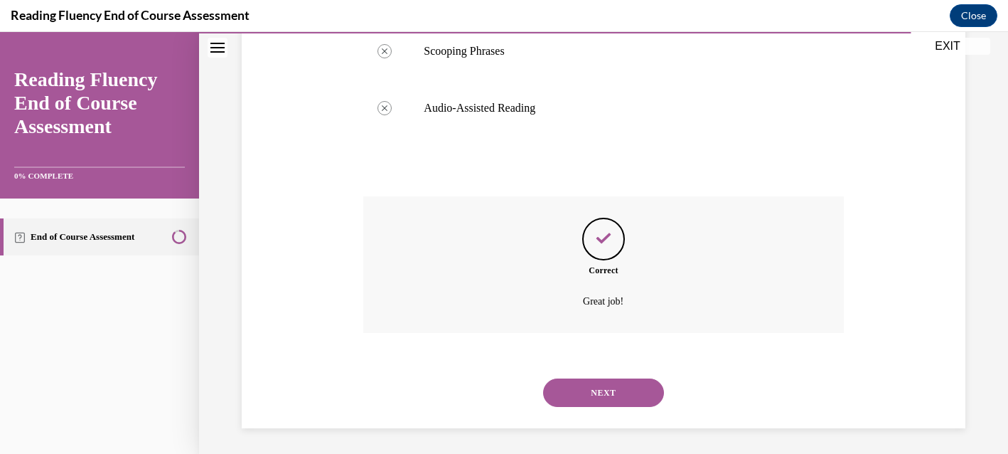
scroll to position [724, 0]
click at [604, 390] on button "NEXT" at bounding box center [603, 390] width 121 height 28
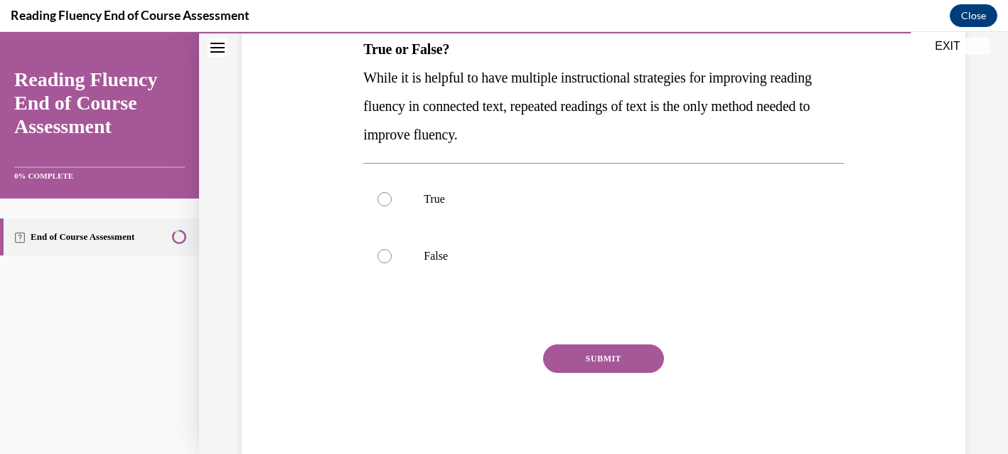
scroll to position [257, 0]
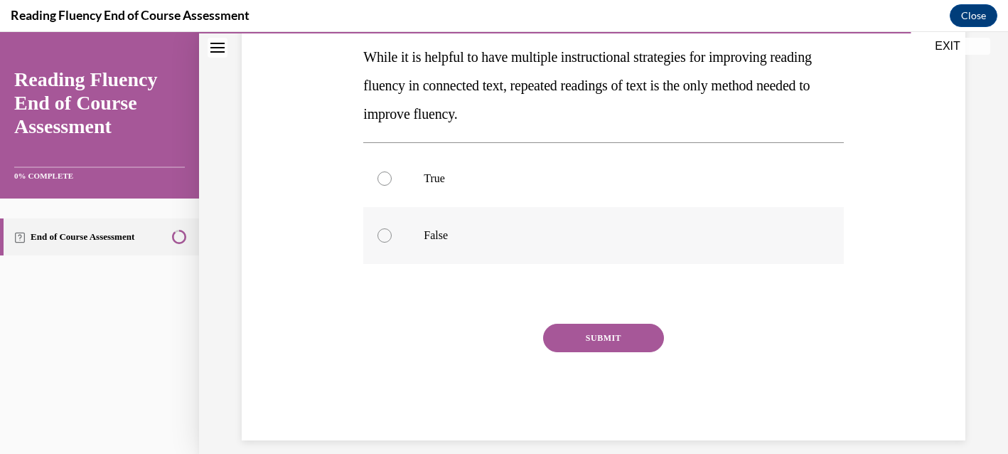
click at [386, 244] on label "False" at bounding box center [603, 235] width 480 height 57
click at [386, 242] on input "False" at bounding box center [385, 235] width 14 height 14
radio input "true"
click at [594, 343] on button "SUBMIT" at bounding box center [603, 338] width 121 height 28
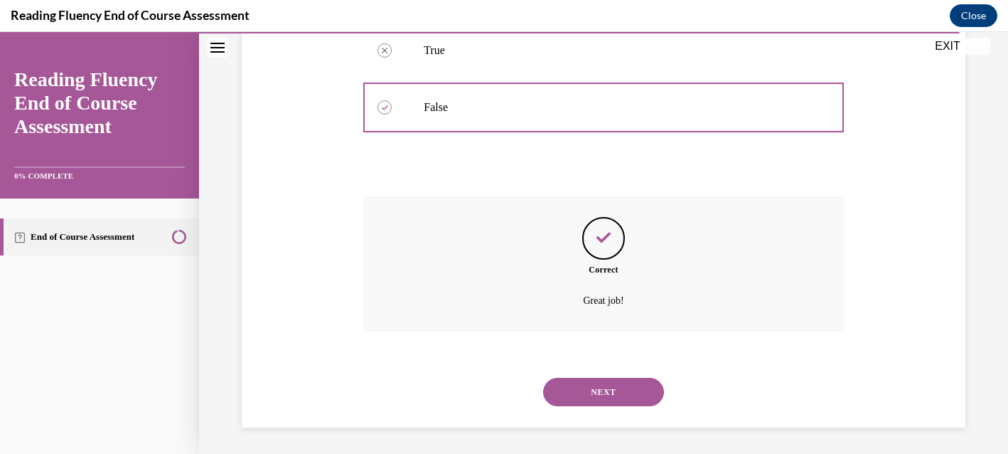
scroll to position [387, 0]
click at [594, 388] on button "NEXT" at bounding box center [603, 389] width 121 height 28
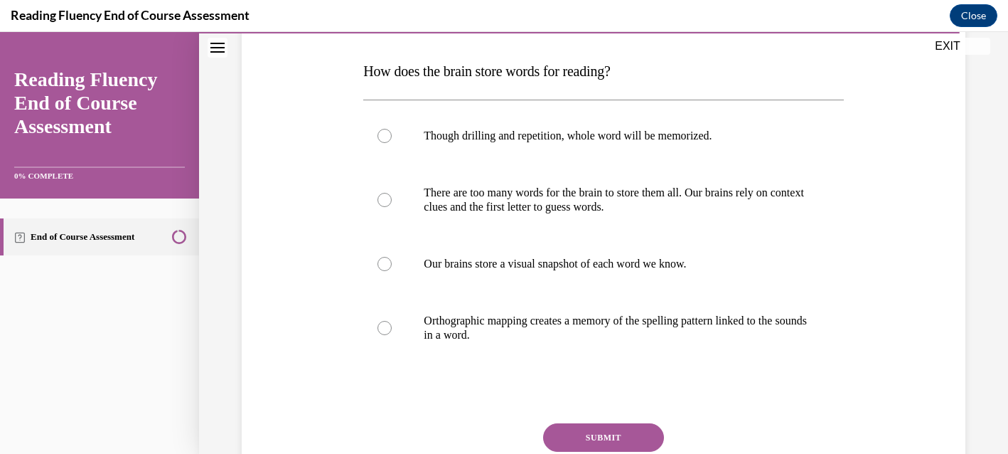
scroll to position [230, 0]
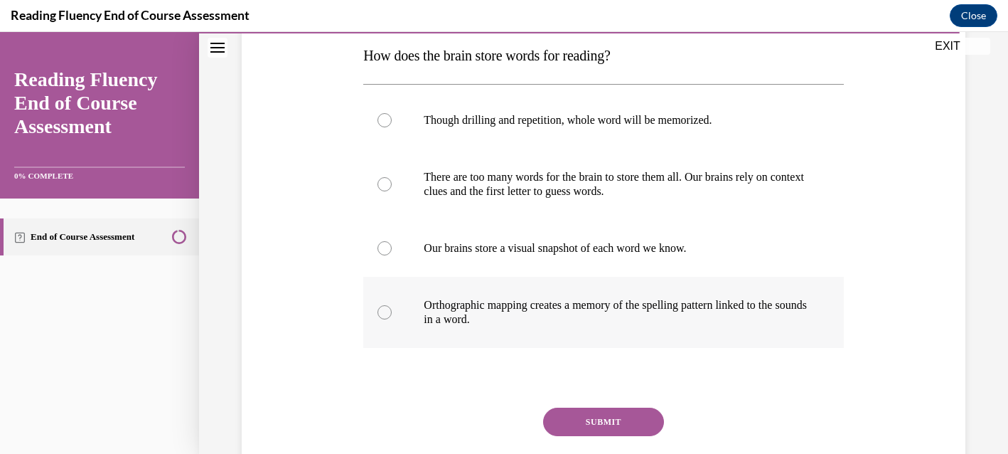
click at [524, 321] on p "Orthographic mapping creates a memory of the spelling pattern linked to the sou…" at bounding box center [616, 312] width 384 height 28
click at [392, 319] on input "Orthographic mapping creates a memory of the spelling pattern linked to the sou…" at bounding box center [385, 312] width 14 height 14
radio input "true"
click at [586, 424] on button "SUBMIT" at bounding box center [603, 421] width 121 height 28
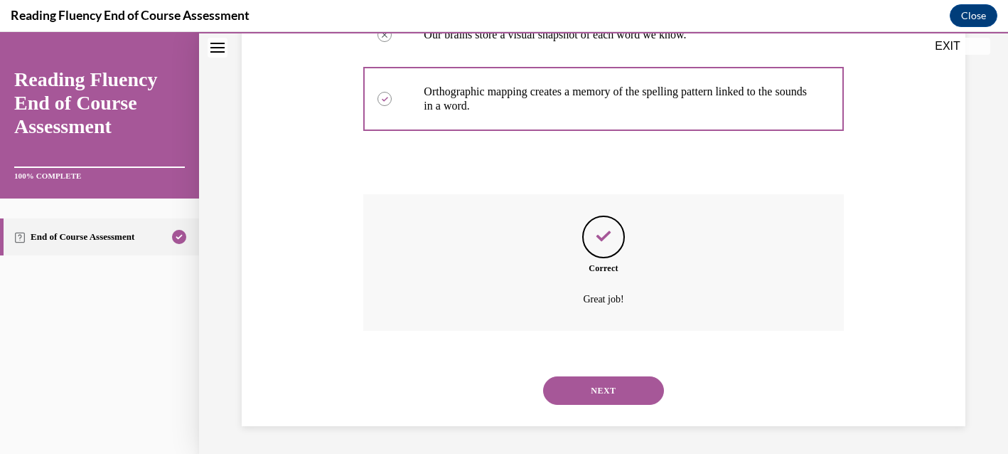
scroll to position [444, 0]
click at [602, 389] on button "NEXT" at bounding box center [603, 389] width 121 height 28
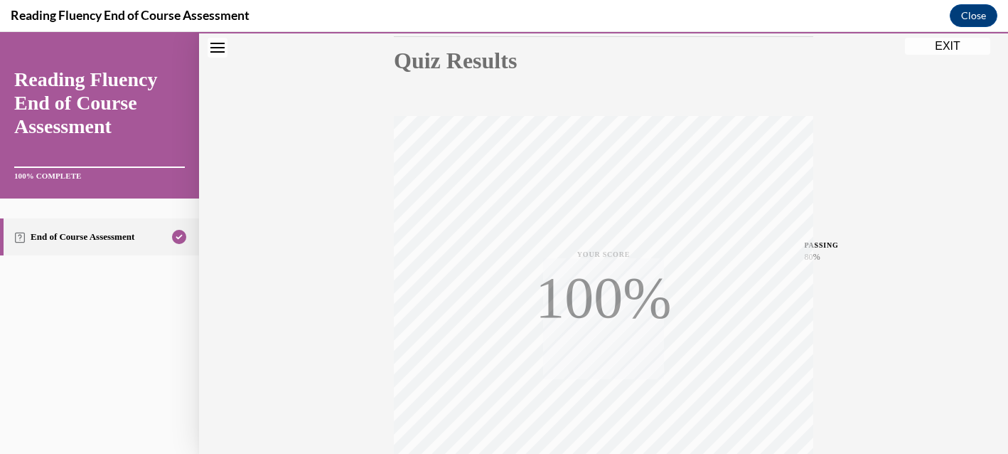
scroll to position [307, 0]
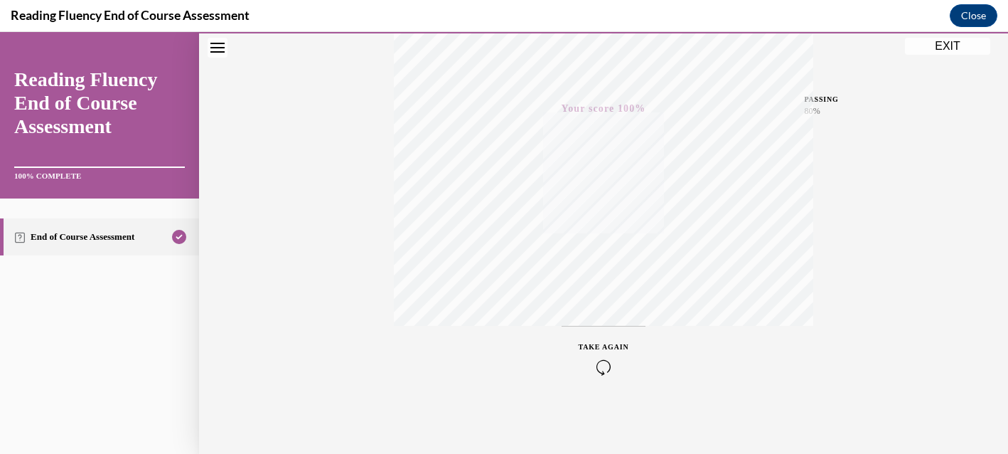
click at [949, 43] on button "EXIT" at bounding box center [947, 46] width 85 height 17
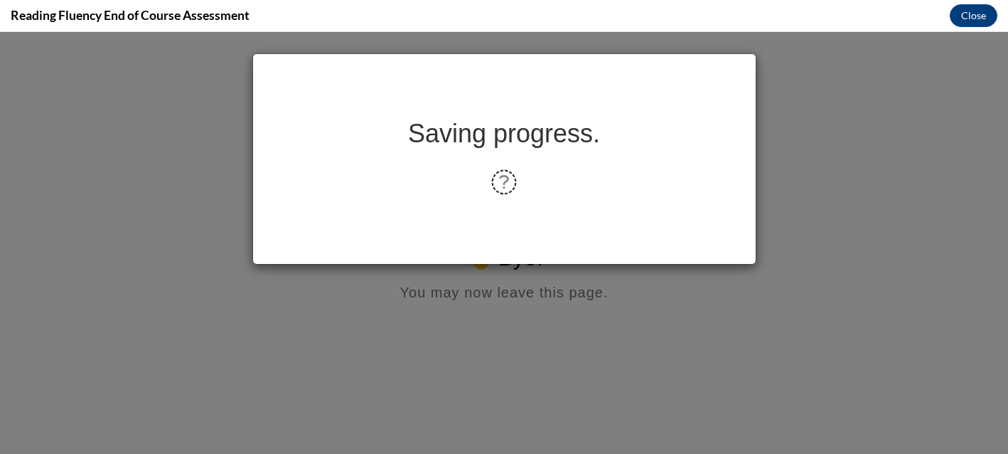
scroll to position [0, 0]
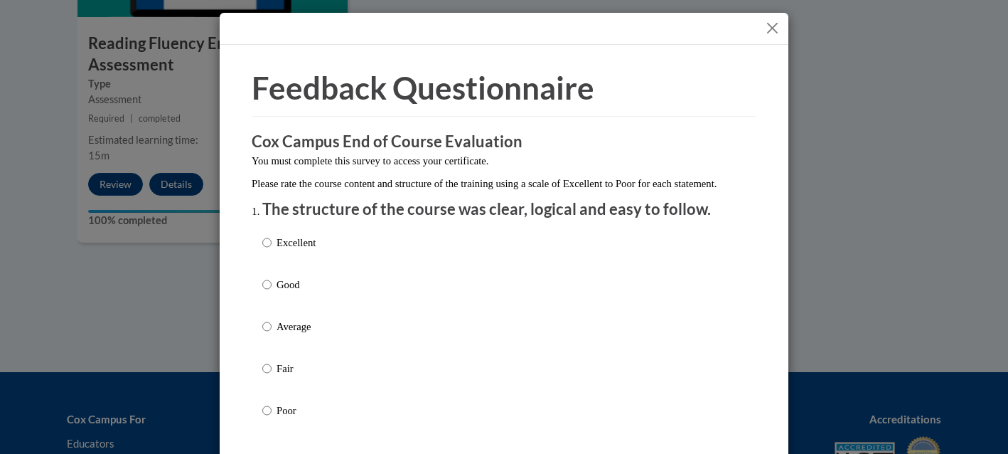
click at [274, 262] on label "Excellent" at bounding box center [288, 254] width 53 height 38
click at [272, 250] on input "Excellent" at bounding box center [266, 243] width 9 height 16
radio input "true"
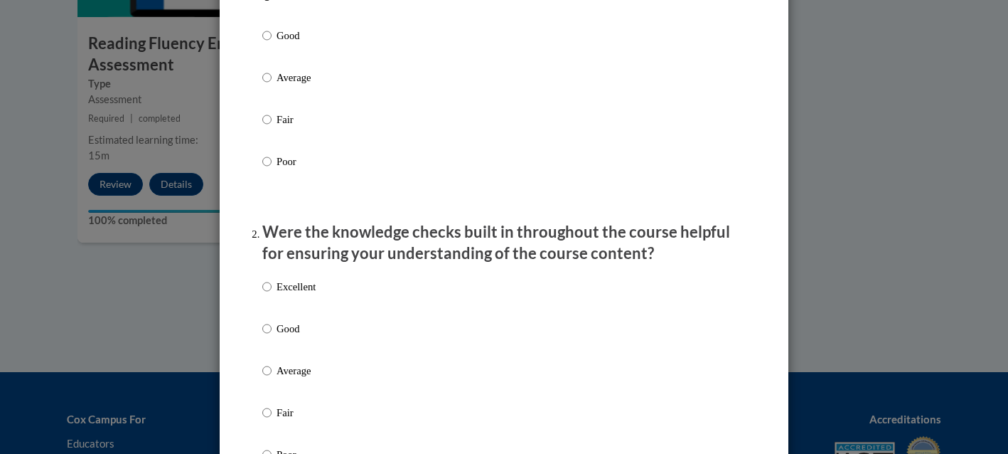
scroll to position [260, 0]
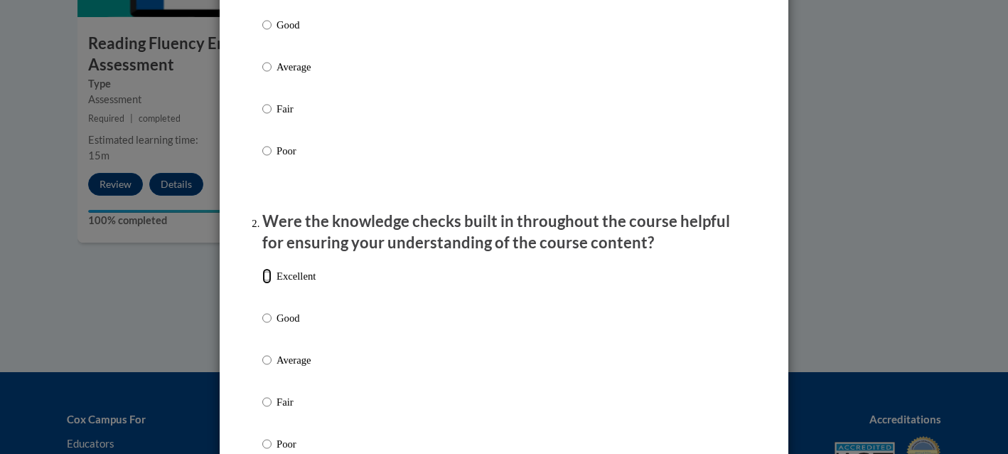
click at [267, 284] on input "Excellent" at bounding box center [266, 276] width 9 height 16
radio input "true"
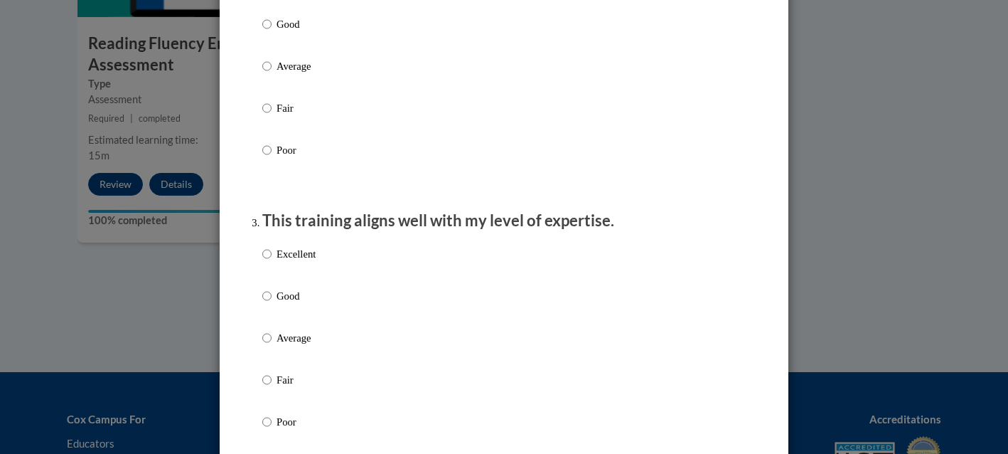
scroll to position [571, 0]
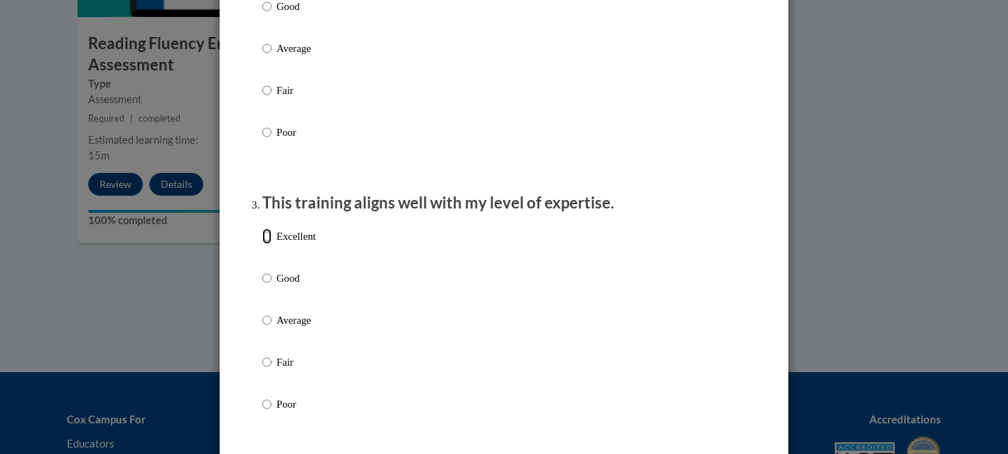
click at [269, 244] on input "Excellent" at bounding box center [266, 236] width 9 height 16
radio input "true"
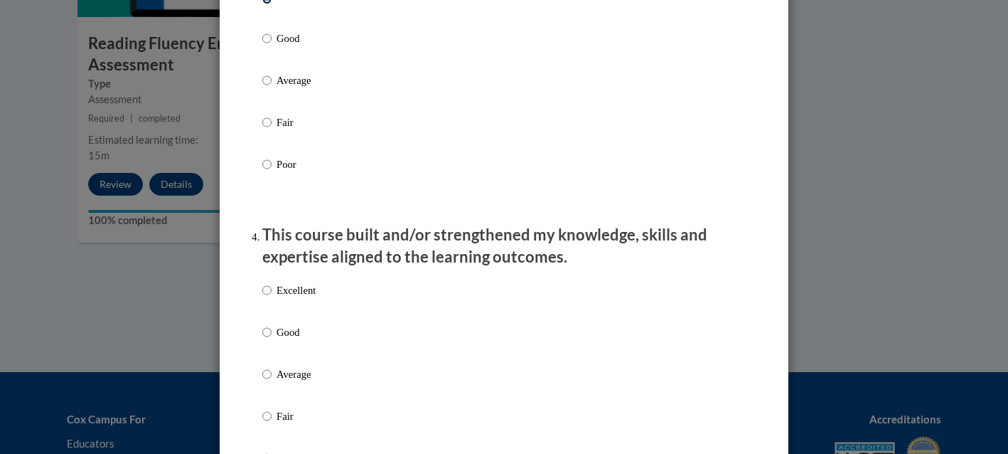
scroll to position [855, 0]
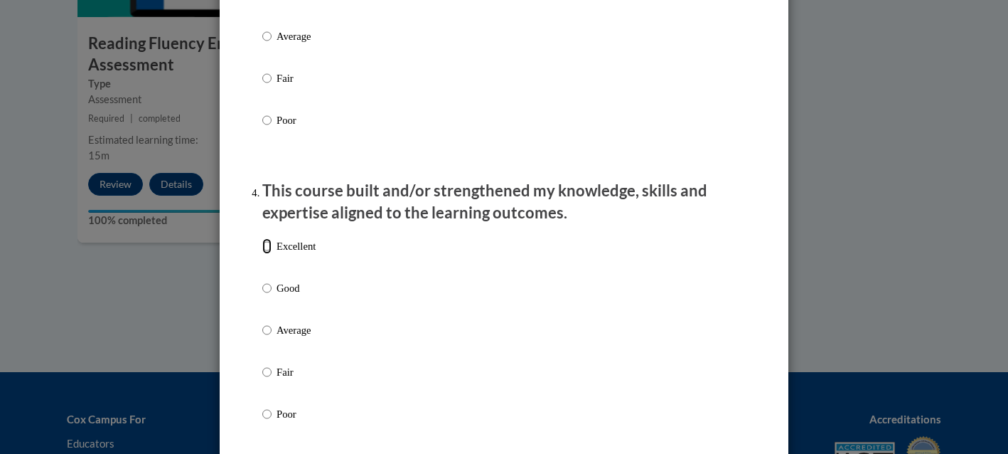
click at [268, 254] on input "Excellent" at bounding box center [266, 246] width 9 height 16
radio input "true"
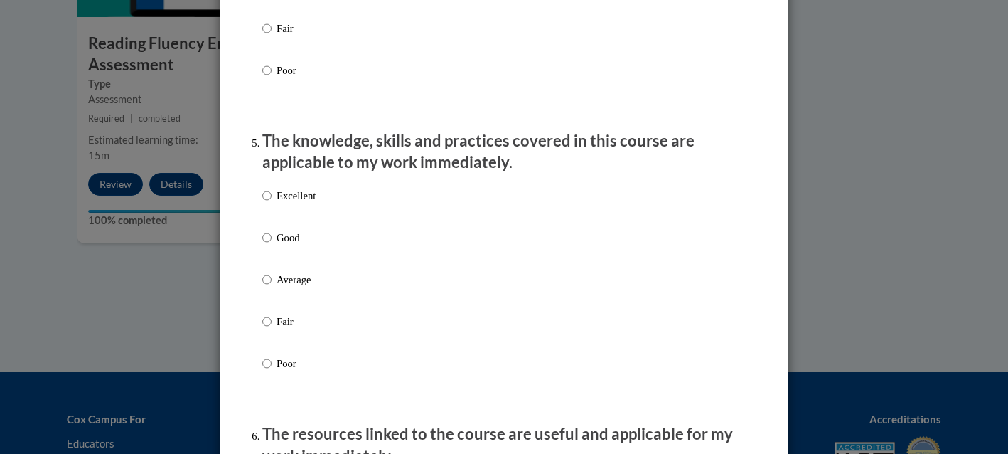
scroll to position [1199, 0]
click at [267, 202] on input "Excellent" at bounding box center [266, 194] width 9 height 16
radio input "true"
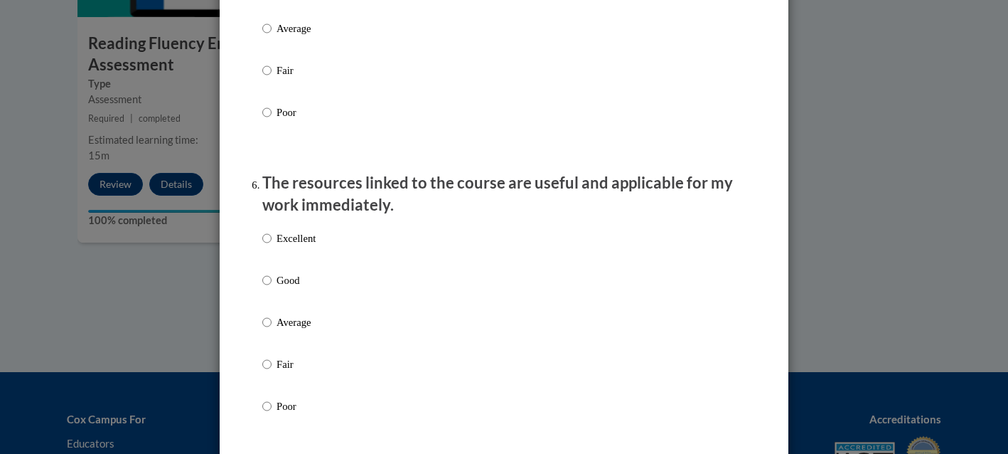
scroll to position [1496, 0]
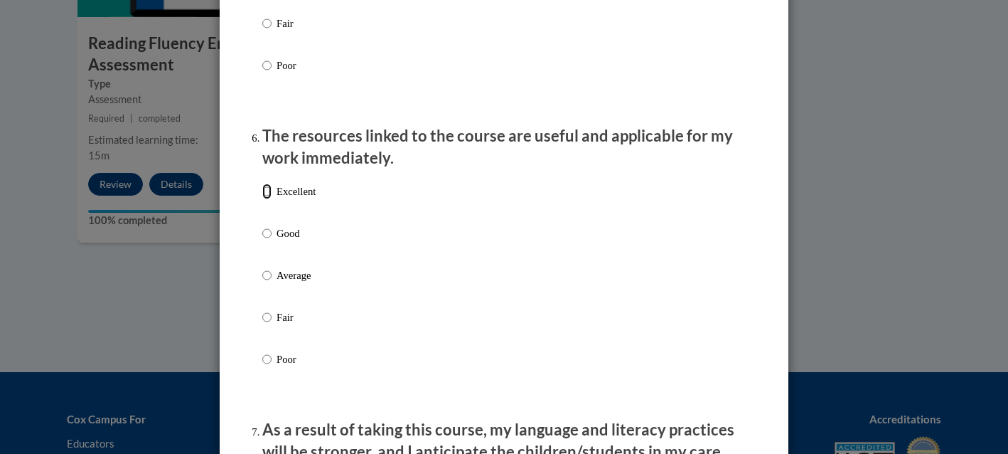
click at [269, 199] on input "Excellent" at bounding box center [266, 191] width 9 height 16
radio input "true"
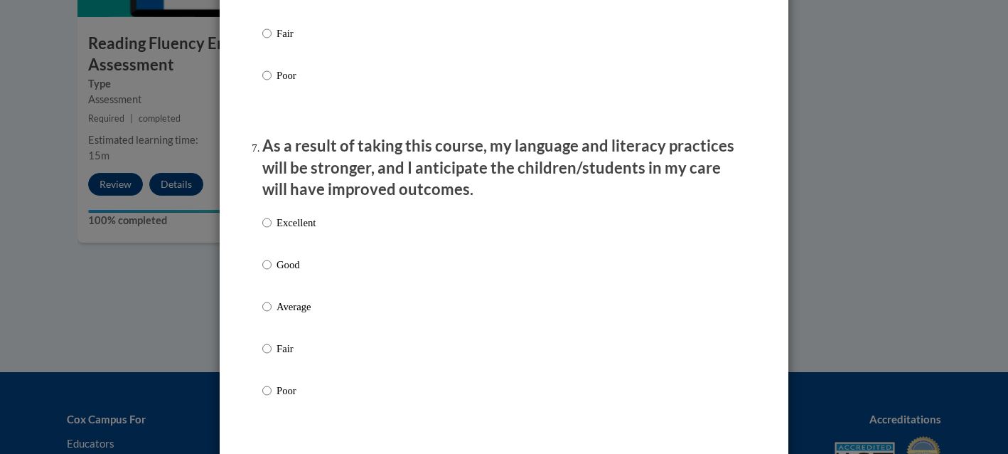
scroll to position [1793, 0]
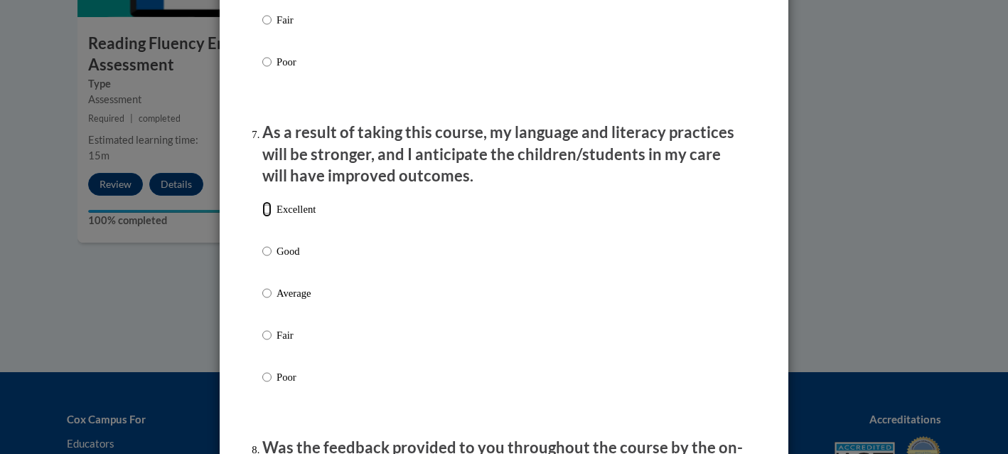
click at [266, 217] on input "Excellent" at bounding box center [266, 209] width 9 height 16
radio input "true"
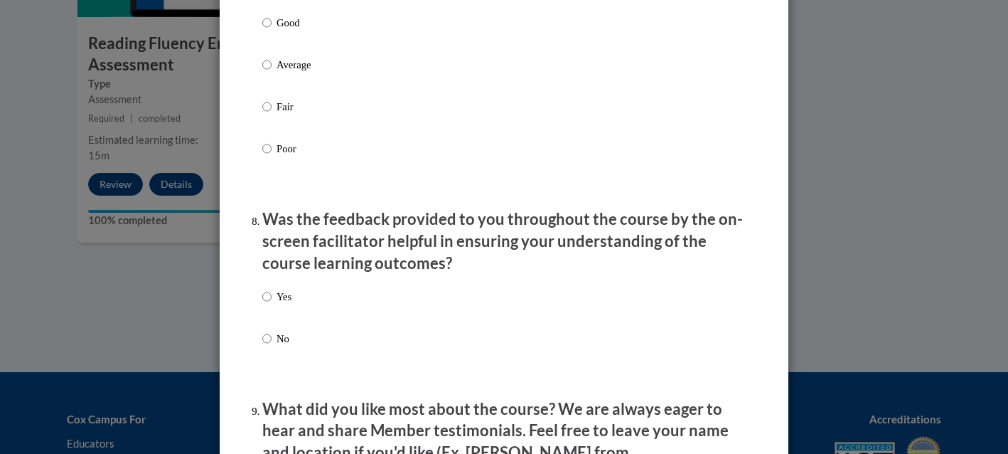
scroll to position [2038, 0]
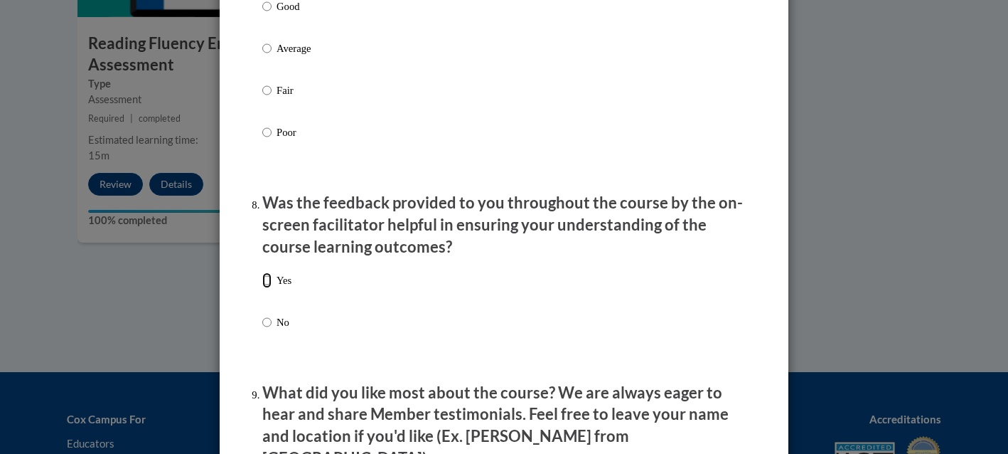
click at [267, 288] on input "Yes" at bounding box center [266, 280] width 9 height 16
radio input "true"
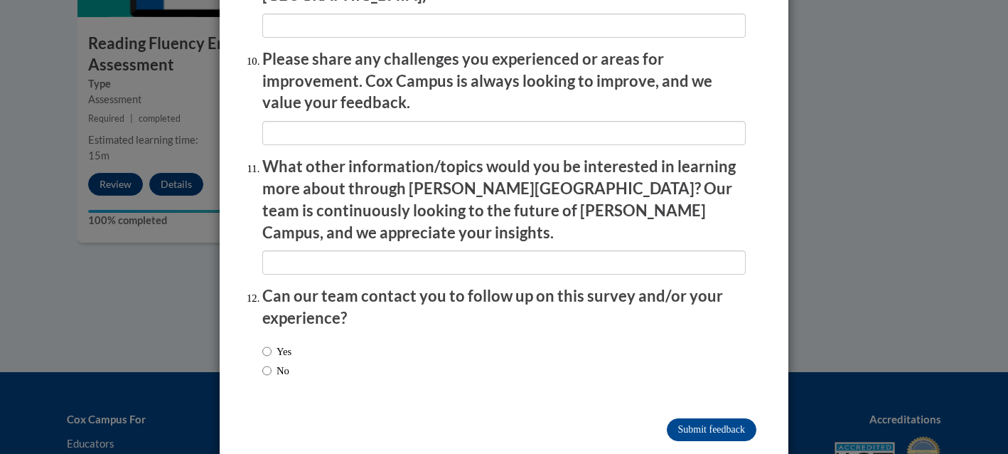
scroll to position [2504, 0]
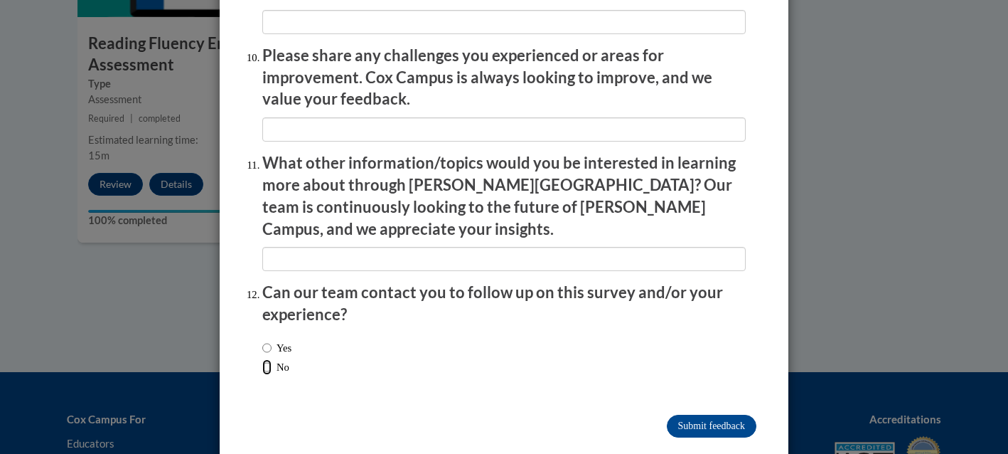
click at [267, 359] on input "No" at bounding box center [266, 367] width 9 height 16
radio input "true"
click at [704, 415] on input "Submit feedback" at bounding box center [712, 426] width 90 height 23
click at [707, 415] on input "Submitting" at bounding box center [712, 426] width 90 height 23
click at [713, 415] on input "Submitting" at bounding box center [712, 426] width 90 height 23
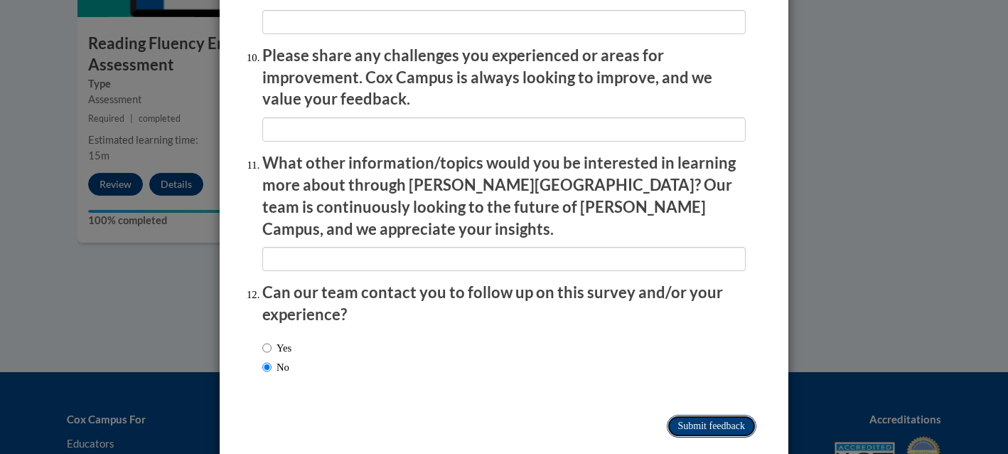
click at [710, 415] on input "Submitting" at bounding box center [712, 426] width 90 height 23
click at [667, 415] on input "Submitting" at bounding box center [712, 426] width 90 height 23
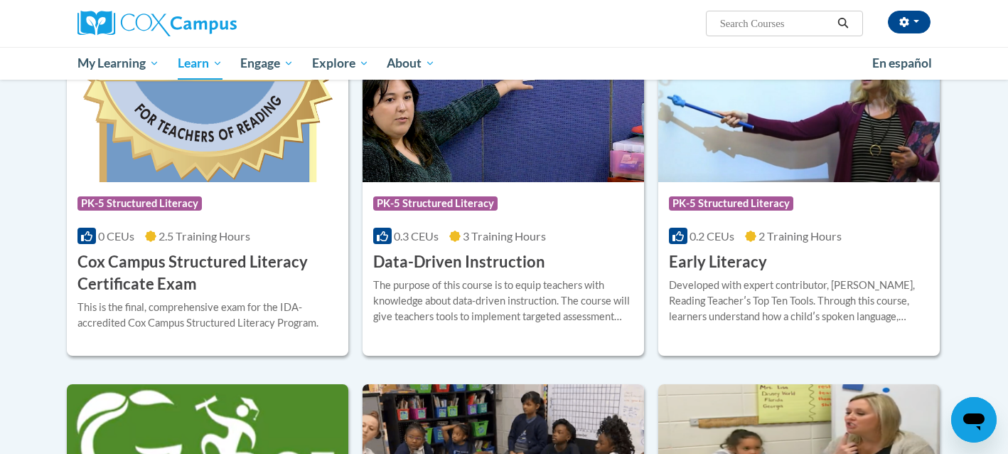
scroll to position [503, 0]
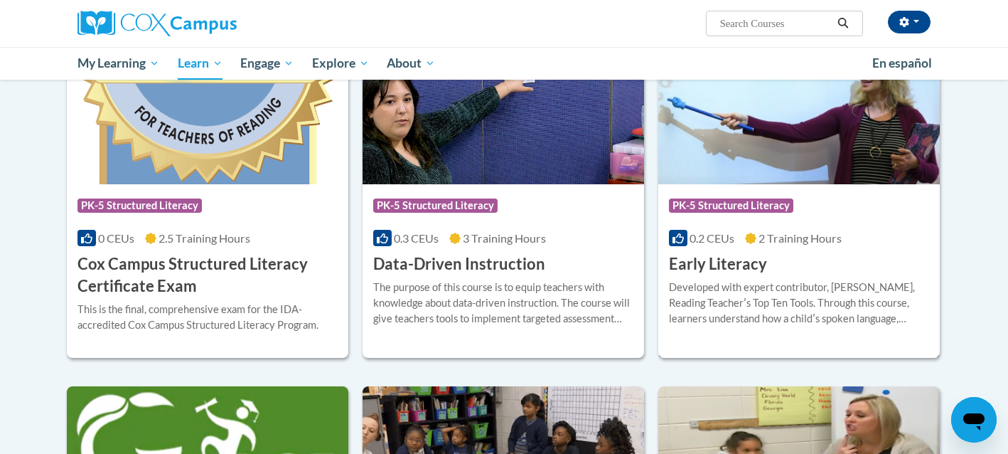
click at [714, 221] on div "Course Category: PK-5 Structured Literacy" at bounding box center [799, 207] width 260 height 32
click at [768, 260] on div "Course Category: PK-5 Structured Literacy 0.2 CEUs 2 Training Hours COURSE Earl…" at bounding box center [799, 229] width 282 height 91
click at [816, 137] on img at bounding box center [799, 111] width 282 height 145
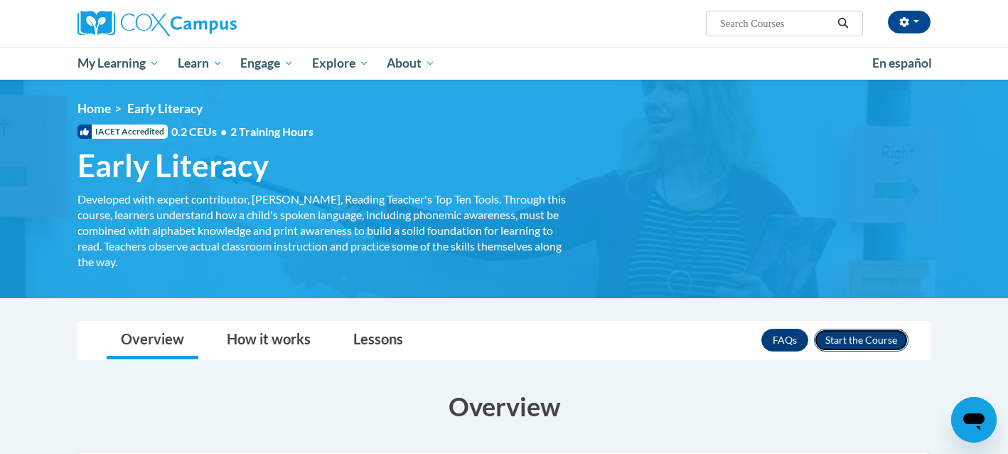
click at [853, 342] on button "Enroll" at bounding box center [861, 339] width 95 height 23
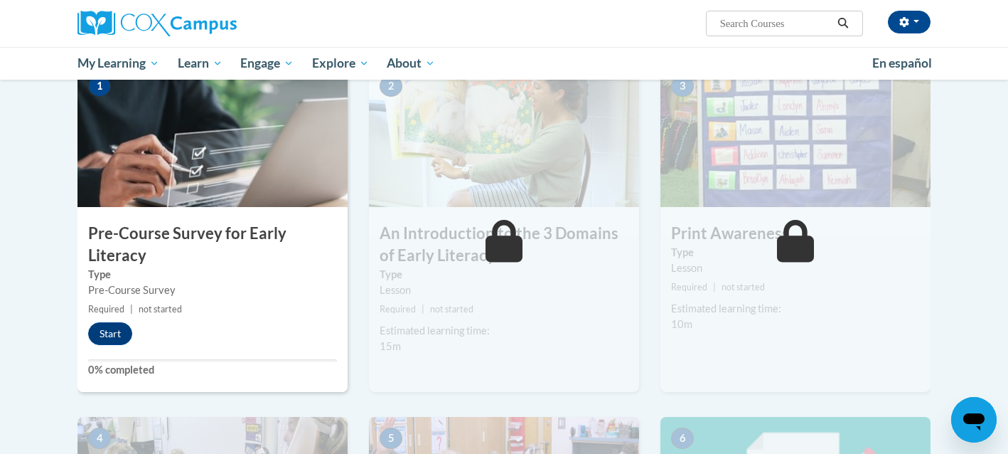
scroll to position [314, 0]
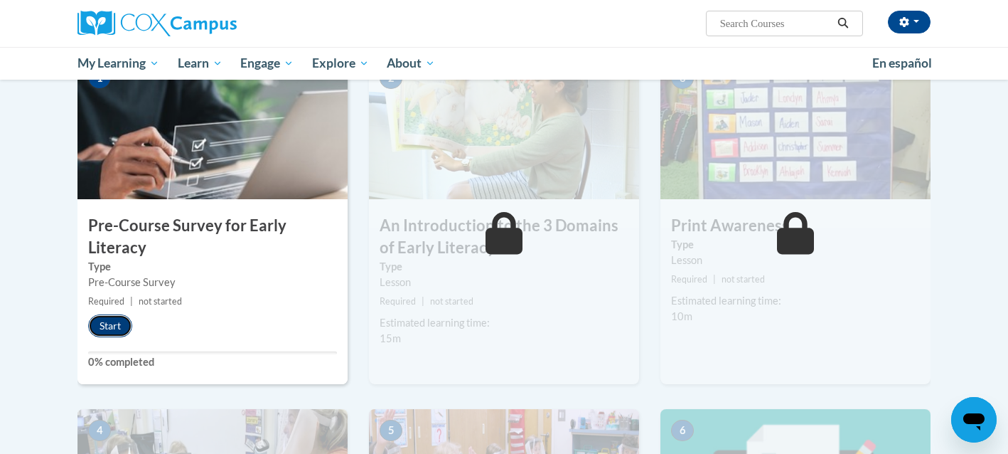
click at [111, 320] on button "Start" at bounding box center [110, 325] width 44 height 23
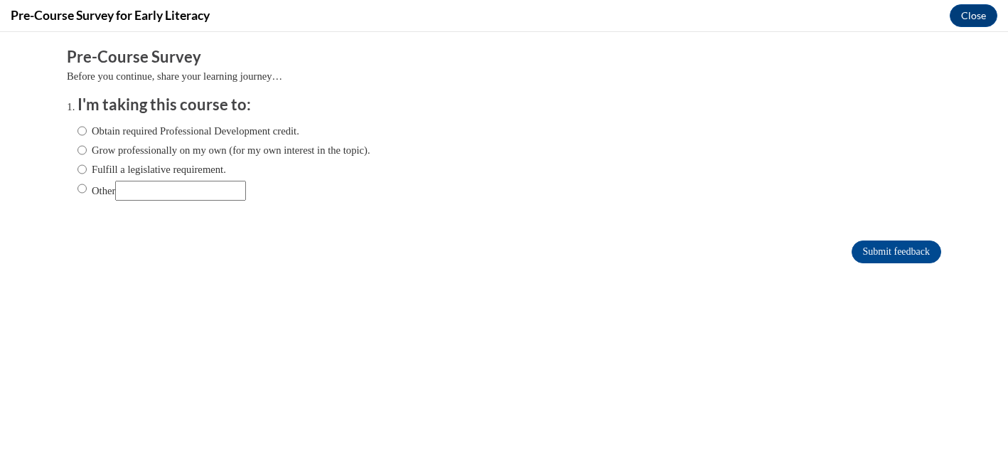
scroll to position [0, 0]
click at [107, 132] on label "Obtain required Professional Development credit." at bounding box center [189, 131] width 222 height 16
click at [84, 132] on input "Obtain required Professional Development credit." at bounding box center [82, 131] width 9 height 16
radio input "true"
click at [903, 248] on input "Submit feedback" at bounding box center [897, 251] width 90 height 23
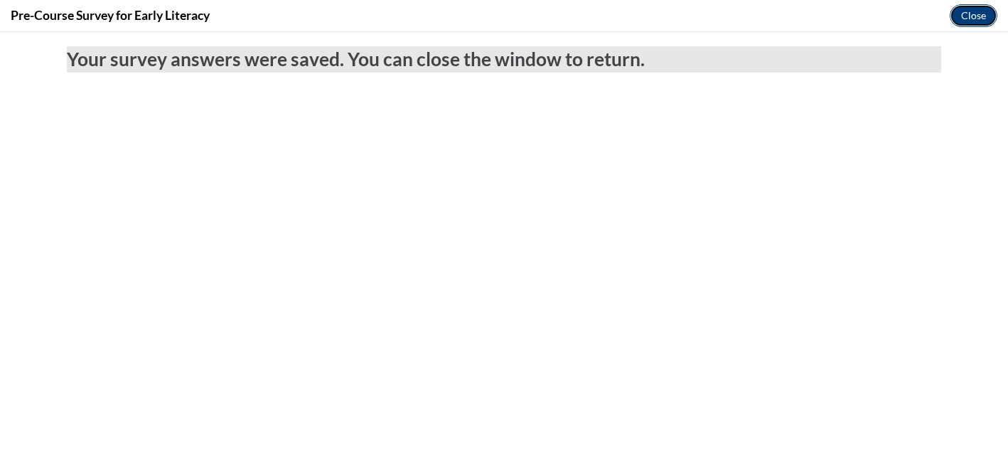
click at [983, 18] on button "Close" at bounding box center [974, 15] width 48 height 23
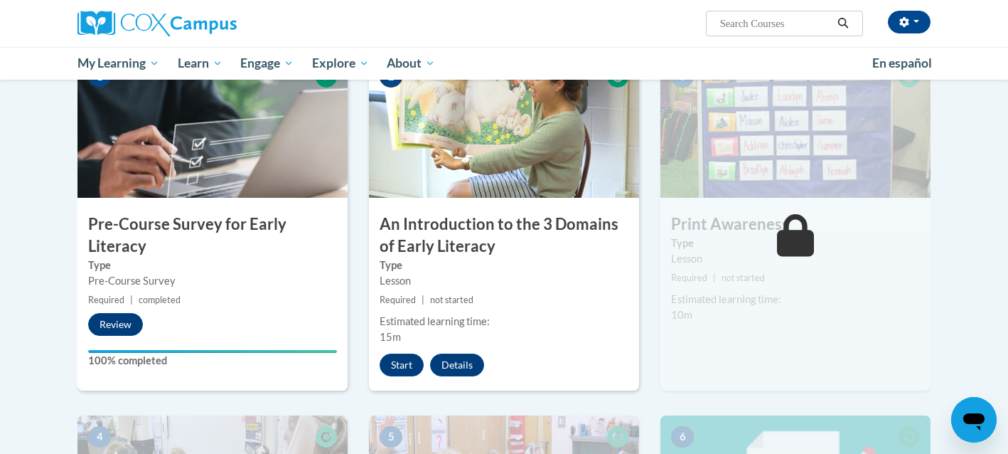
scroll to position [282, 0]
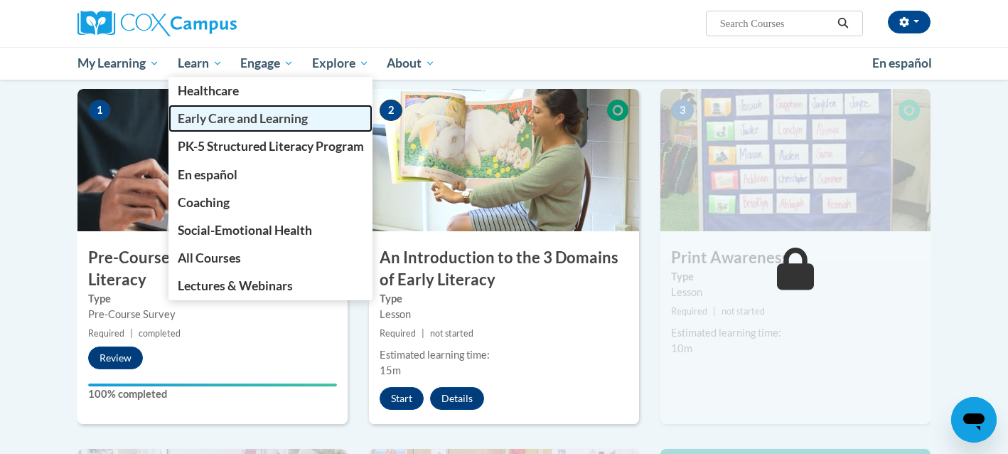
click at [249, 121] on span "Early Care and Learning" at bounding box center [243, 118] width 130 height 15
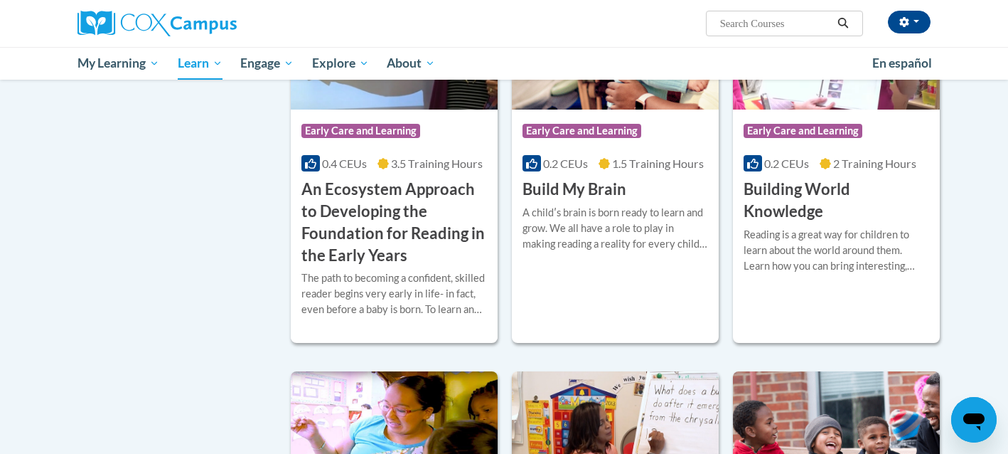
scroll to position [506, 0]
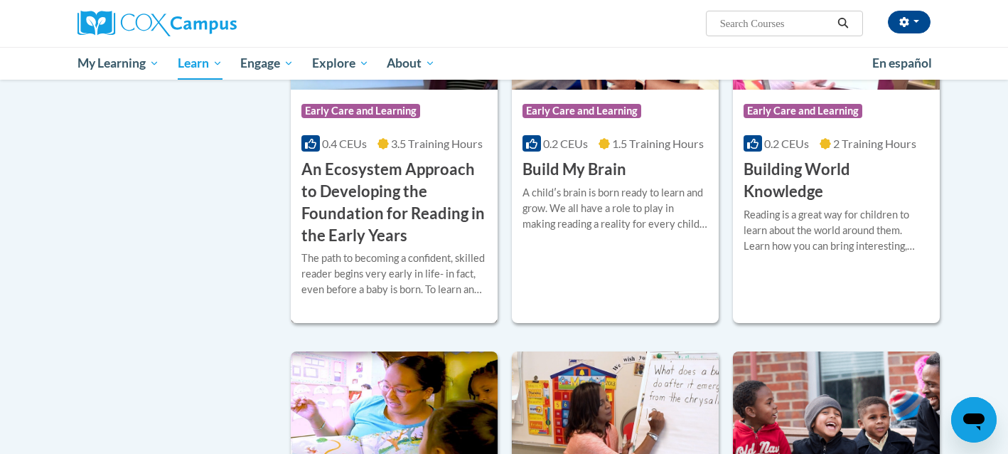
click at [383, 230] on h3 "An Ecosystem Approach to Developing the Foundation for Reading in the Early Yea…" at bounding box center [394, 202] width 186 height 87
